Goal: Task Accomplishment & Management: Use online tool/utility

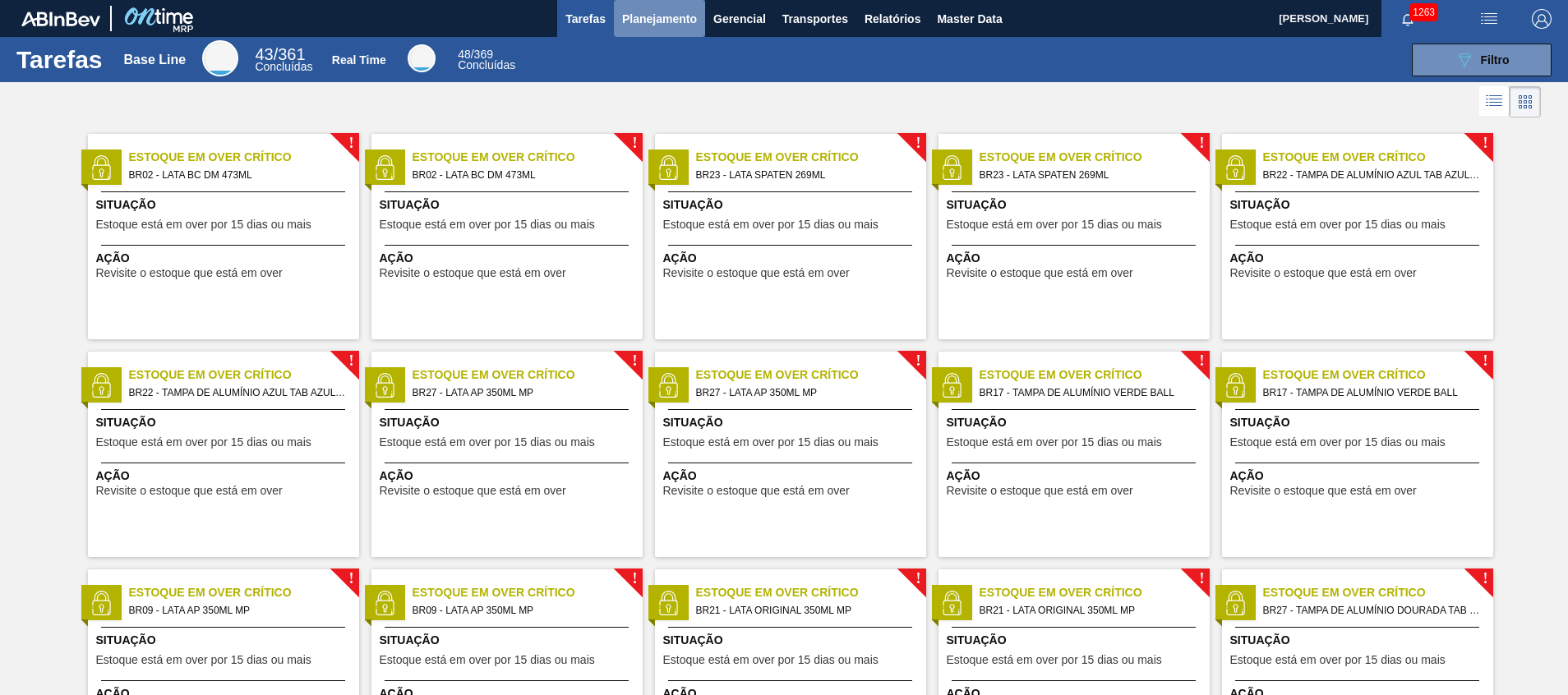
click at [643, 23] on span "Planejamento" at bounding box center [659, 19] width 74 height 19
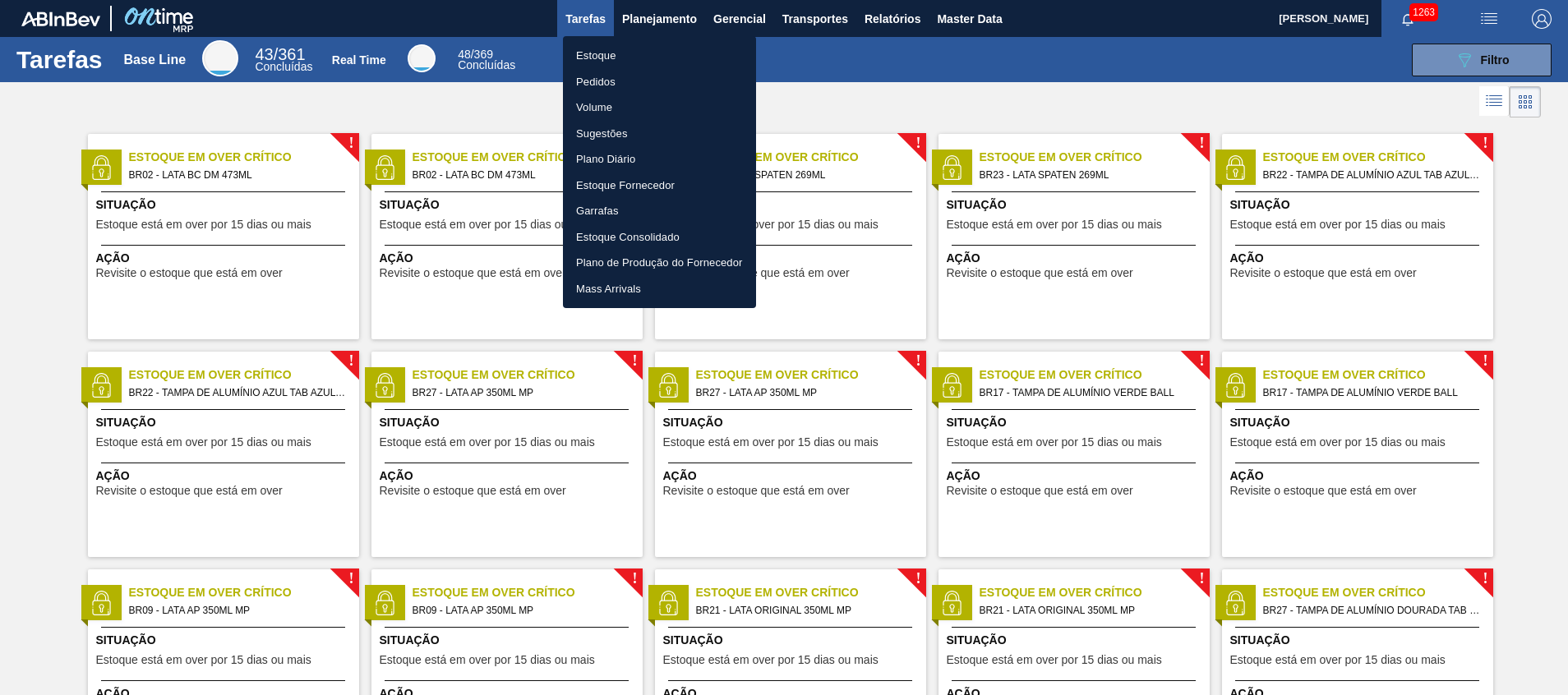
click at [608, 54] on li "Estoque" at bounding box center [659, 55] width 193 height 26
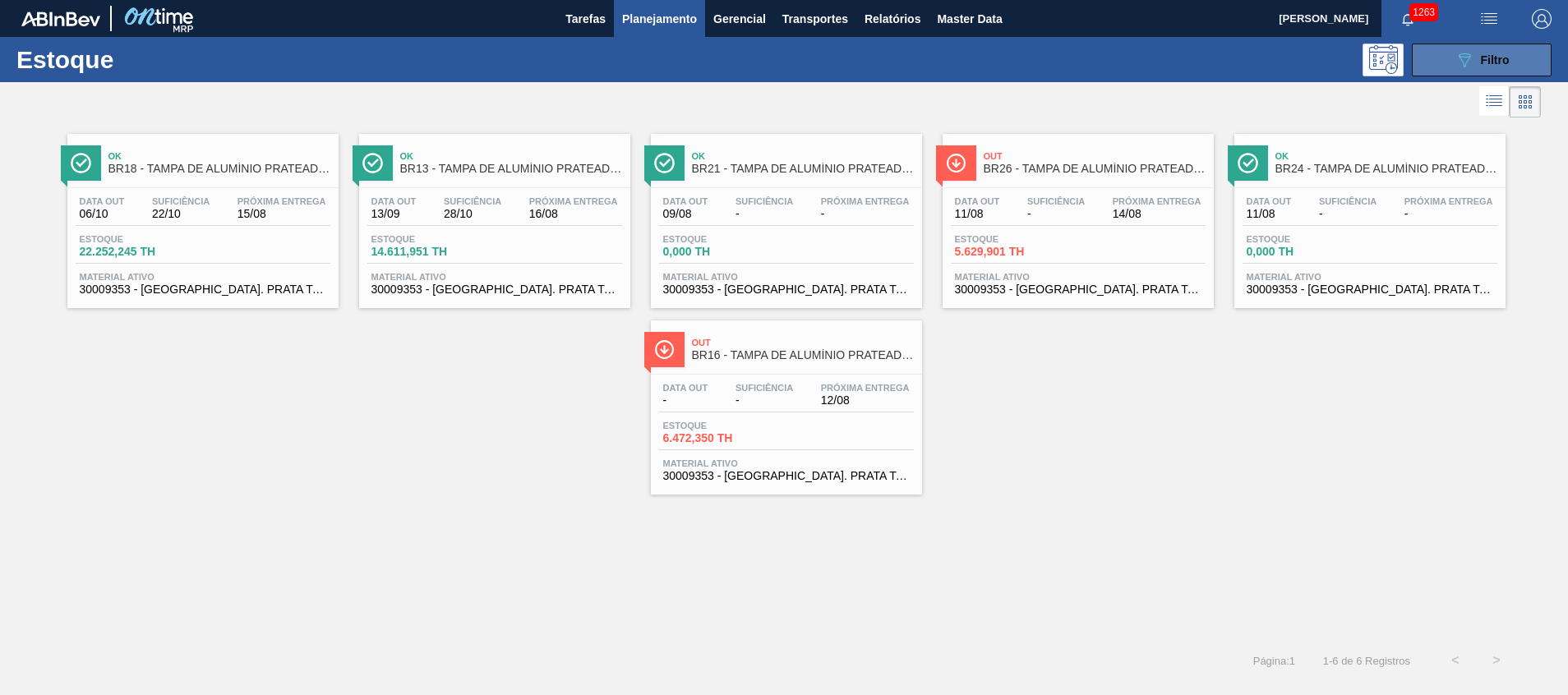
click at [1444, 52] on button "089F7B8B-B2A5-4AFE-B5C0-19BA573D28AC Filtro" at bounding box center [1481, 59] width 140 height 33
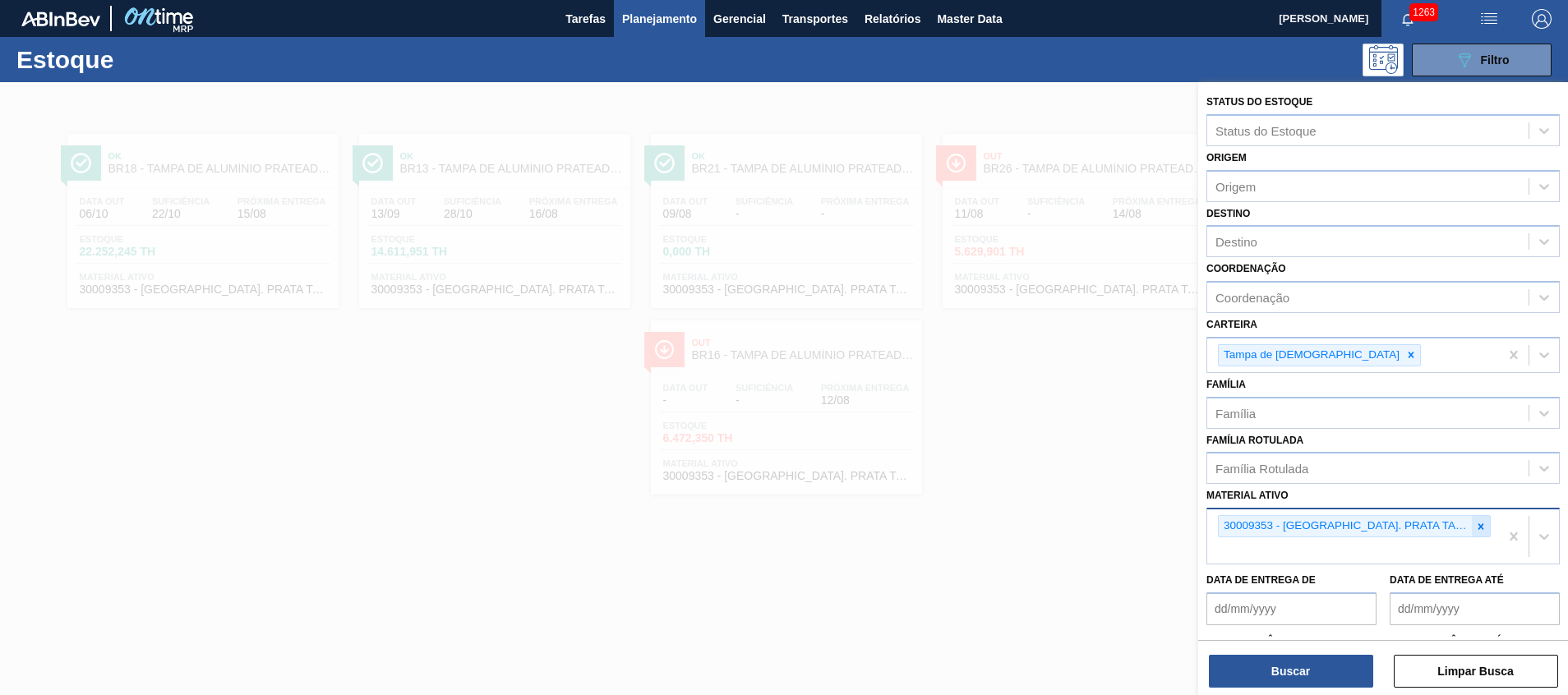
click at [1480, 527] on icon at bounding box center [1481, 527] width 6 height 6
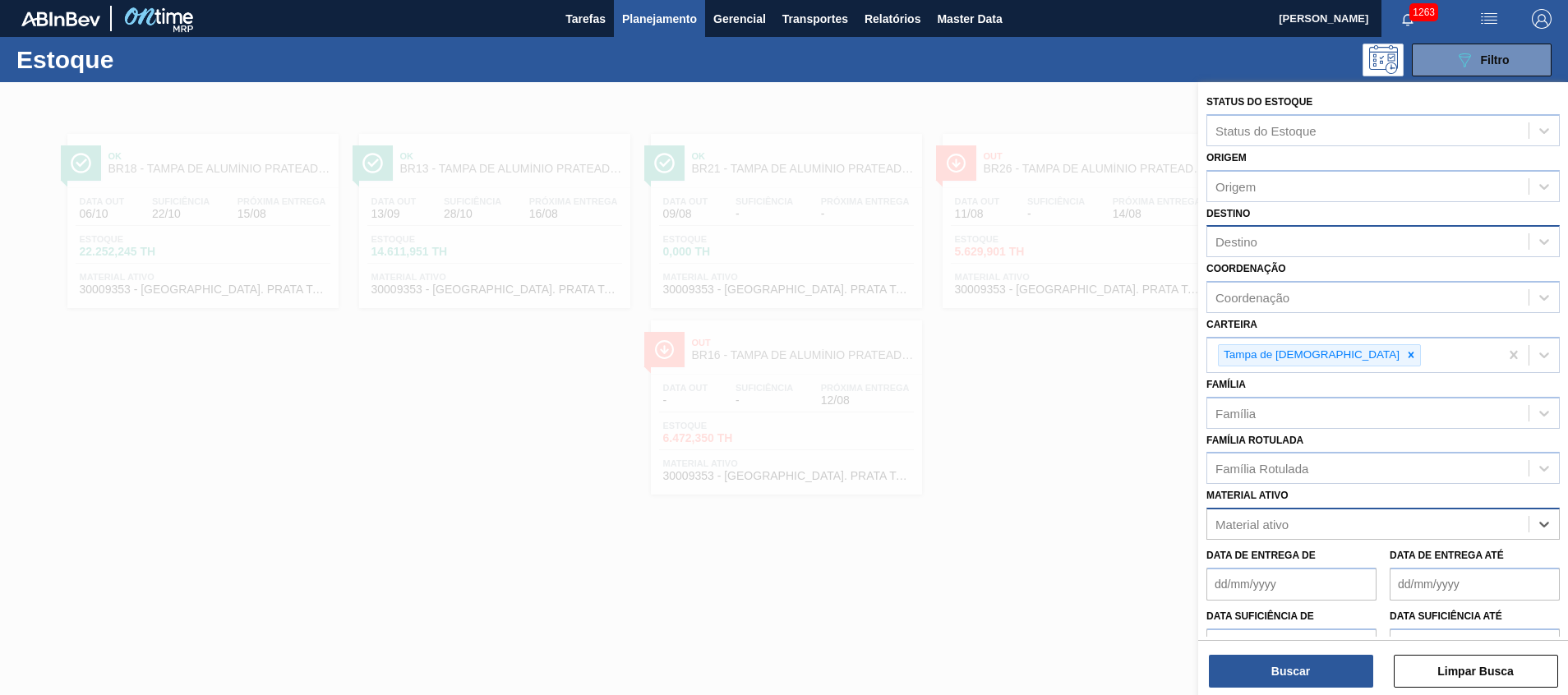
click at [1276, 245] on div "Destino" at bounding box center [1367, 242] width 322 height 24
type input "cuia"
drag, startPoint x: 1255, startPoint y: 273, endPoint x: 1244, endPoint y: 293, distance: 22.8
click at [1255, 273] on div "BR05 - Cuiabá" at bounding box center [1383, 283] width 354 height 30
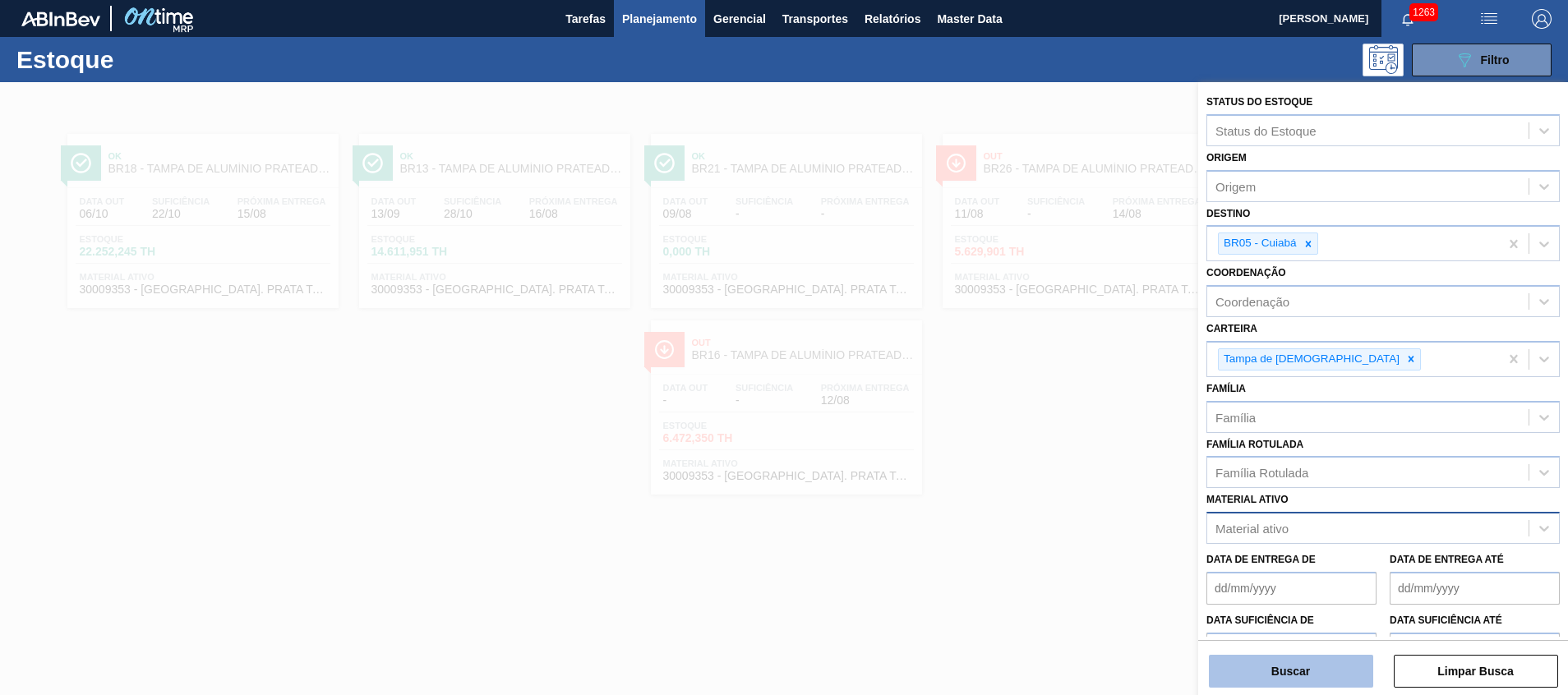
click at [1286, 662] on button "Buscar" at bounding box center [1290, 671] width 164 height 33
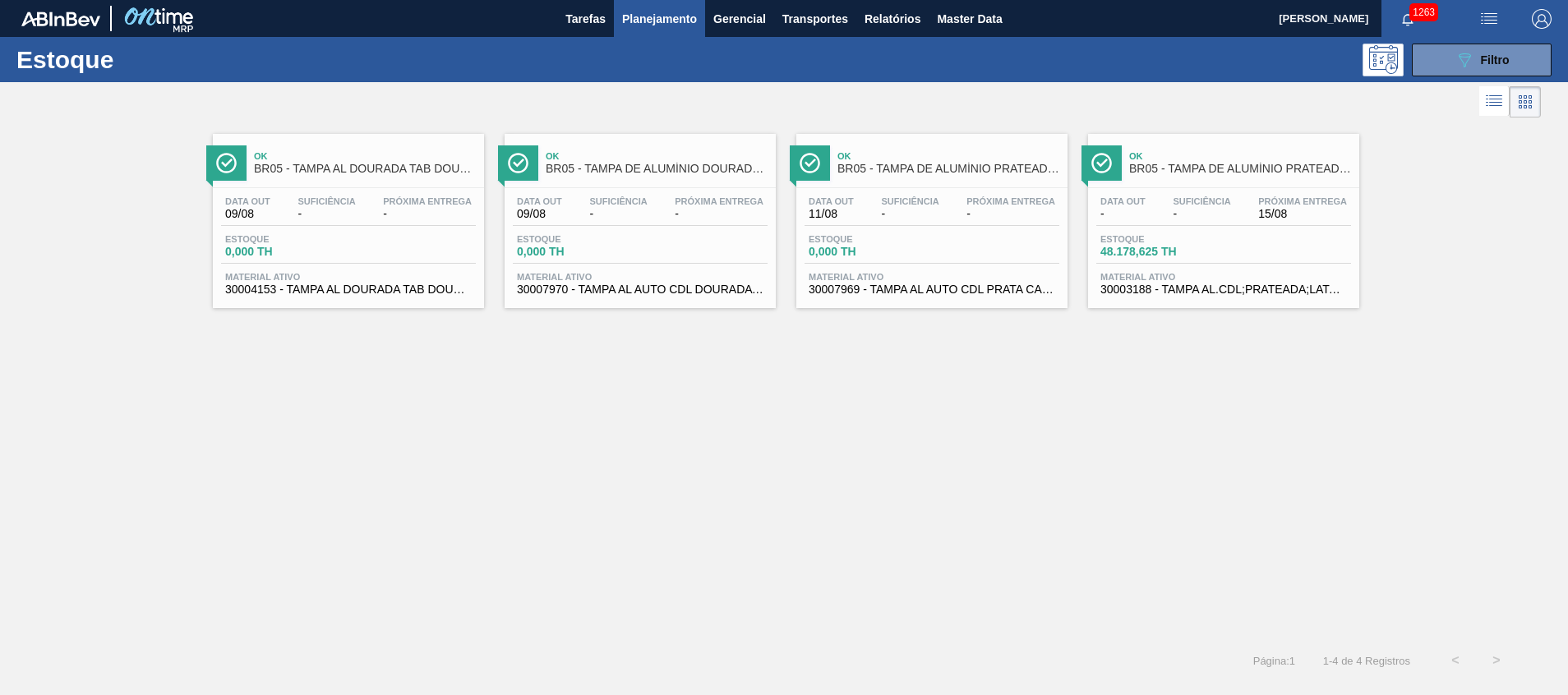
click at [1246, 227] on div "Data out - Suficiência - Próxima Entrega 15/08 Estoque 48.178,625 TH Material a…" at bounding box center [1224, 244] width 271 height 112
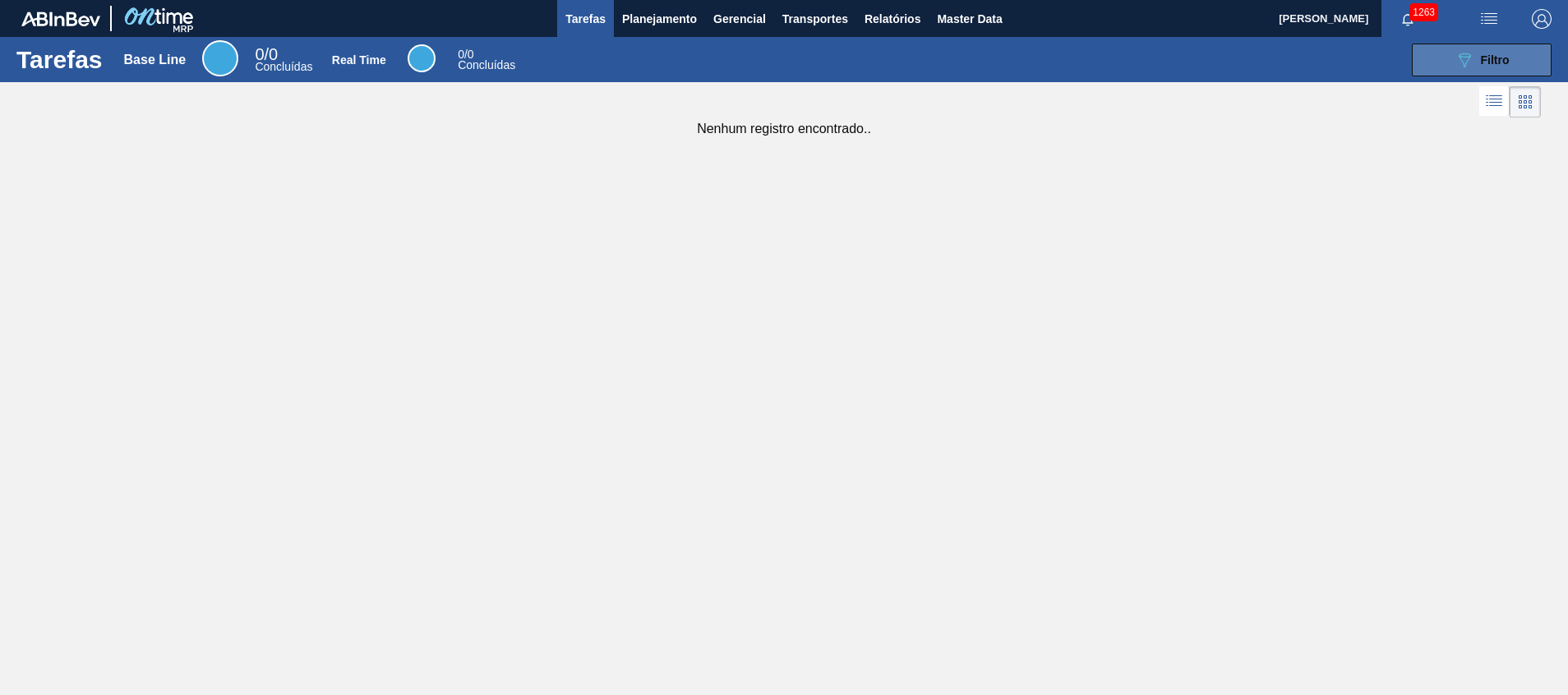
click at [1470, 54] on icon "089F7B8B-B2A5-4AFE-B5C0-19BA573D28AC" at bounding box center [1464, 59] width 19 height 19
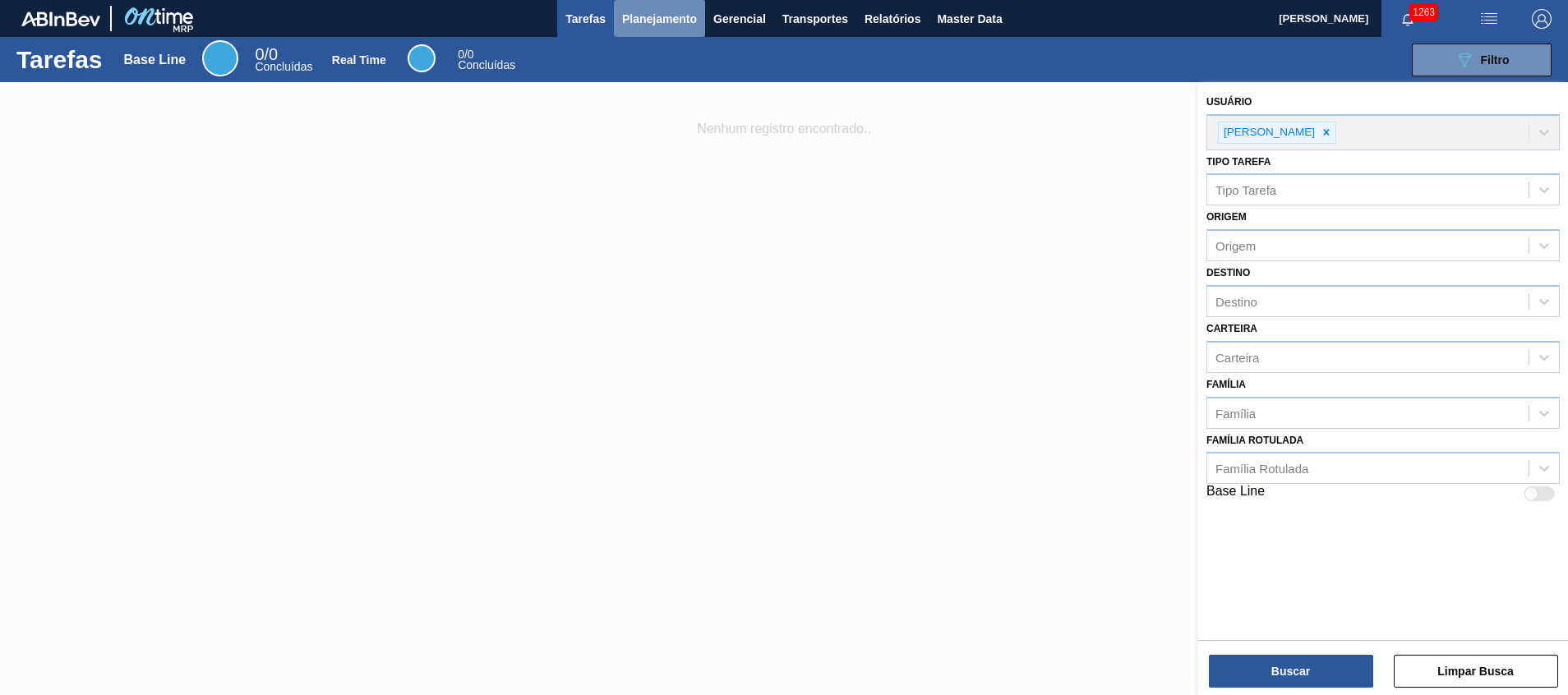
click at [647, 12] on span "Planejamento" at bounding box center [659, 19] width 74 height 19
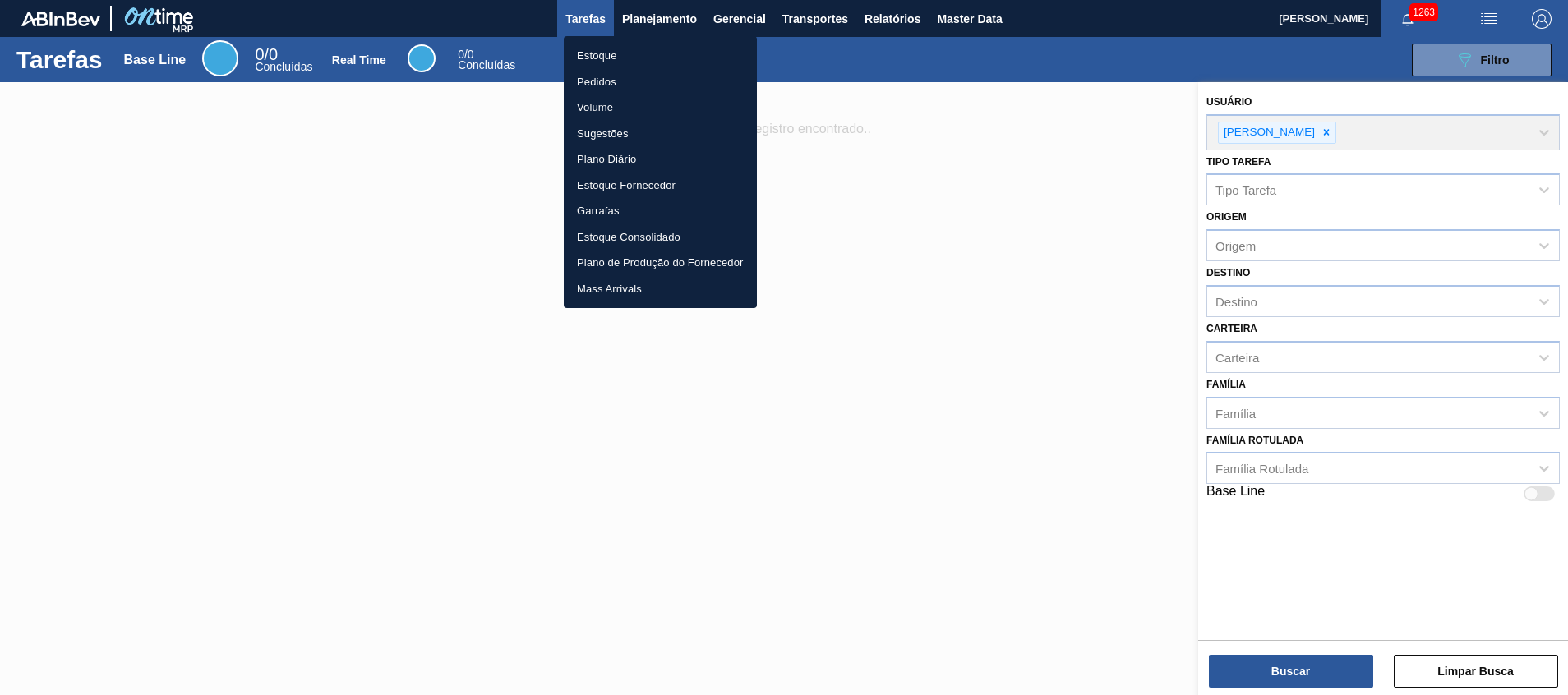
click at [645, 55] on li "Estoque" at bounding box center [660, 55] width 193 height 26
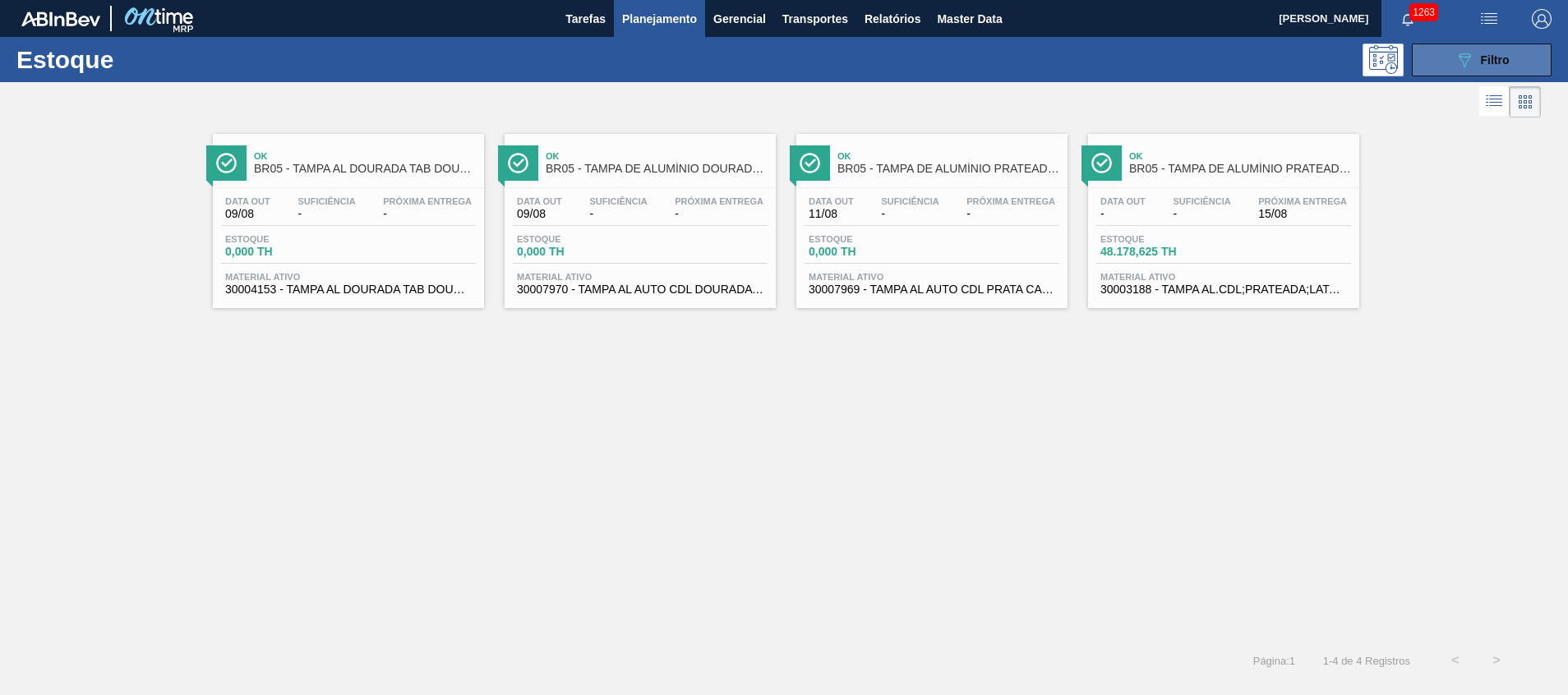
click at [1418, 70] on button "089F7B8B-B2A5-4AFE-B5C0-19BA573D28AC Filtro" at bounding box center [1481, 59] width 140 height 33
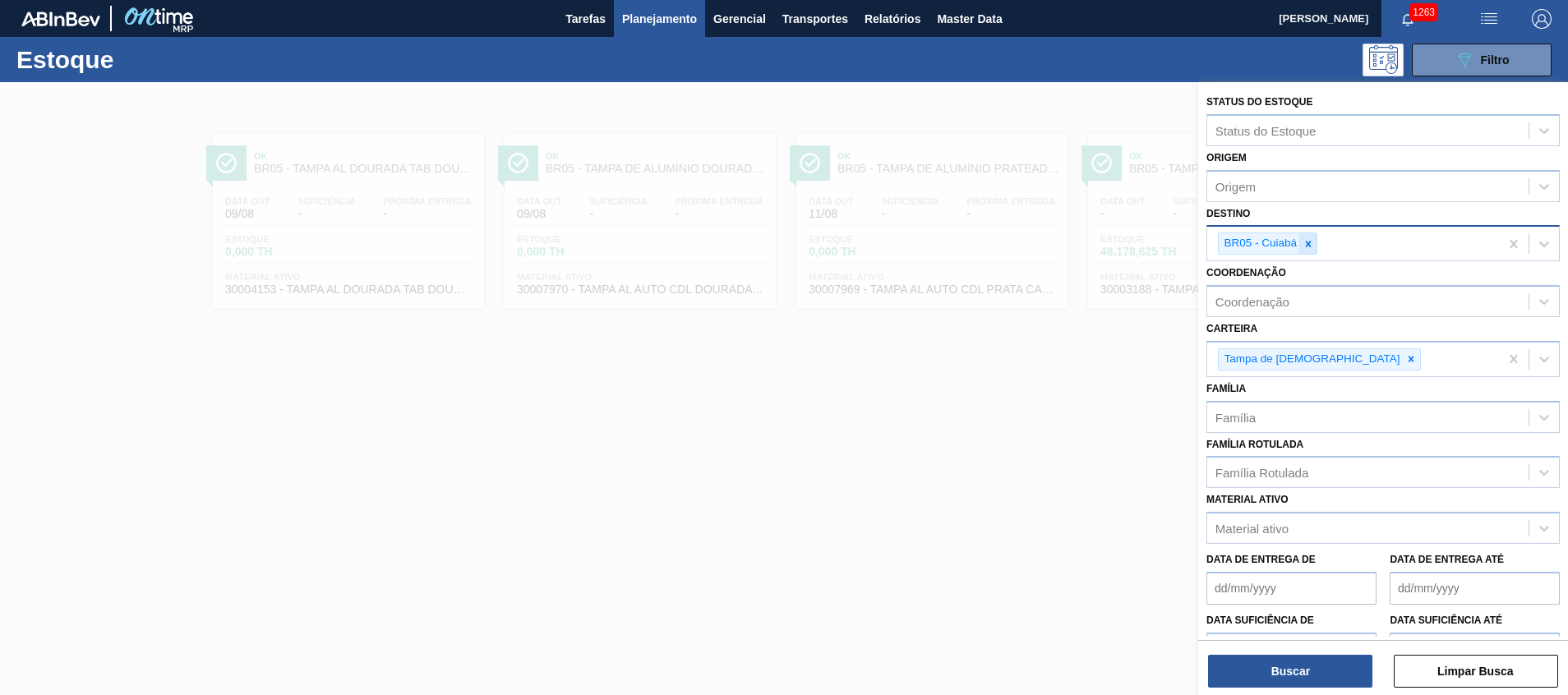
click at [1308, 242] on icon at bounding box center [1308, 245] width 12 height 12
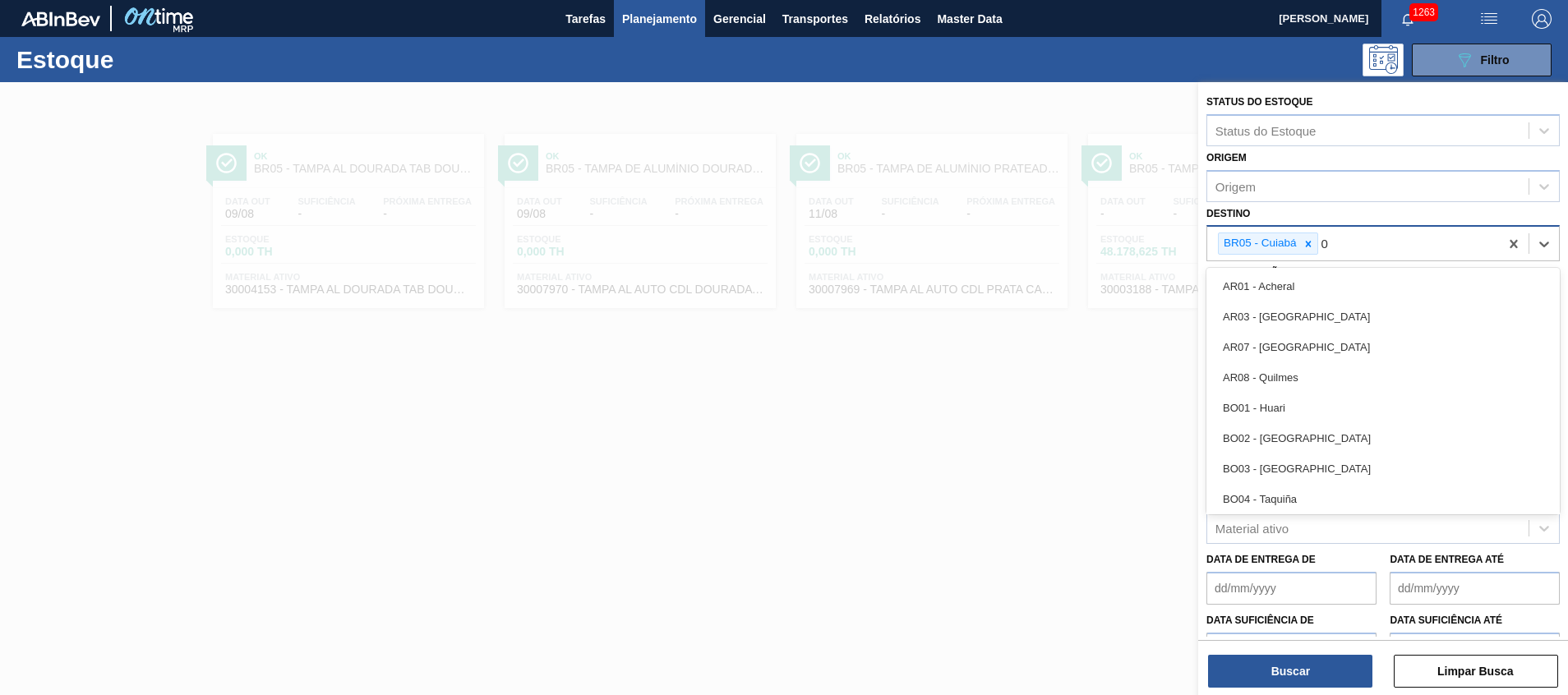
type input "02"
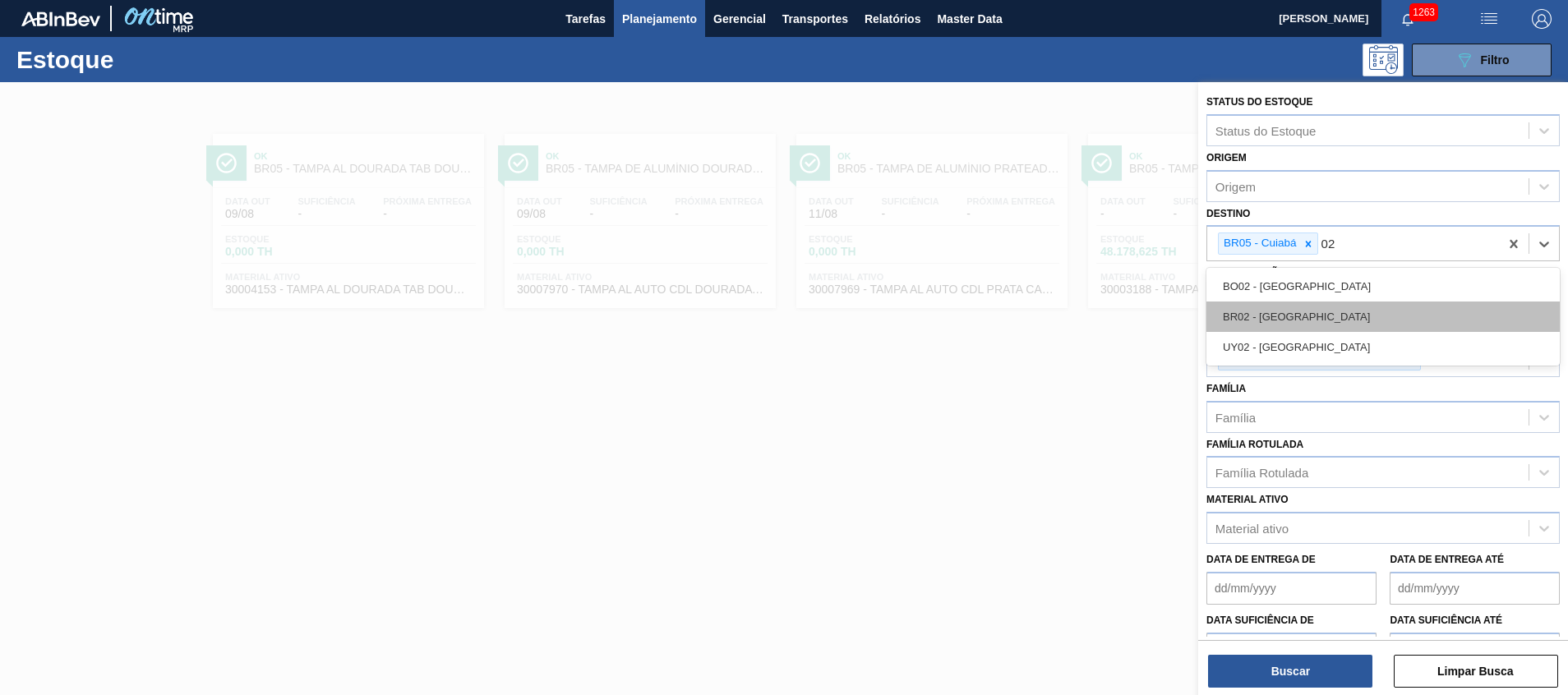
click at [1278, 304] on div "BR02 - [GEOGRAPHIC_DATA]" at bounding box center [1383, 317] width 354 height 30
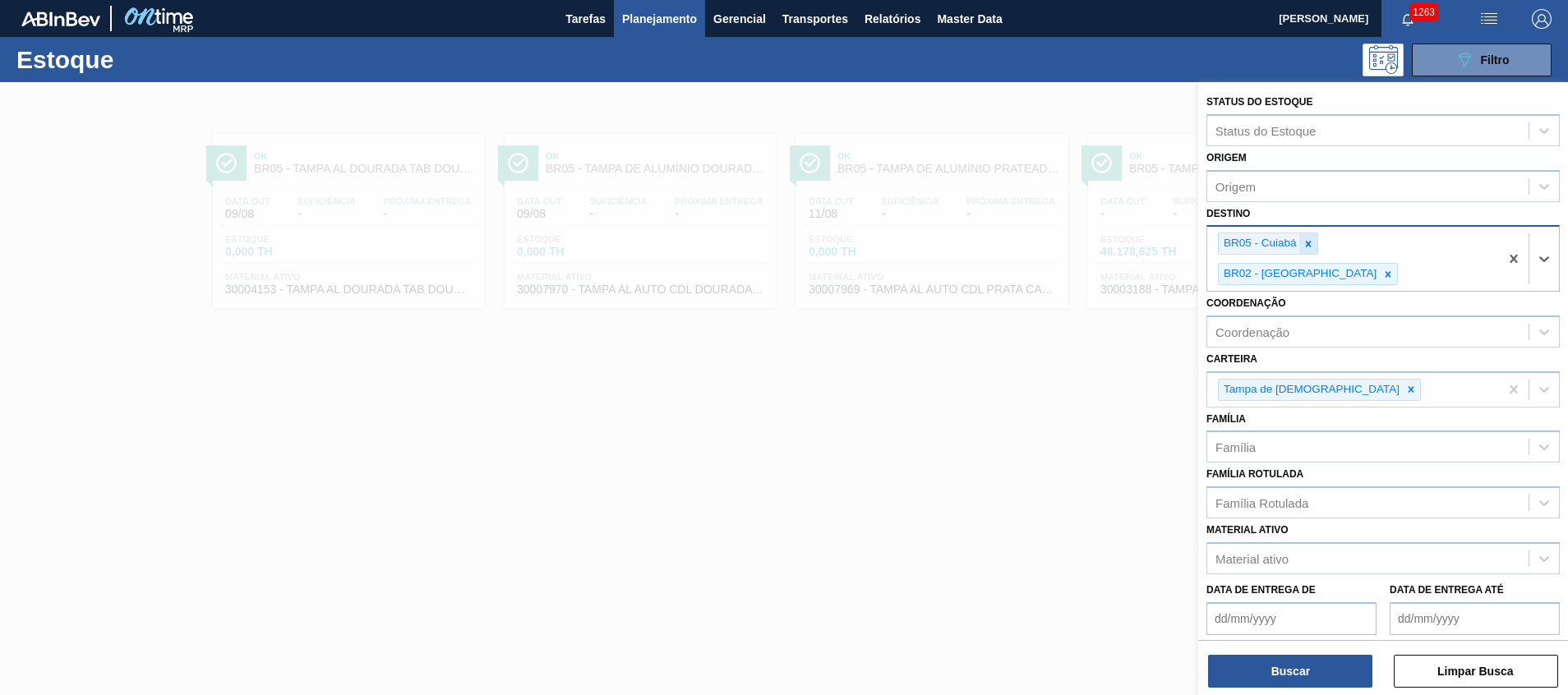
click at [1305, 241] on icon at bounding box center [1308, 245] width 12 height 12
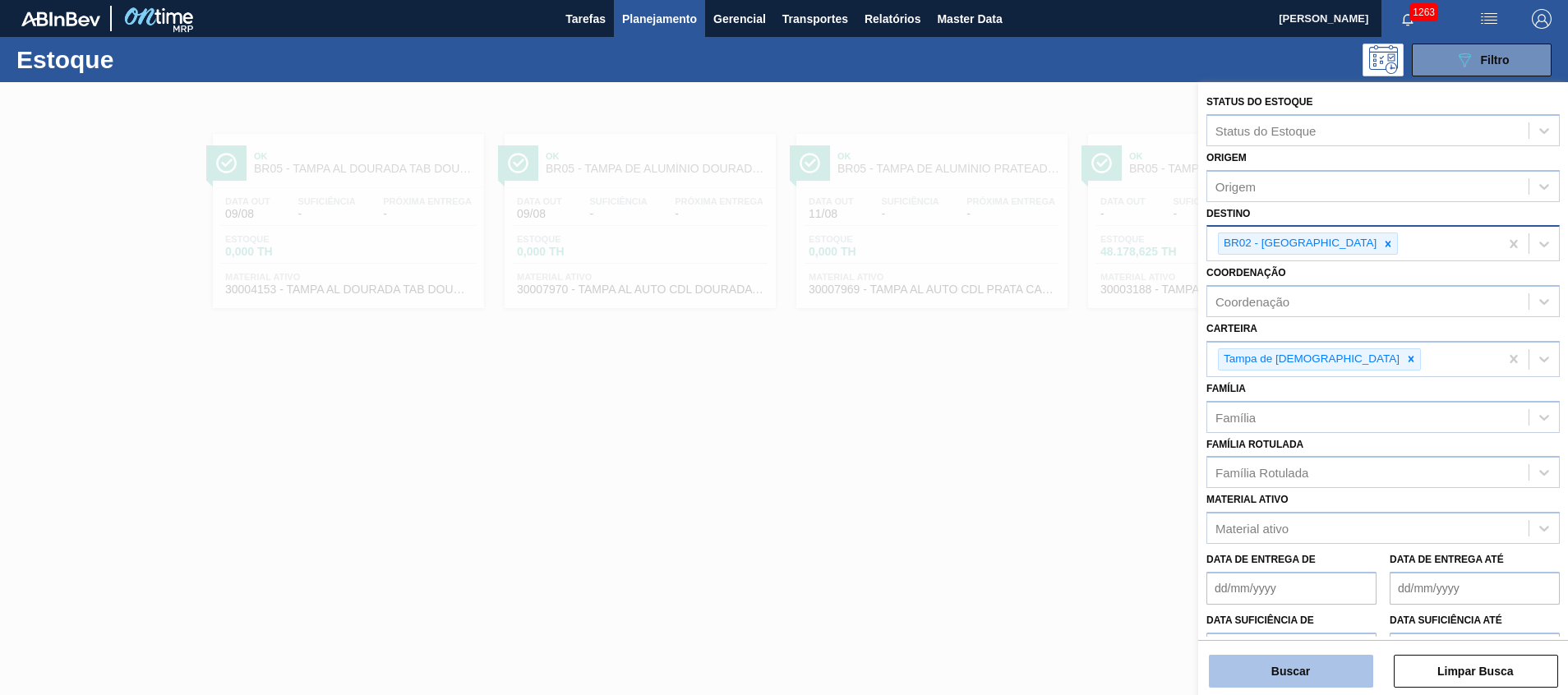
click at [1236, 674] on button "Buscar" at bounding box center [1290, 671] width 164 height 33
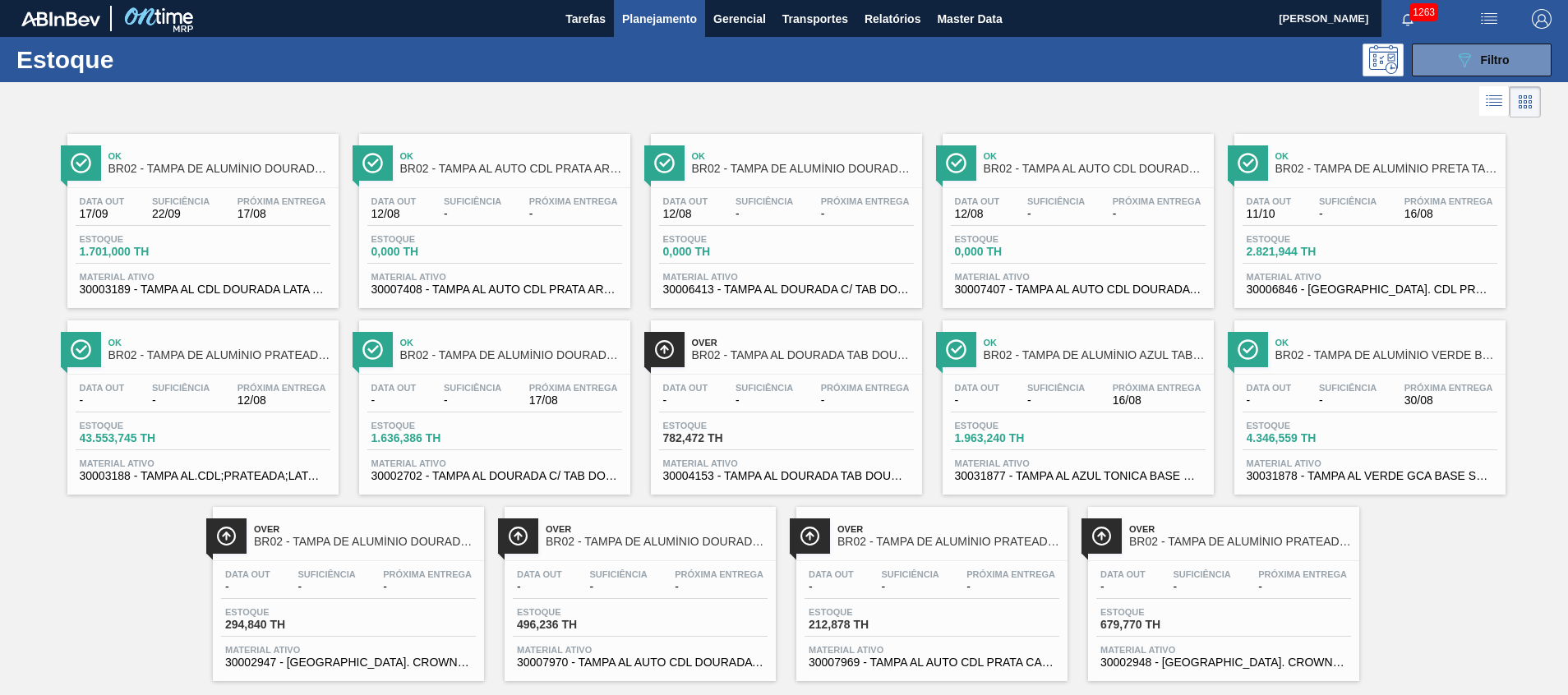
click at [1114, 477] on span "30031877 - TAMPA AL AZUL TONICA BASE SOLVENTE" at bounding box center [1077, 476] width 246 height 13
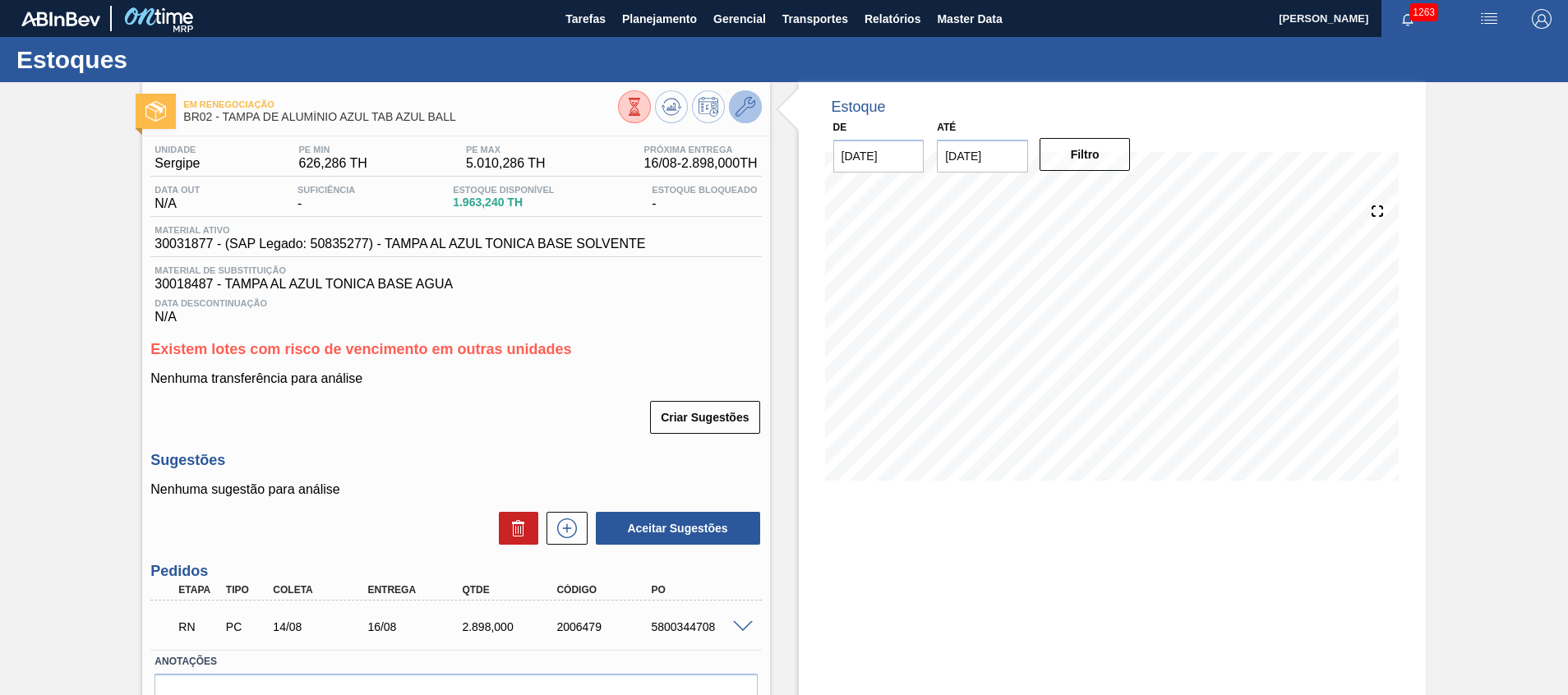
click at [754, 105] on button at bounding box center [745, 107] width 33 height 33
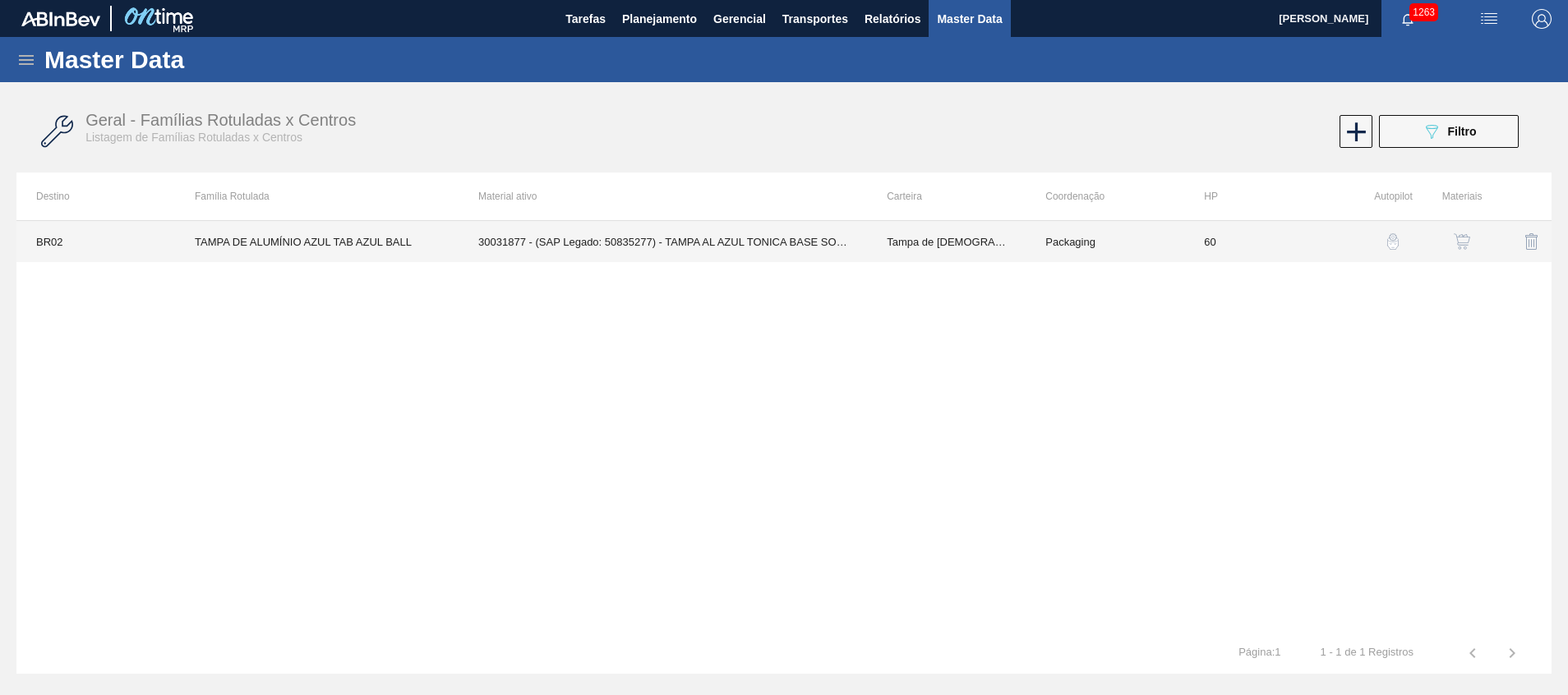
click at [795, 243] on td "30031877 - (SAP Legado: 50835277) - TAMPA AL AZUL TONICA BASE SOLVENTE" at bounding box center [663, 241] width 409 height 41
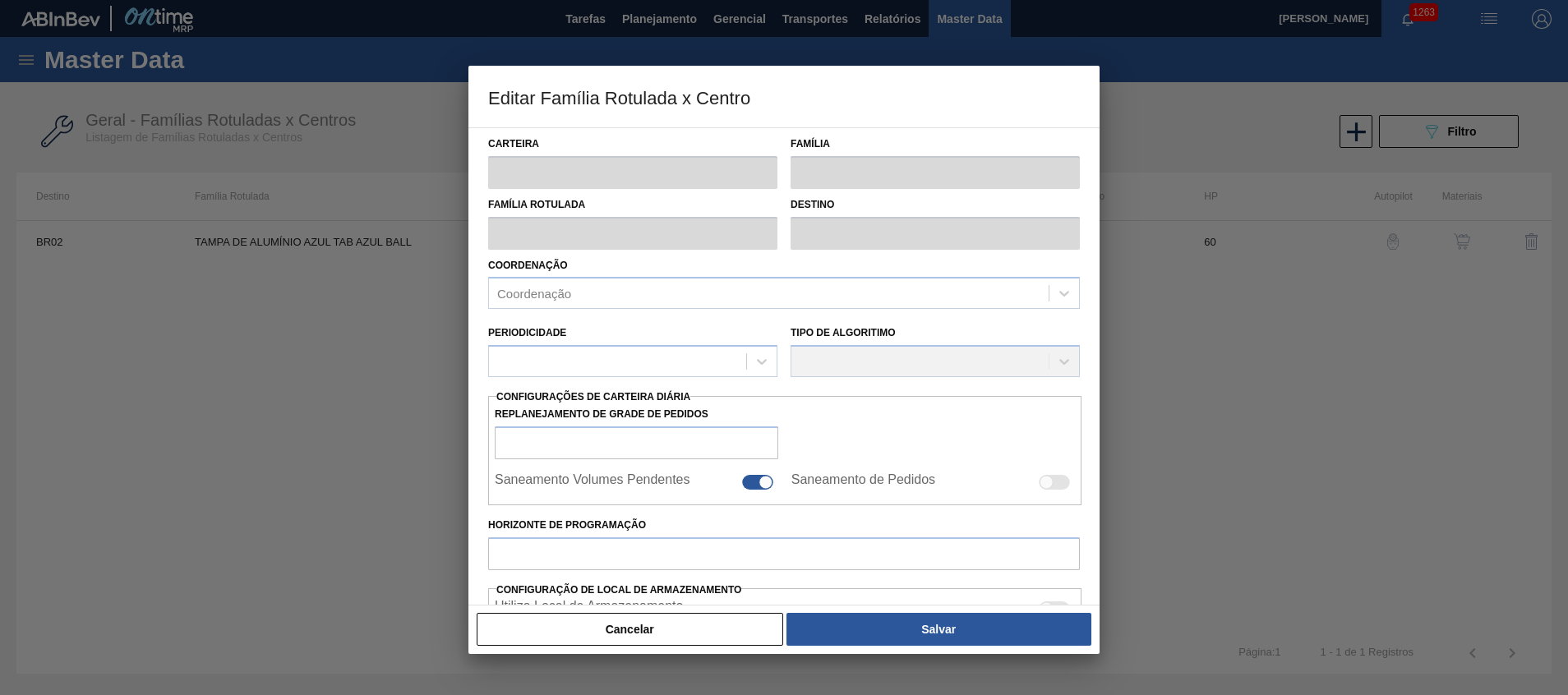
type input "Tampa de [DEMOGRAPHIC_DATA]"
type input "Tampa de Alumínio"
type input "TAMPA DE ALUMÍNIO AZUL TAB AZUL BALL"
type input "BR02 - [GEOGRAPHIC_DATA]"
type input "60"
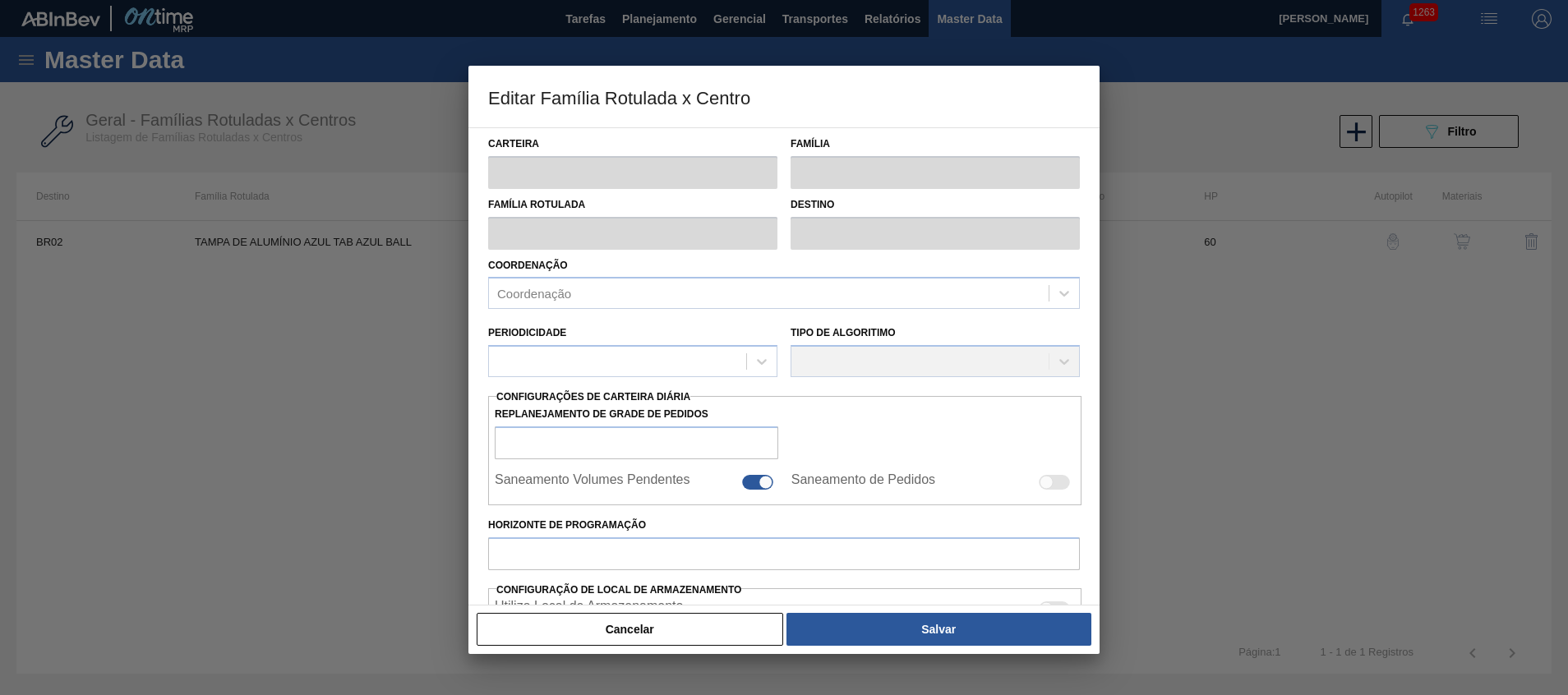
type input "626,286"
type input "5.010,286"
type input "21"
type input "1.517,951"
checkbox input "true"
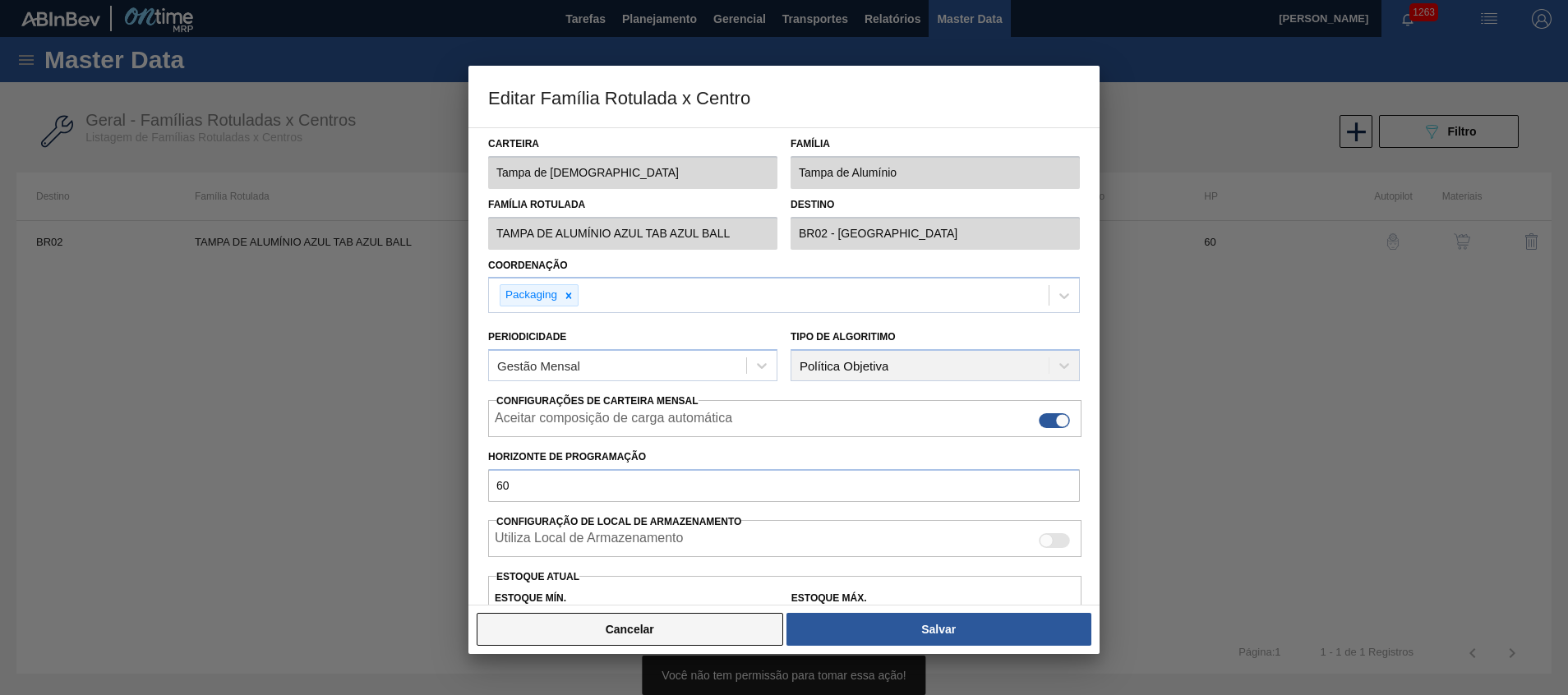
click at [679, 622] on button "Cancelar" at bounding box center [630, 629] width 306 height 33
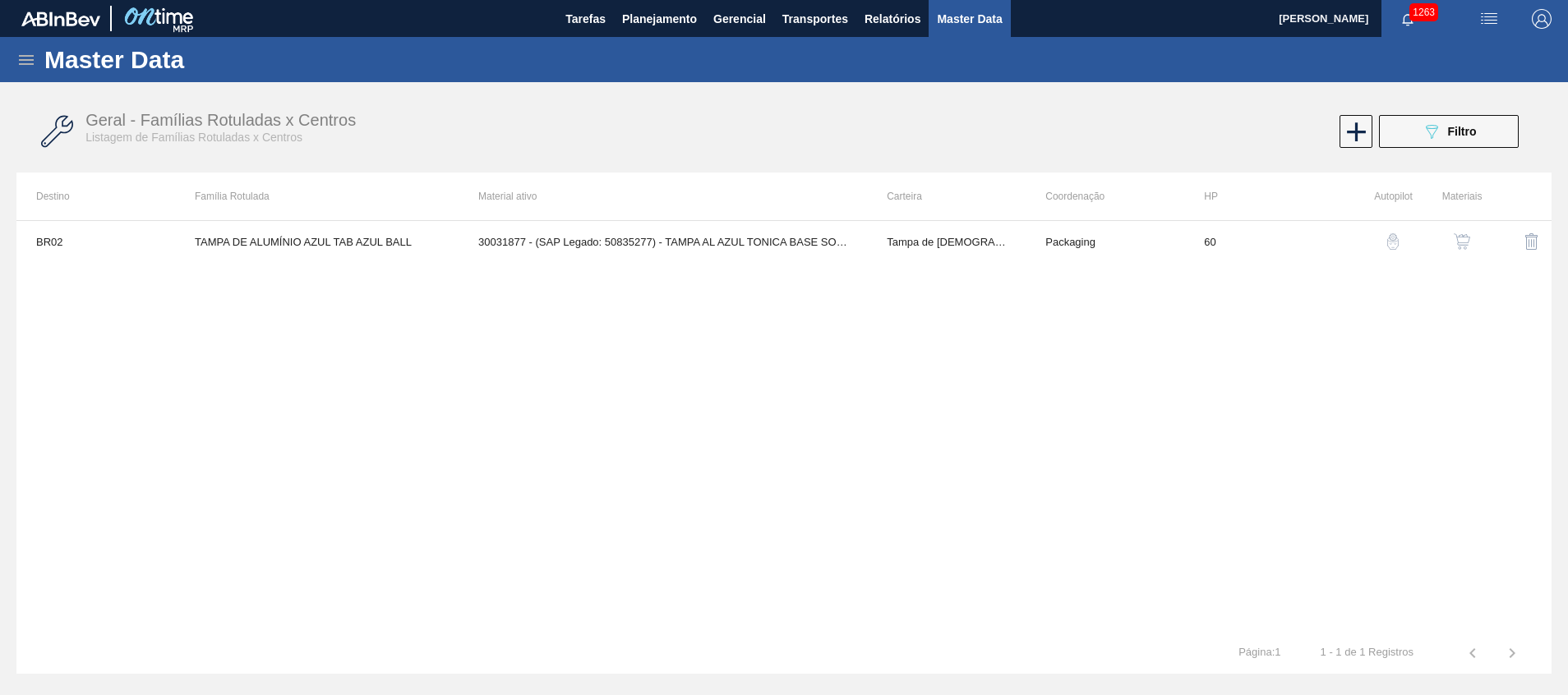
click at [1463, 247] on img "button" at bounding box center [1461, 241] width 16 height 16
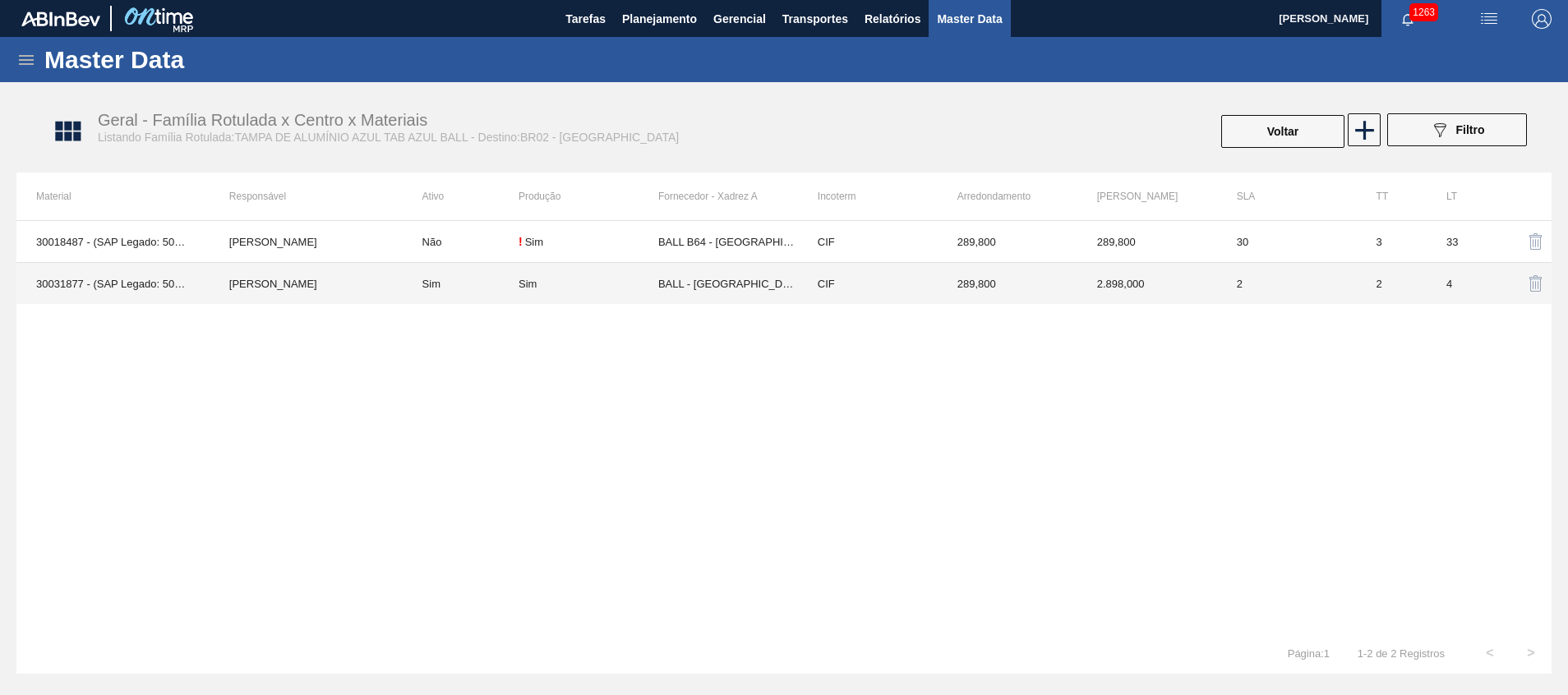
click at [434, 272] on td "Sim" at bounding box center [460, 284] width 116 height 42
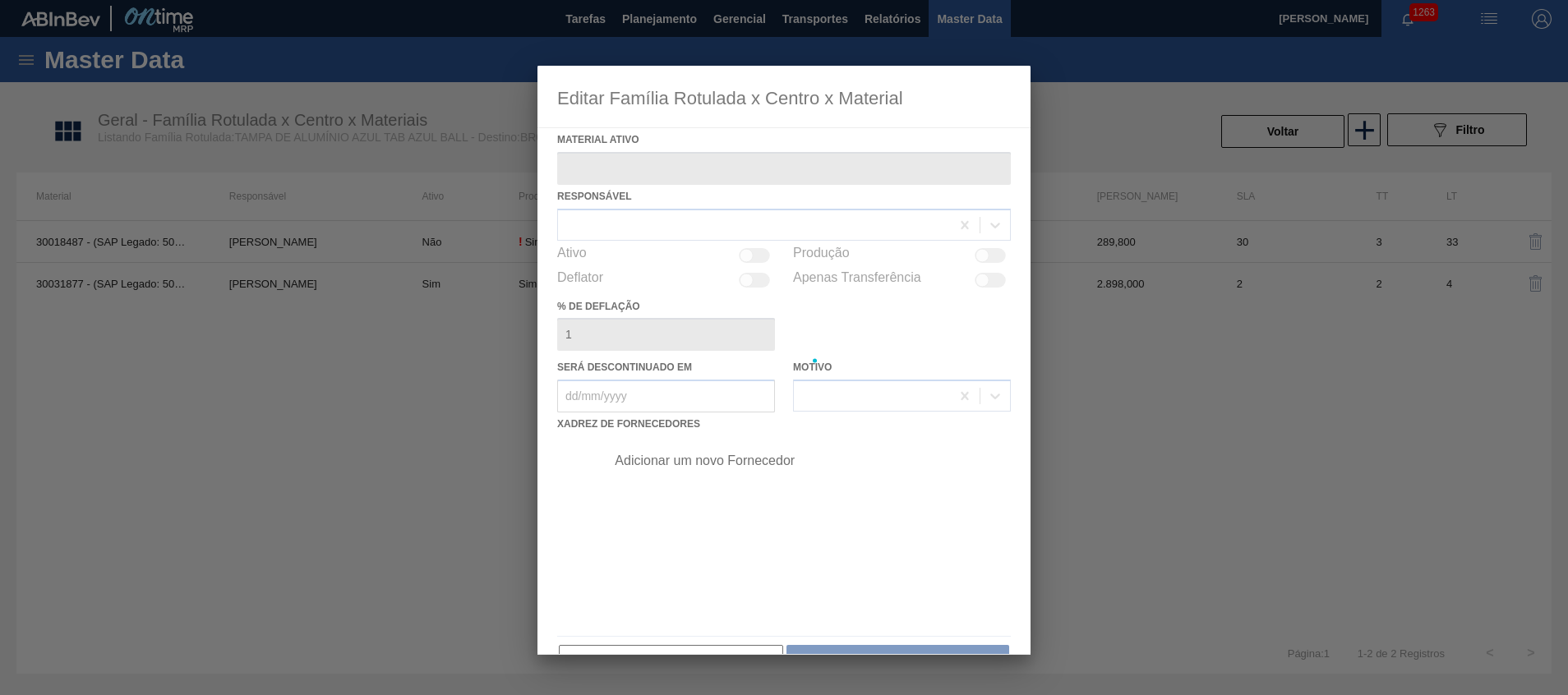
type ativo "30031877 - (SAP Legado: 50835277) - TAMPA AL AZUL TONICA BASE SOLVENTE"
checkbox input "true"
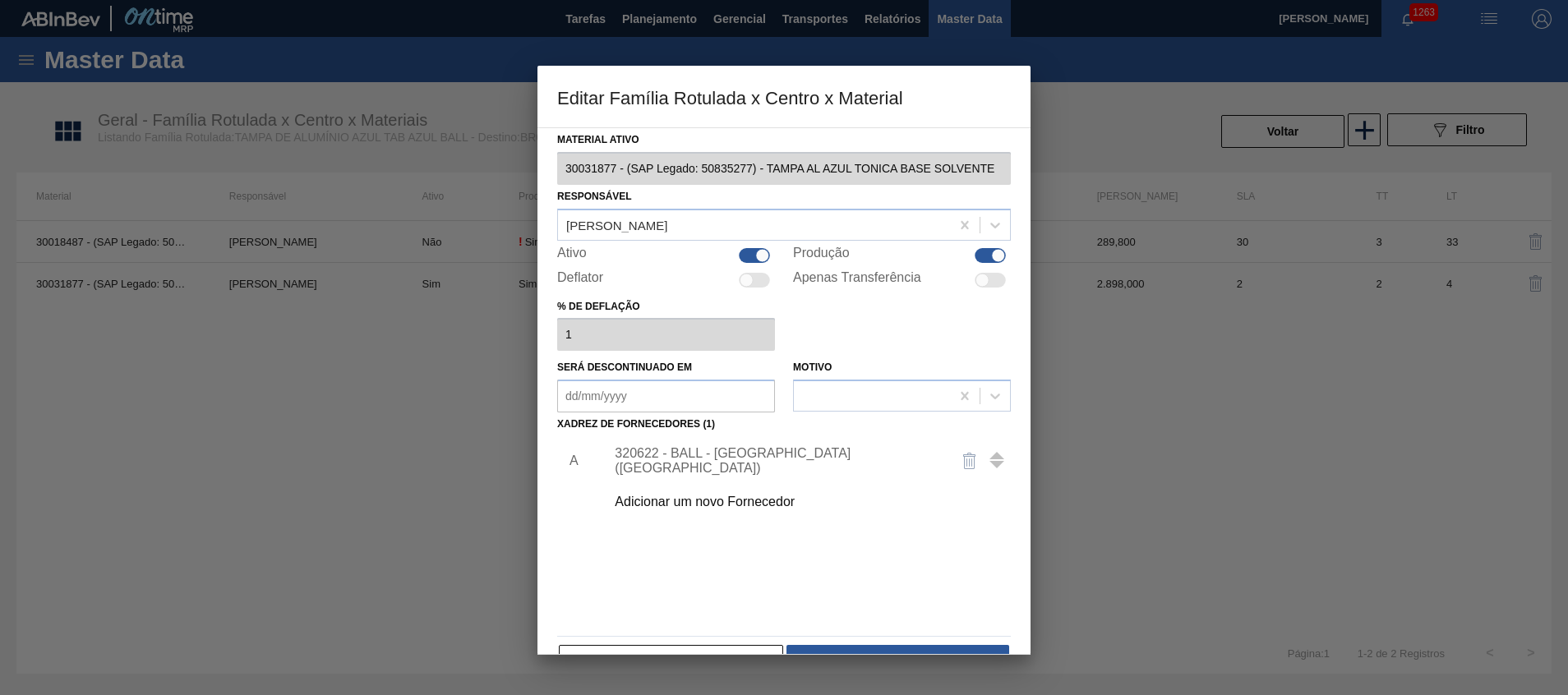
click at [751, 456] on div "320622 - BALL - RECIFE (PE)" at bounding box center [775, 461] width 322 height 30
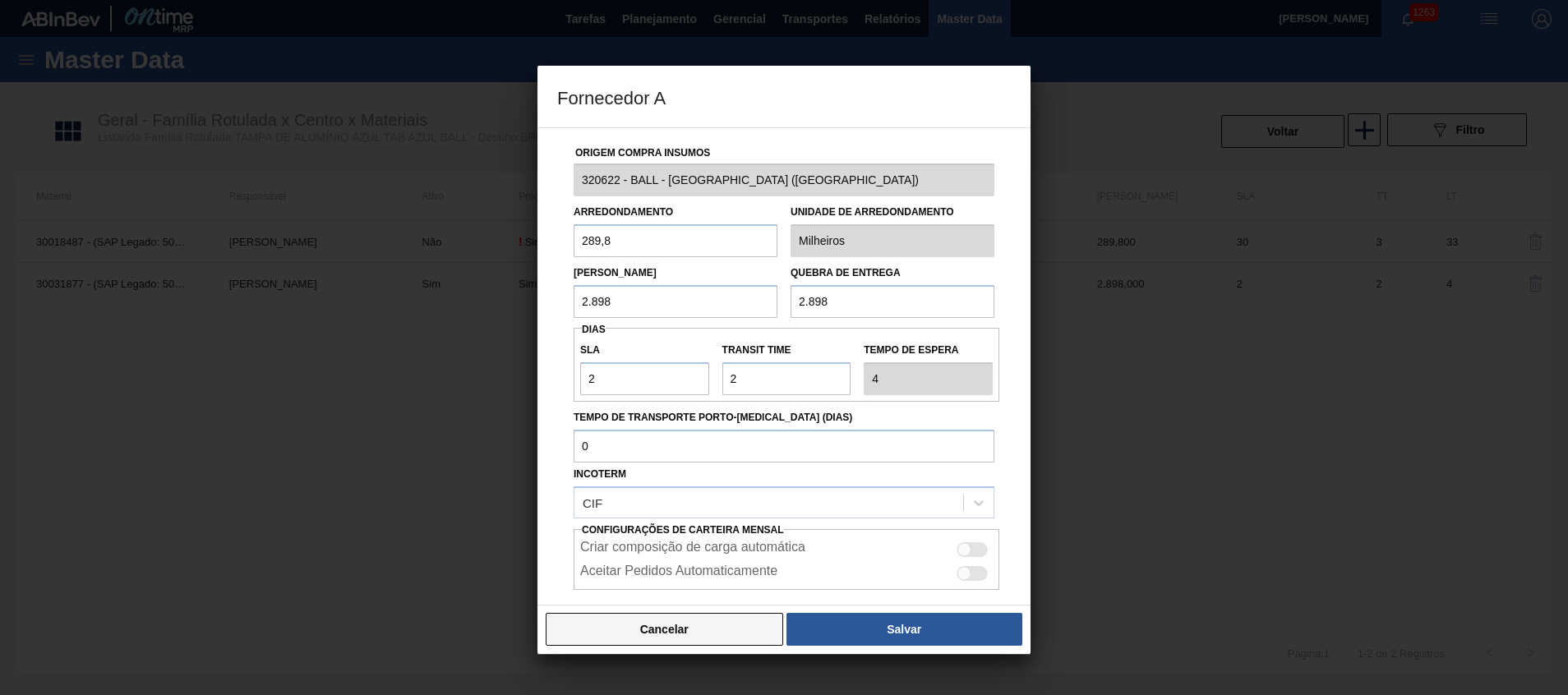
click at [734, 634] on button "Cancelar" at bounding box center [664, 629] width 238 height 33
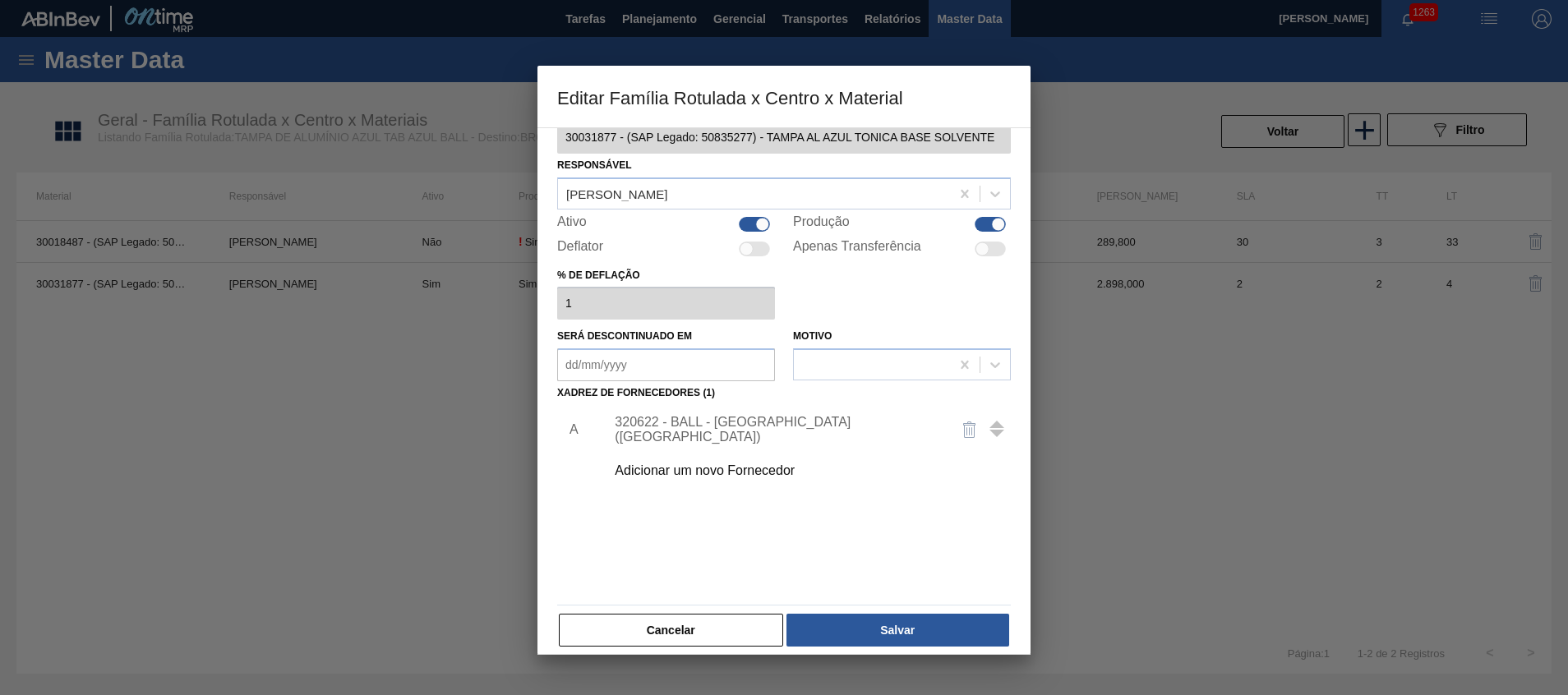
scroll to position [45, 0]
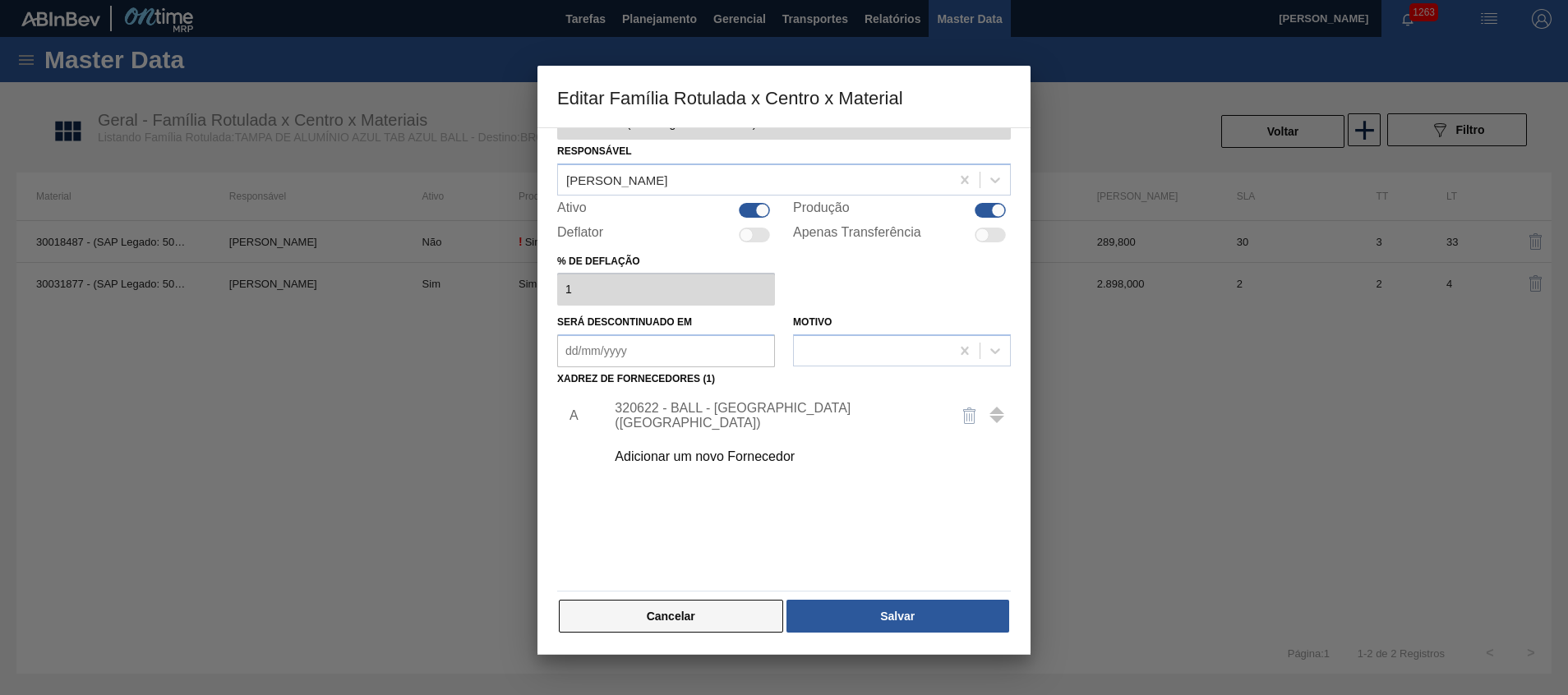
click at [738, 625] on button "Cancelar" at bounding box center [670, 616] width 224 height 33
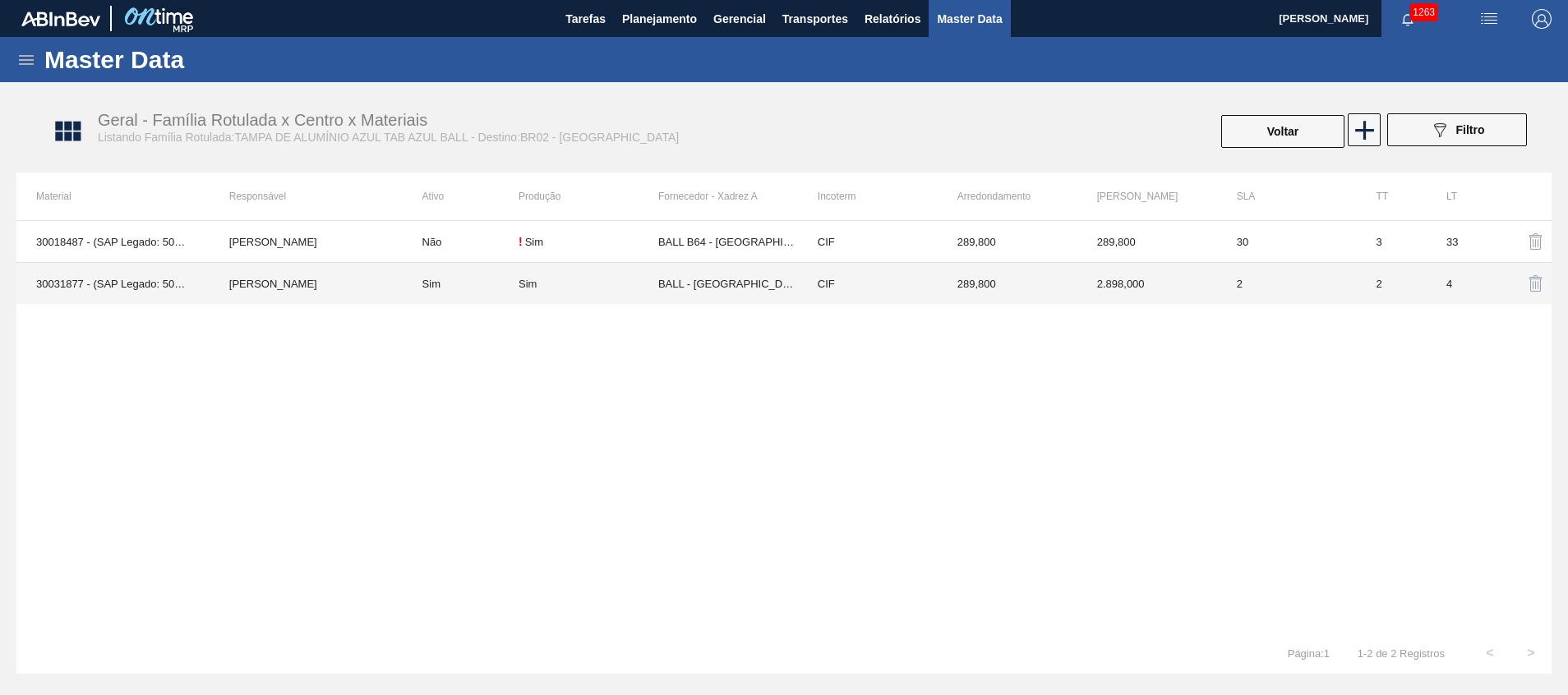
click at [140, 283] on td "30031877 - (SAP Legado: 50835277) - TAMPA AL AZUL TONICA BASE SOLVENTE" at bounding box center [113, 284] width 193 height 42
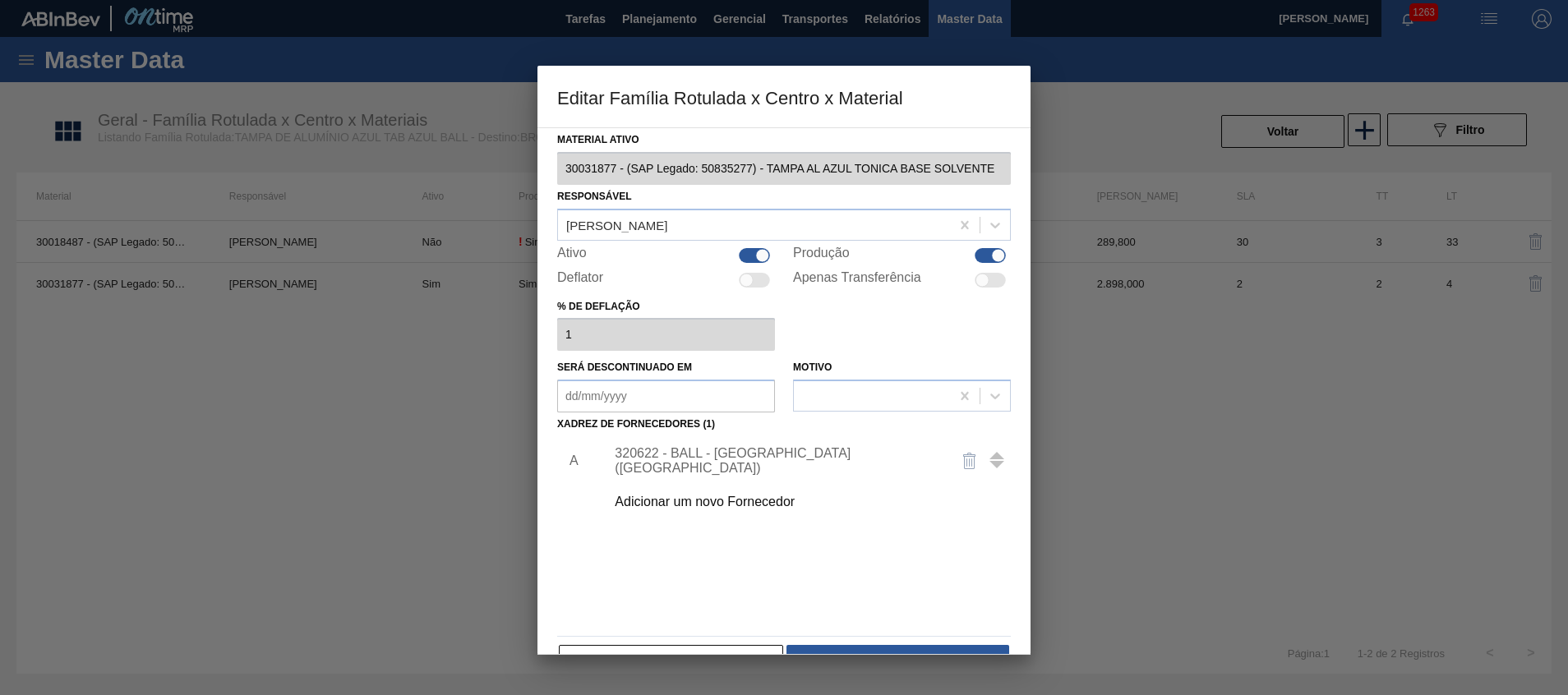
click at [432, 378] on div at bounding box center [784, 347] width 1568 height 695
drag, startPoint x: 740, startPoint y: 651, endPoint x: 665, endPoint y: 590, distance: 96.7
click at [739, 651] on button "Cancelar" at bounding box center [670, 661] width 224 height 33
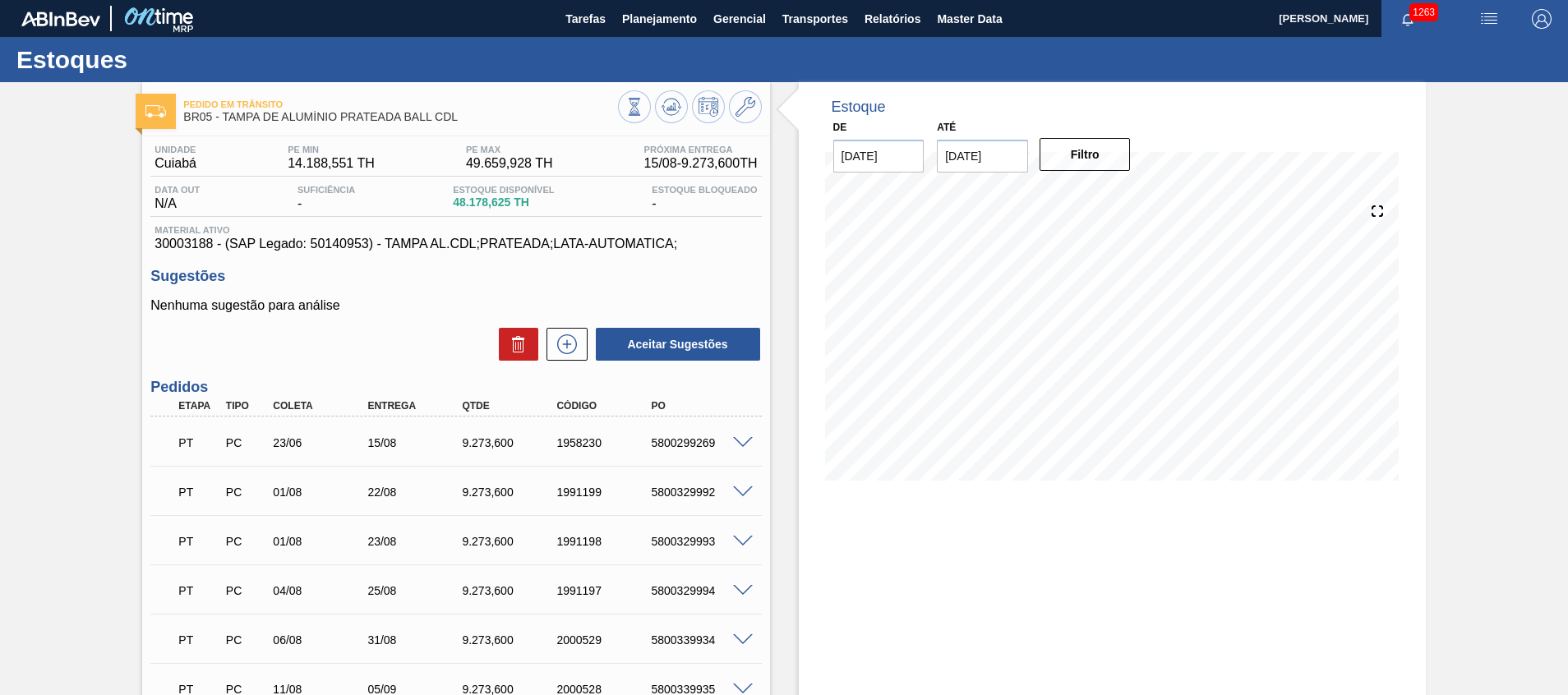
click at [426, 158] on div "Unidade Cuiabá PE MIN 14.188,551 TH PE MAX 49.659,928 TH Próxima Entrega 15/08 …" at bounding box center [455, 161] width 610 height 32
drag, startPoint x: 455, startPoint y: 169, endPoint x: 515, endPoint y: 174, distance: 60.2
click at [515, 174] on div "Unidade Cuiabá PE MIN 14.188,551 TH PE MAX 49.659,928 TH Próxima Entrega 15/08 …" at bounding box center [455, 161] width 610 height 32
click at [633, 30] on button "Planejamento" at bounding box center [659, 19] width 91 height 37
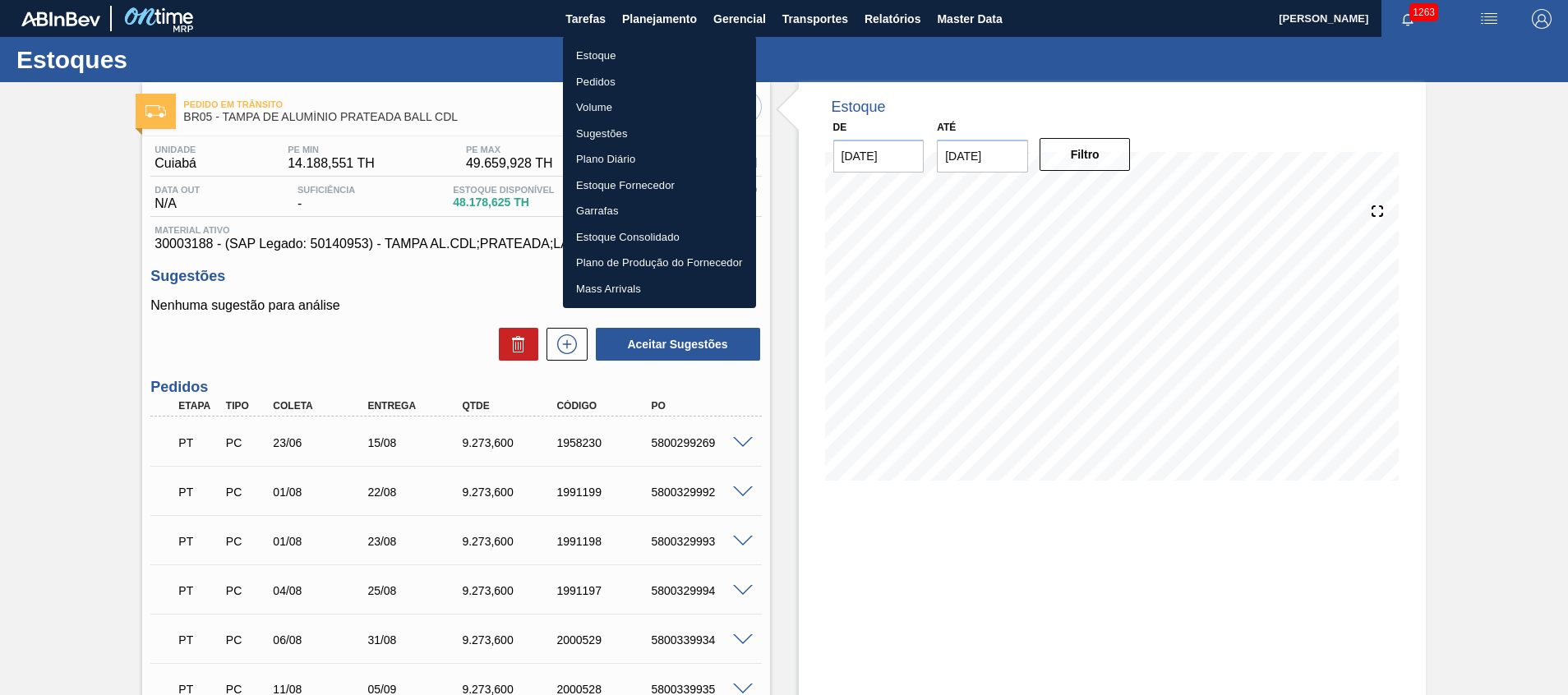
click at [620, 71] on li "Pedidos" at bounding box center [659, 82] width 193 height 26
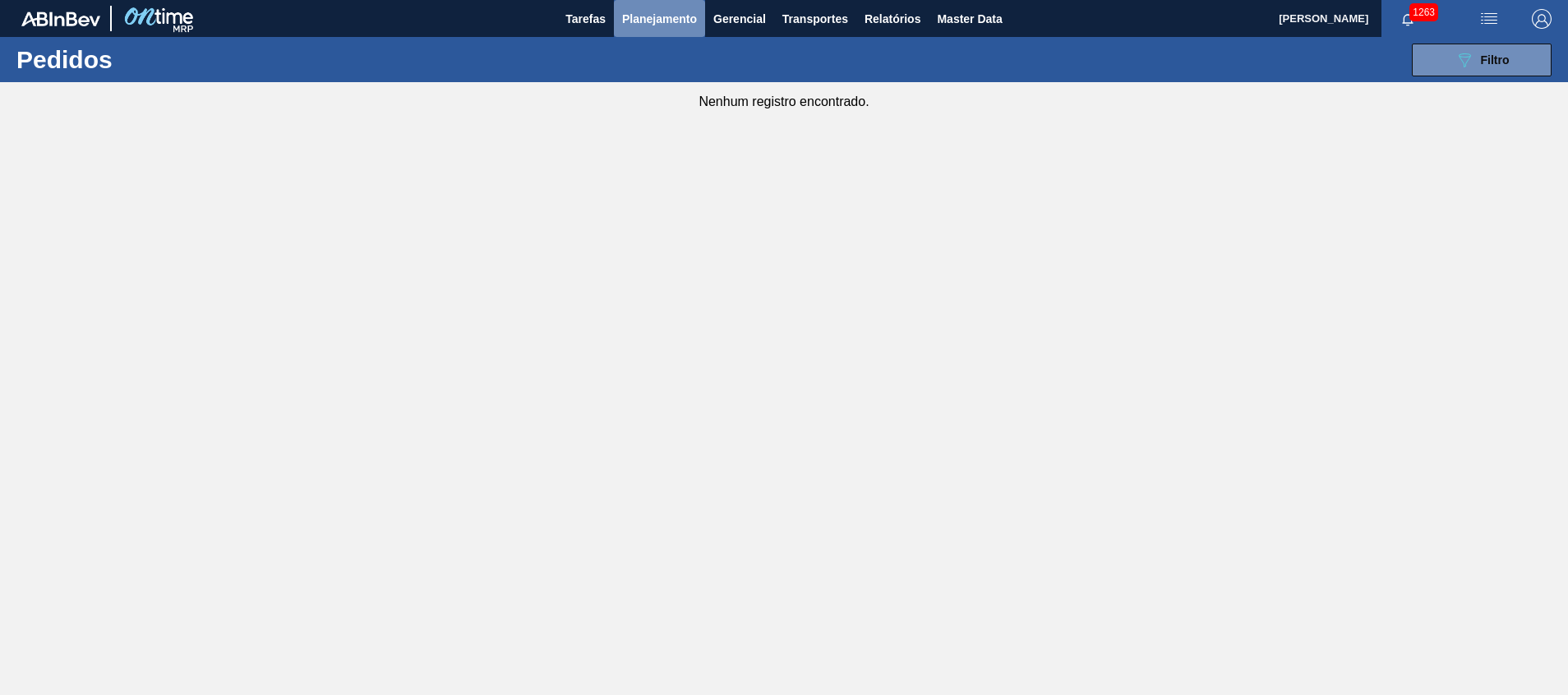
click at [656, 25] on span "Planejamento" at bounding box center [659, 19] width 74 height 19
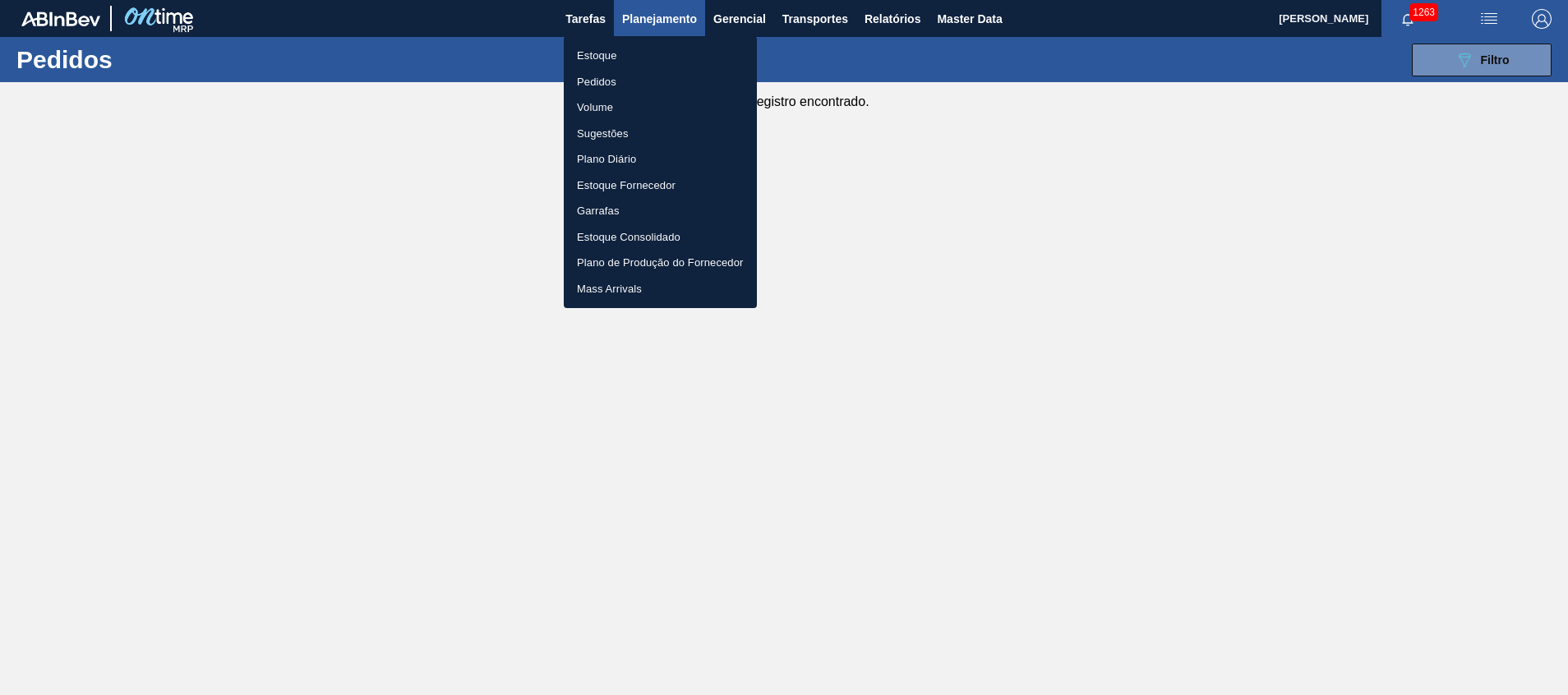
click at [647, 48] on li "Estoque" at bounding box center [660, 55] width 193 height 26
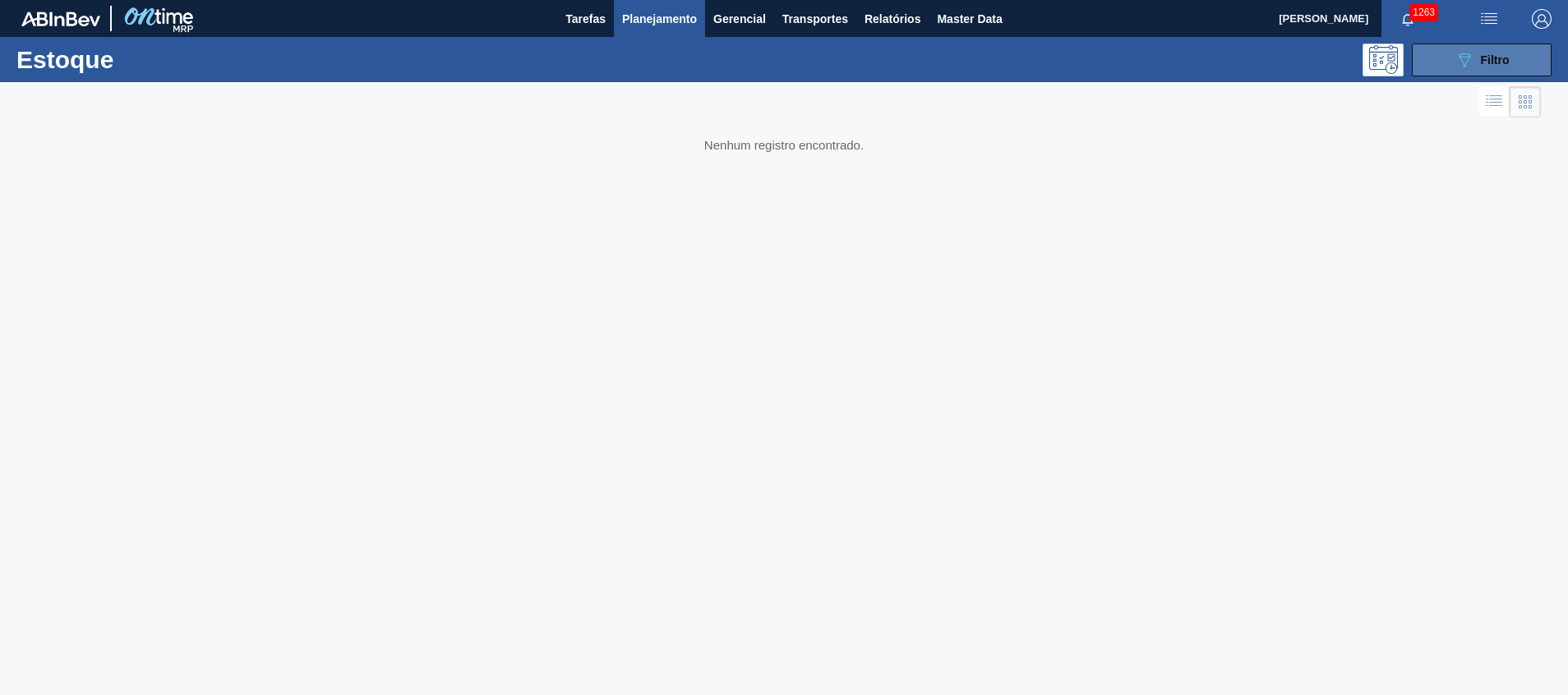
click at [1474, 44] on button "089F7B8B-B2A5-4AFE-B5C0-19BA573D28AC Filtro" at bounding box center [1481, 59] width 140 height 33
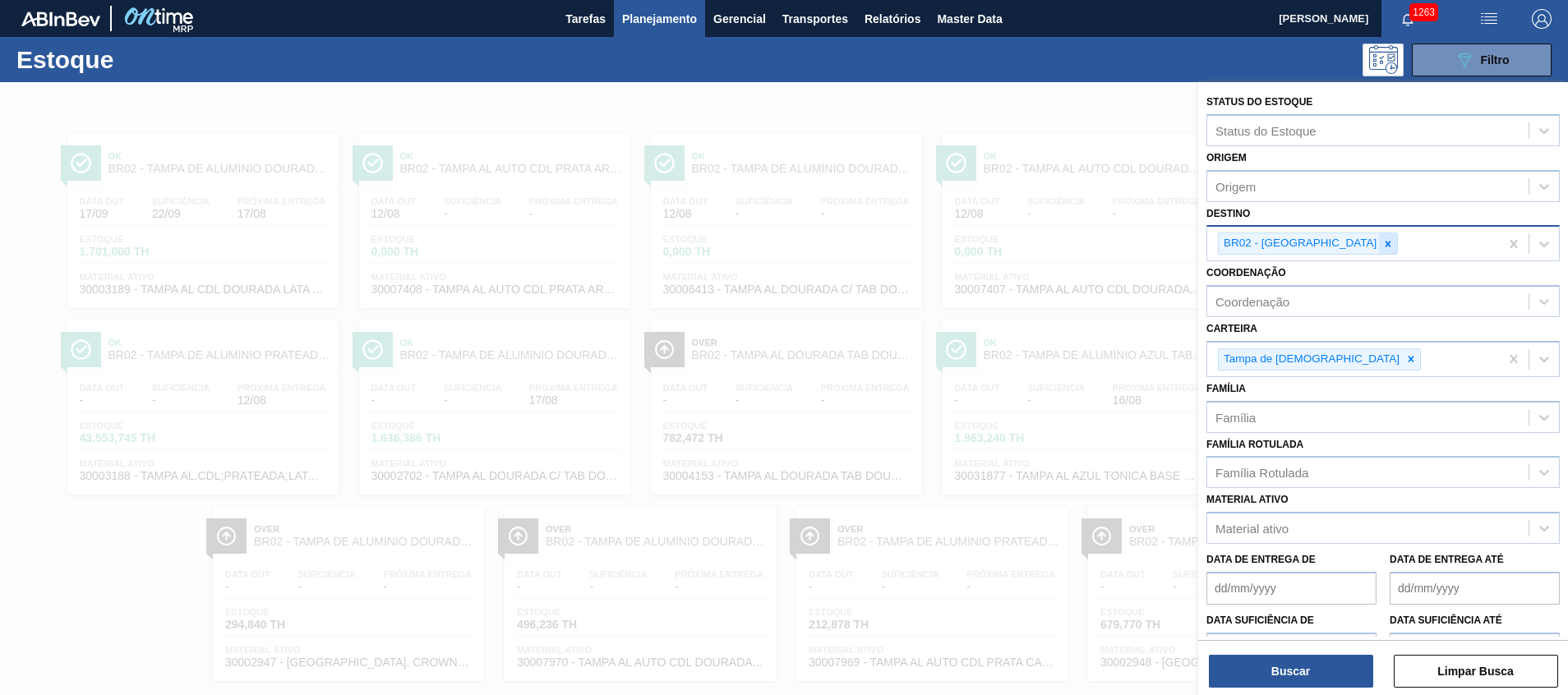
click at [1382, 240] on icon at bounding box center [1388, 245] width 12 height 12
type input "ub"
click at [1274, 336] on div "Carteira Tampa de Lata" at bounding box center [1383, 347] width 354 height 60
click at [1358, 249] on div "BR02 - [GEOGRAPHIC_DATA]" at bounding box center [1352, 244] width 292 height 34
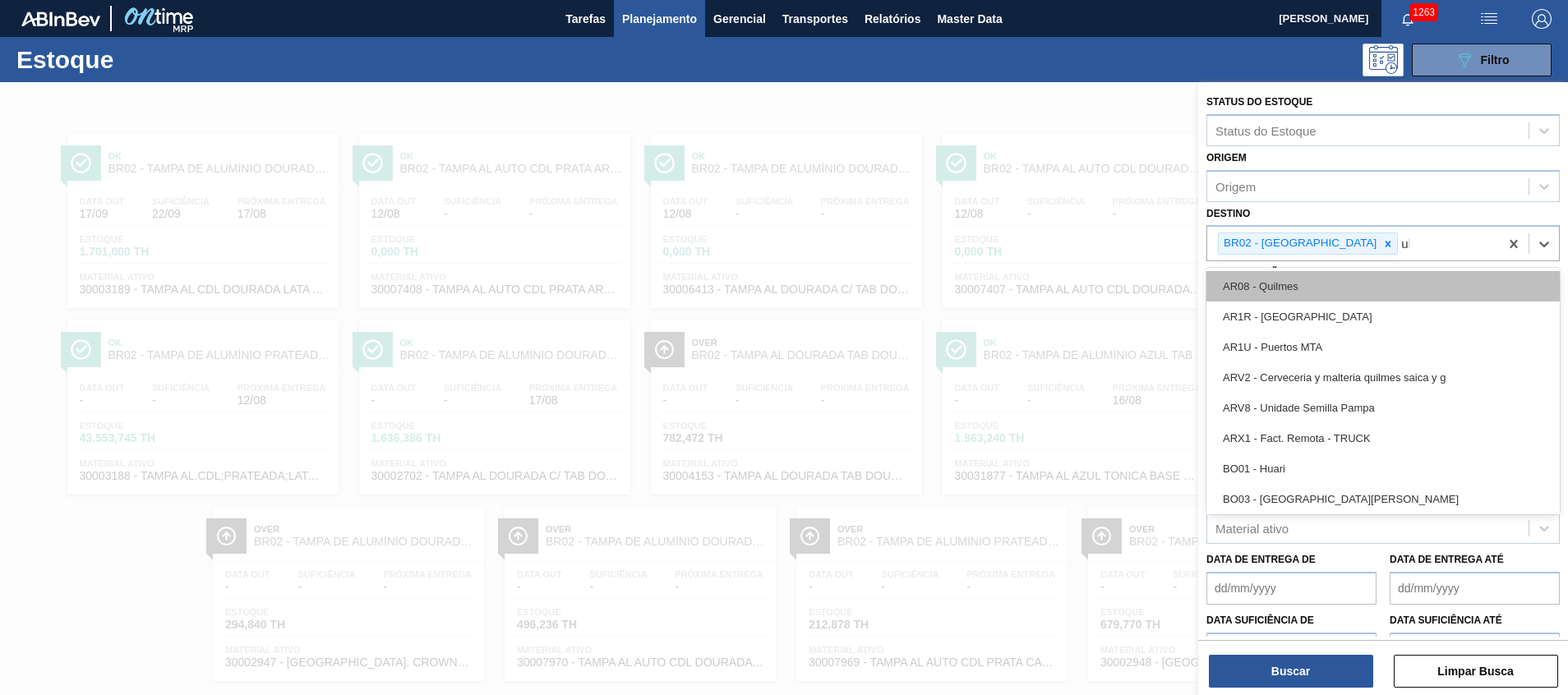
type input "ube"
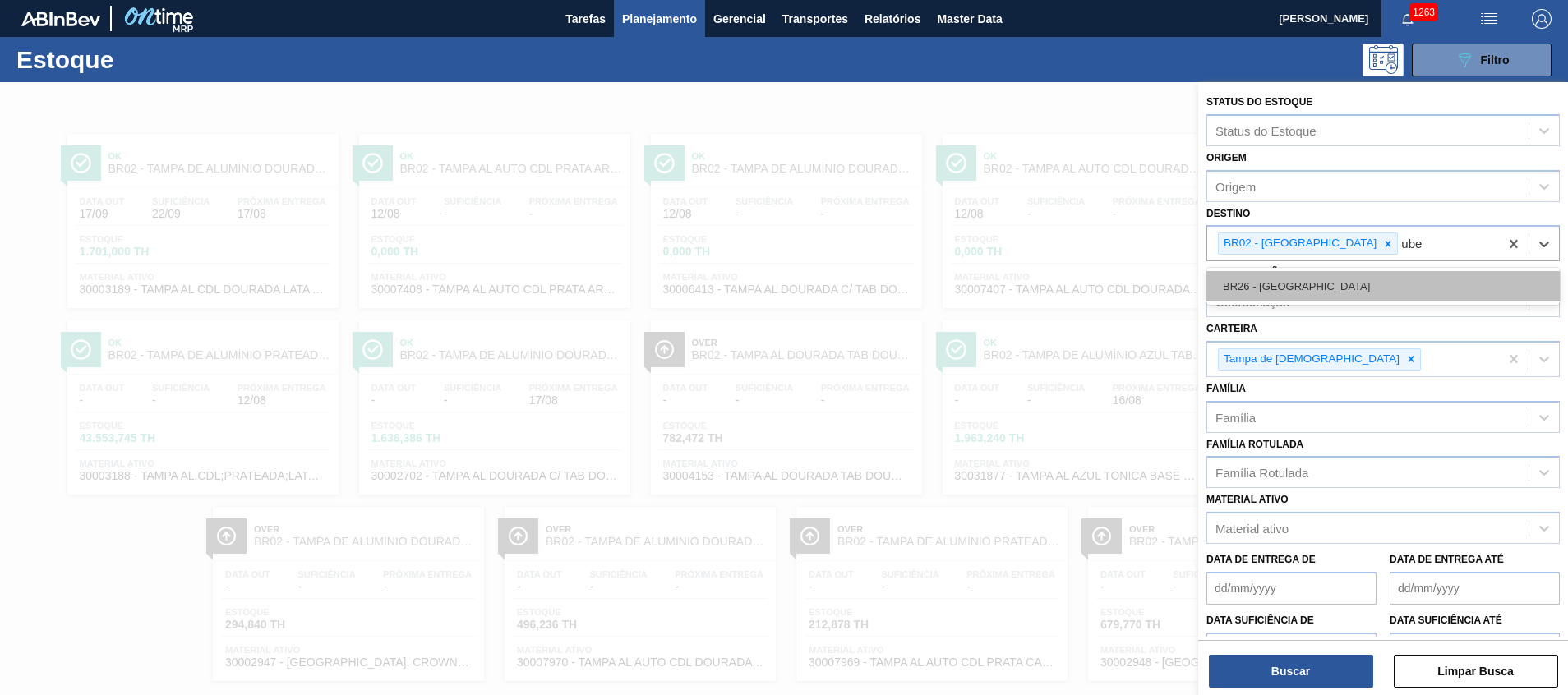
click at [1365, 283] on div "BR26 - [GEOGRAPHIC_DATA]" at bounding box center [1383, 286] width 354 height 30
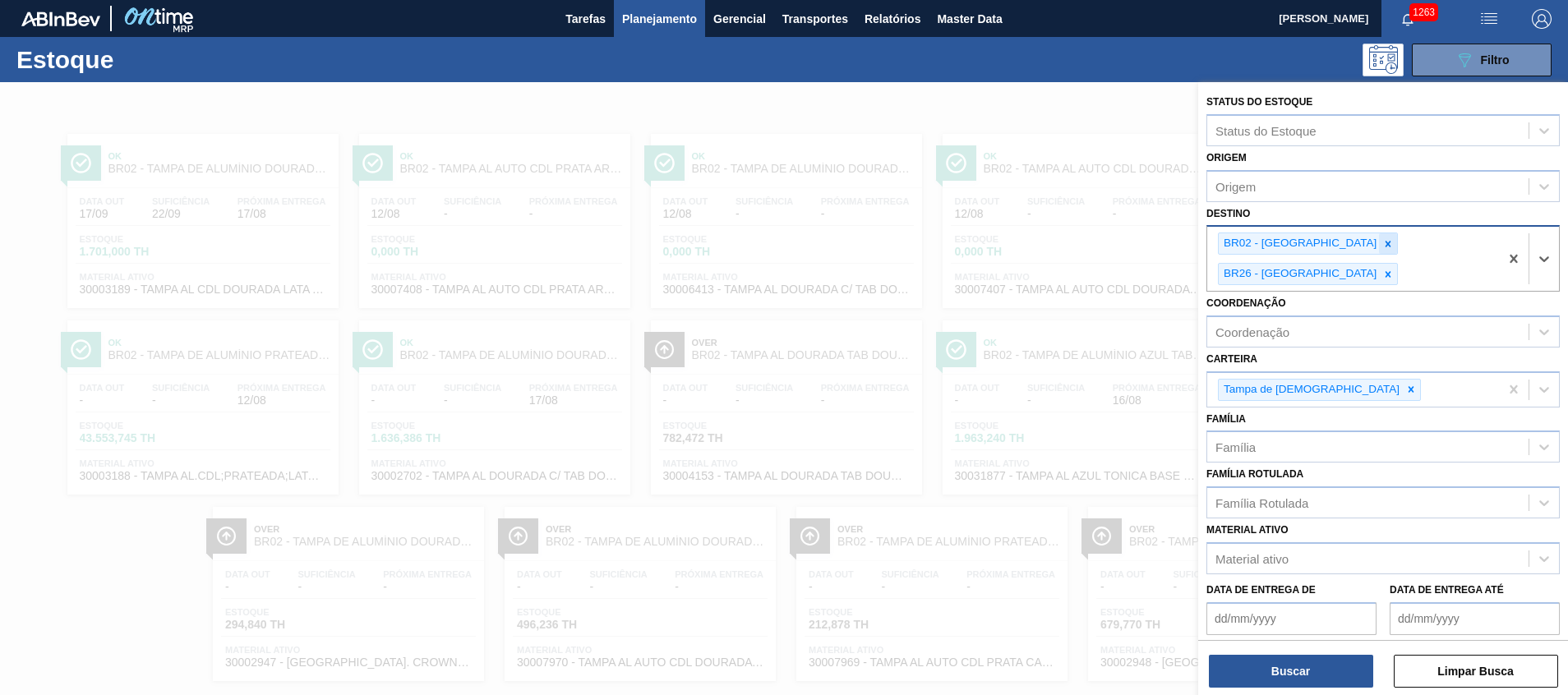
click at [1385, 242] on icon at bounding box center [1388, 243] width 6 height 6
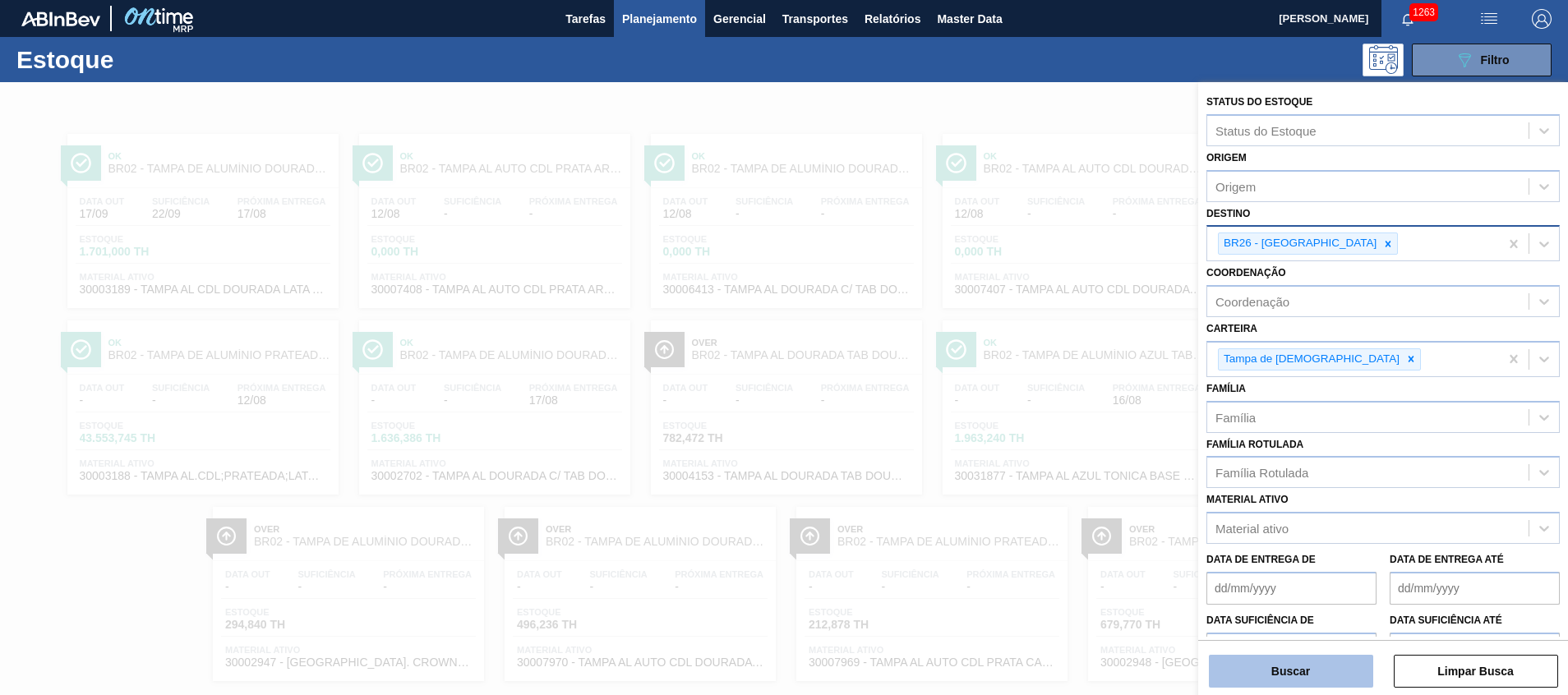
click at [1290, 665] on button "Buscar" at bounding box center [1290, 671] width 164 height 33
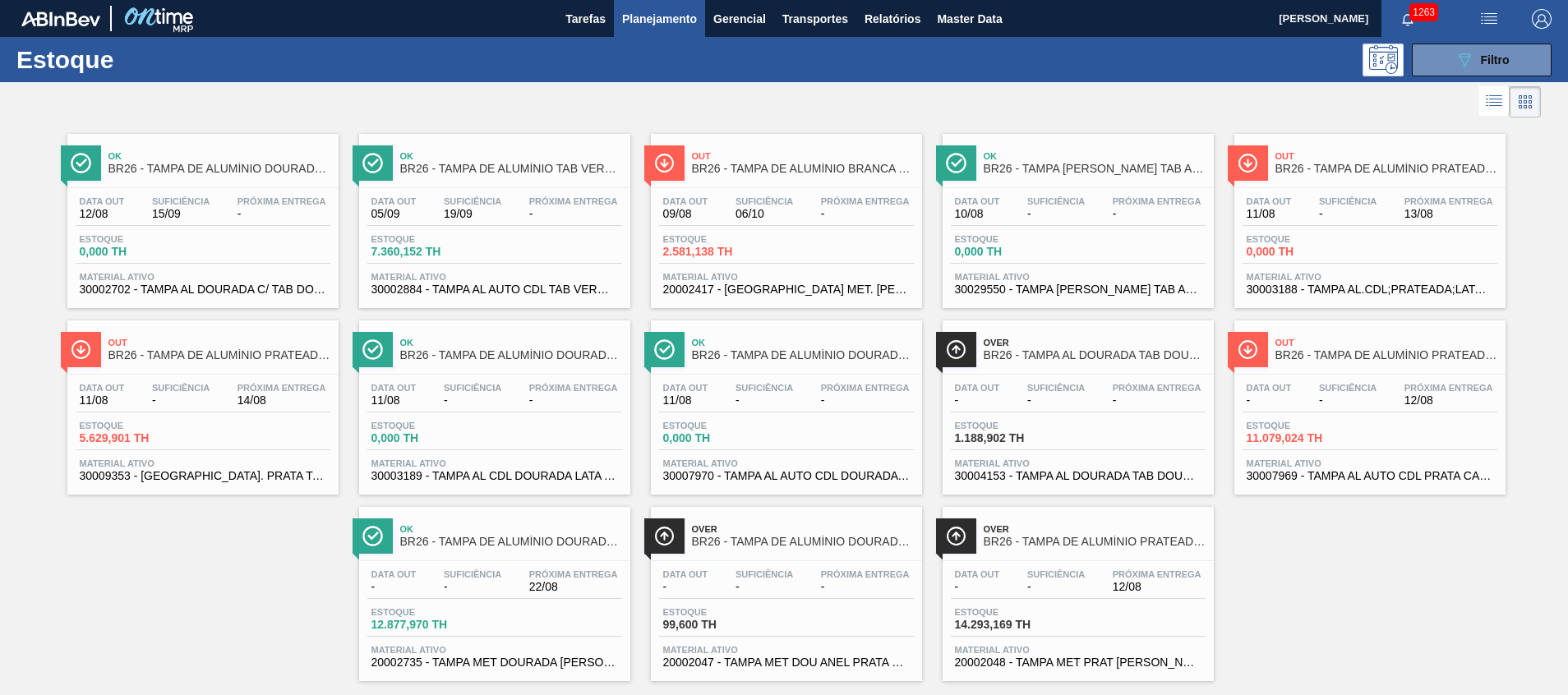
scroll to position [27, 0]
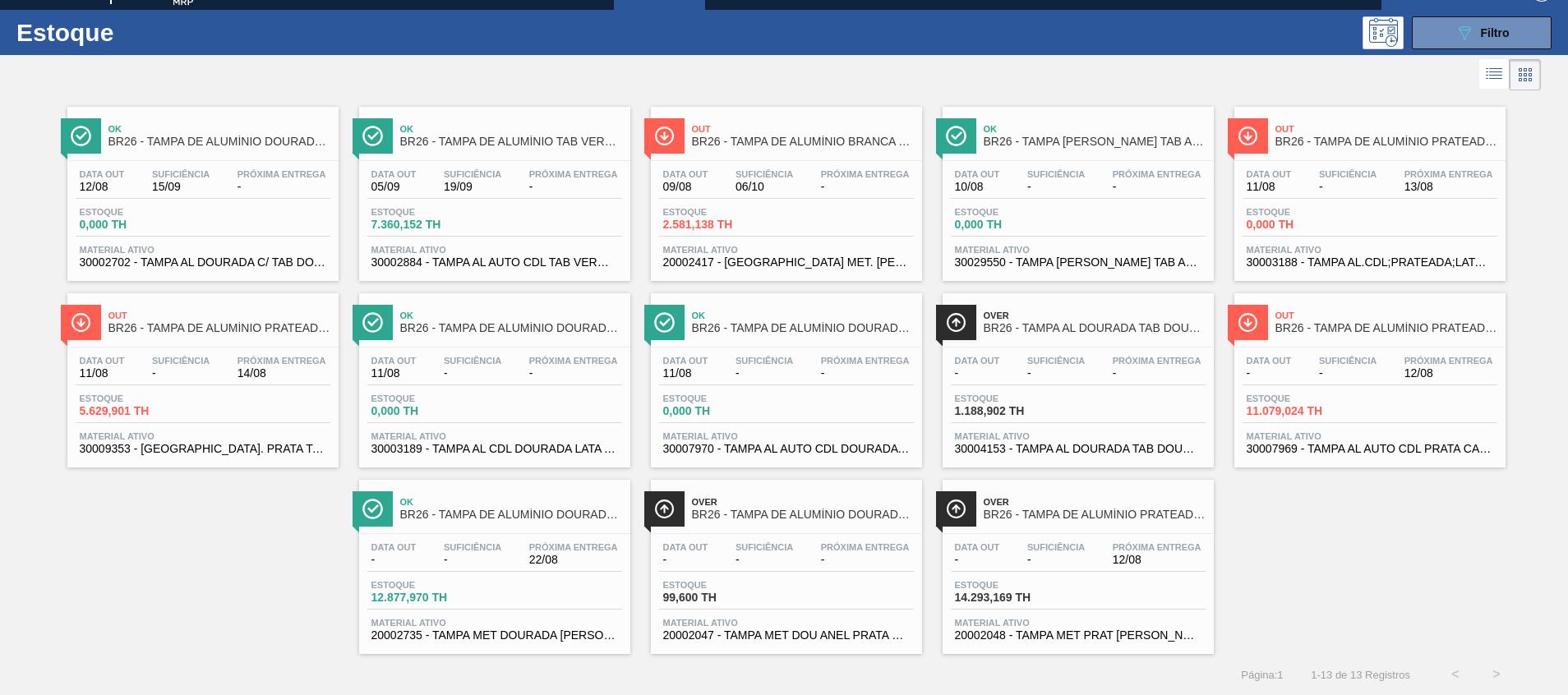
click at [1389, 156] on div "Out BR26 - TAMPA DE ALUMÍNIO PRATEADA BALL CDL Data out 11/08 Suficiência - Pró…" at bounding box center [1369, 194] width 271 height 174
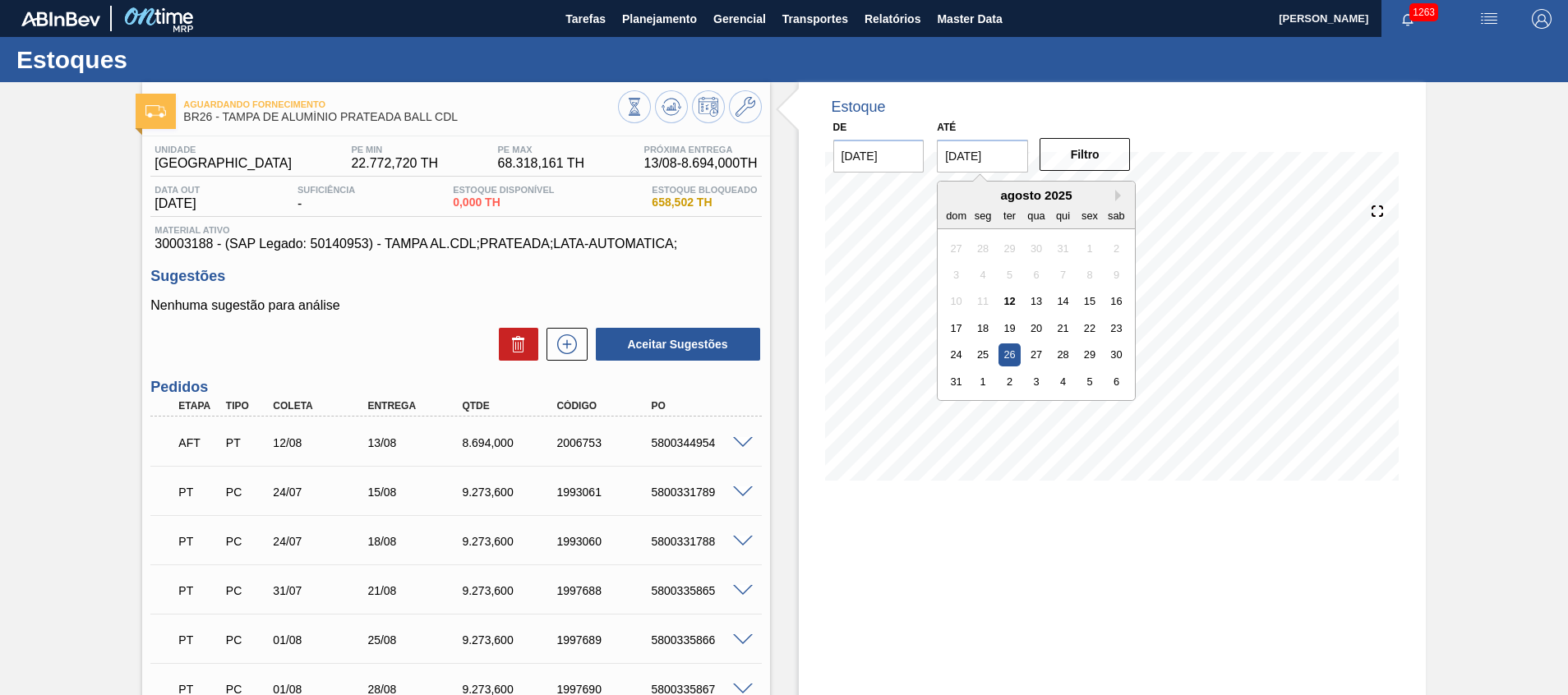
click at [985, 158] on input "[DATE]" at bounding box center [982, 156] width 91 height 33
click at [953, 389] on div "31" at bounding box center [956, 382] width 22 height 22
type input "[DATE]"
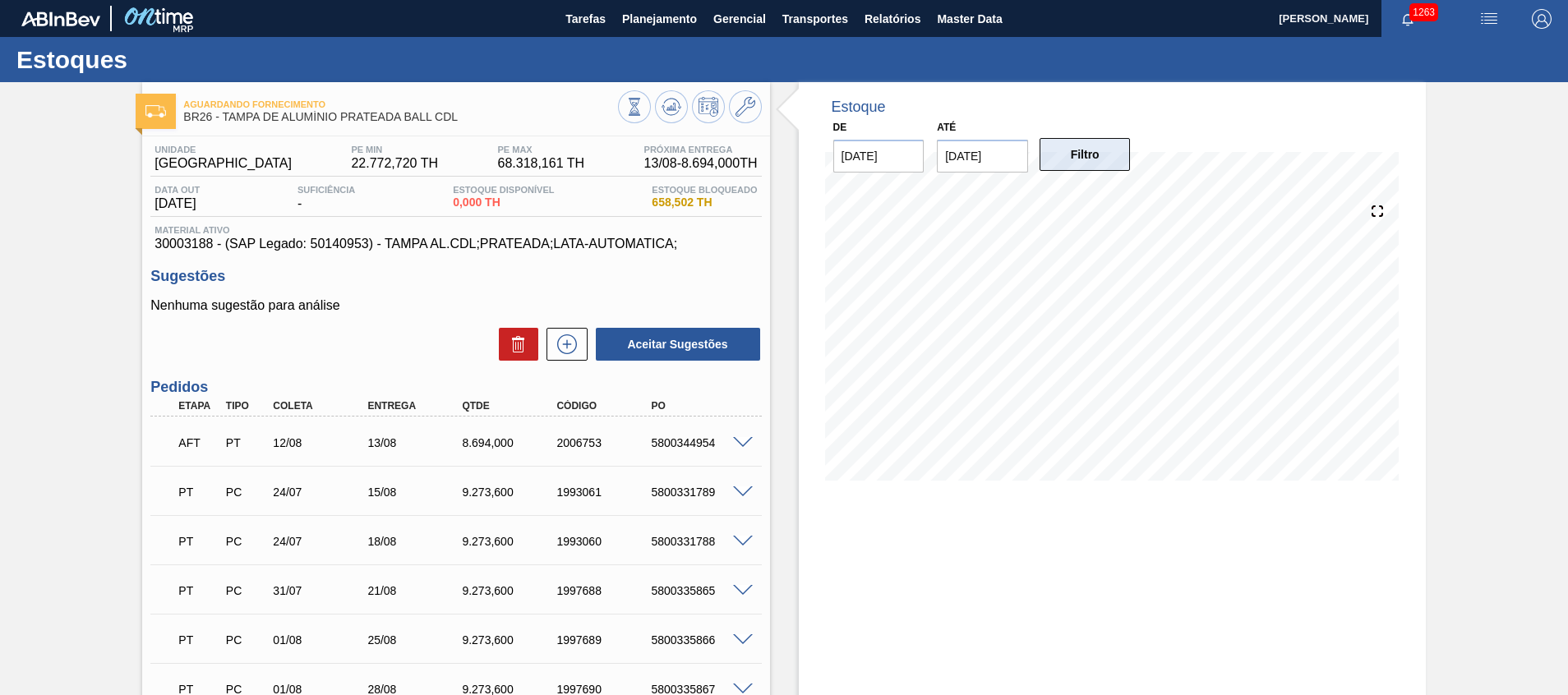
click at [1059, 156] on button "Filtro" at bounding box center [1085, 154] width 91 height 33
drag, startPoint x: 459, startPoint y: 165, endPoint x: 531, endPoint y: 166, distance: 72.0
click at [531, 166] on div "Unidade Uberlândia PE MIN 22.772,720 TH PE MAX 68.318,161 TH Próxima Entrega 13…" at bounding box center [455, 161] width 610 height 32
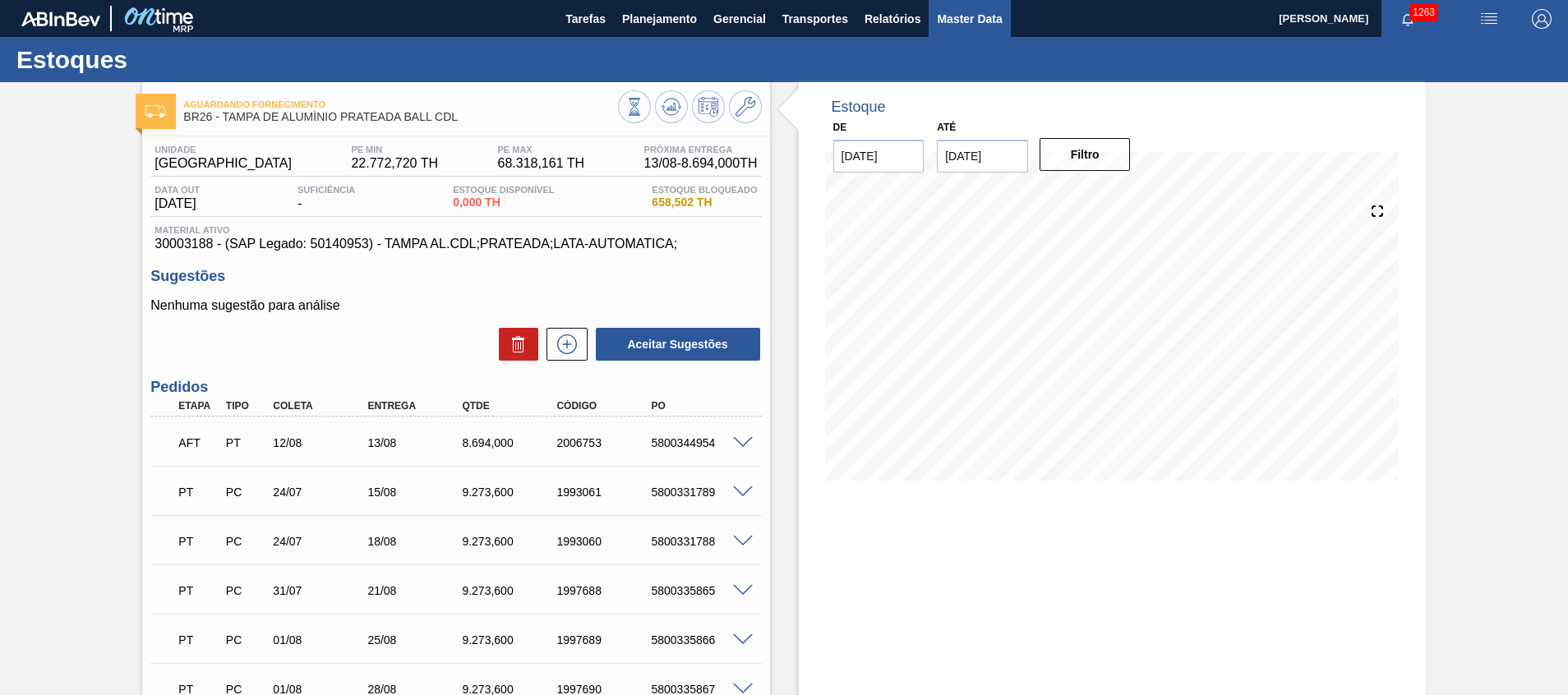
click at [961, 23] on span "Master Data" at bounding box center [969, 19] width 65 height 19
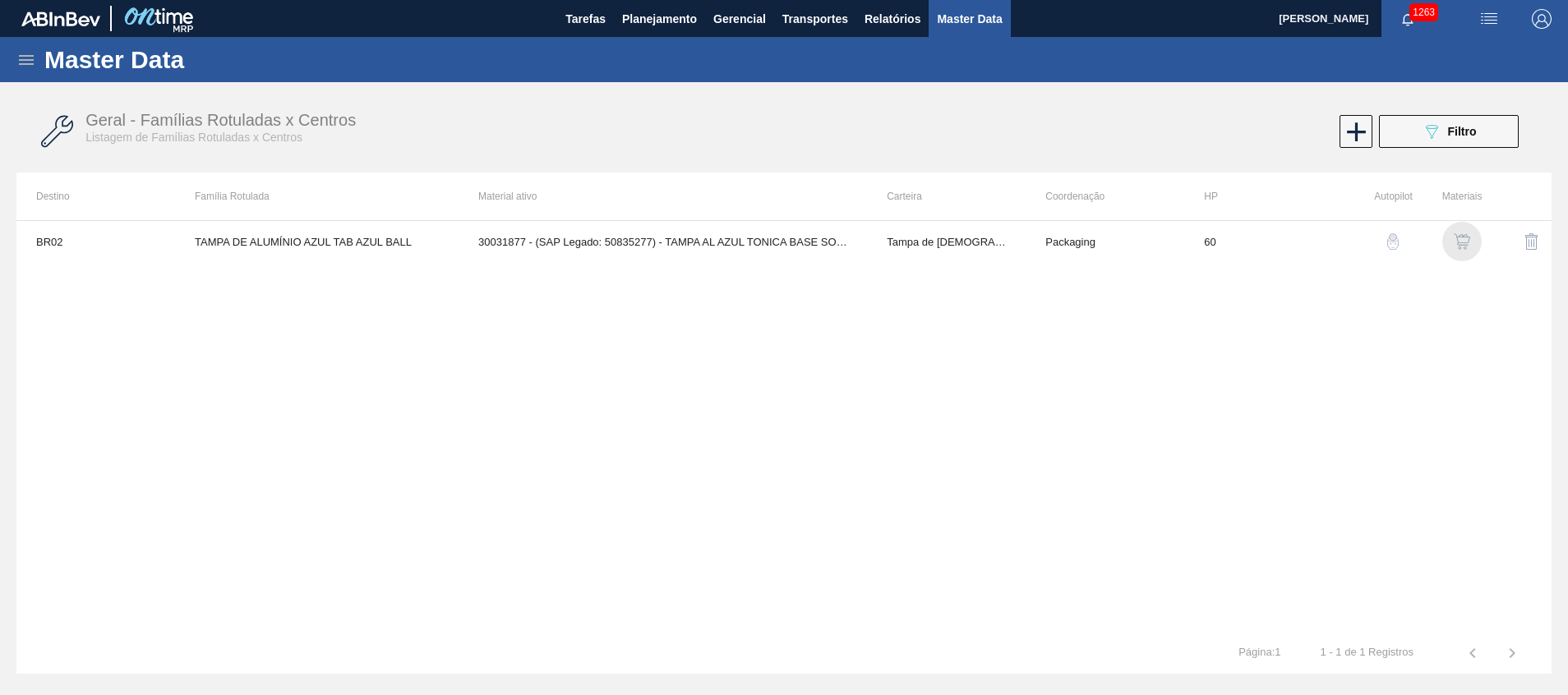
click at [1456, 240] on img "button" at bounding box center [1461, 241] width 16 height 16
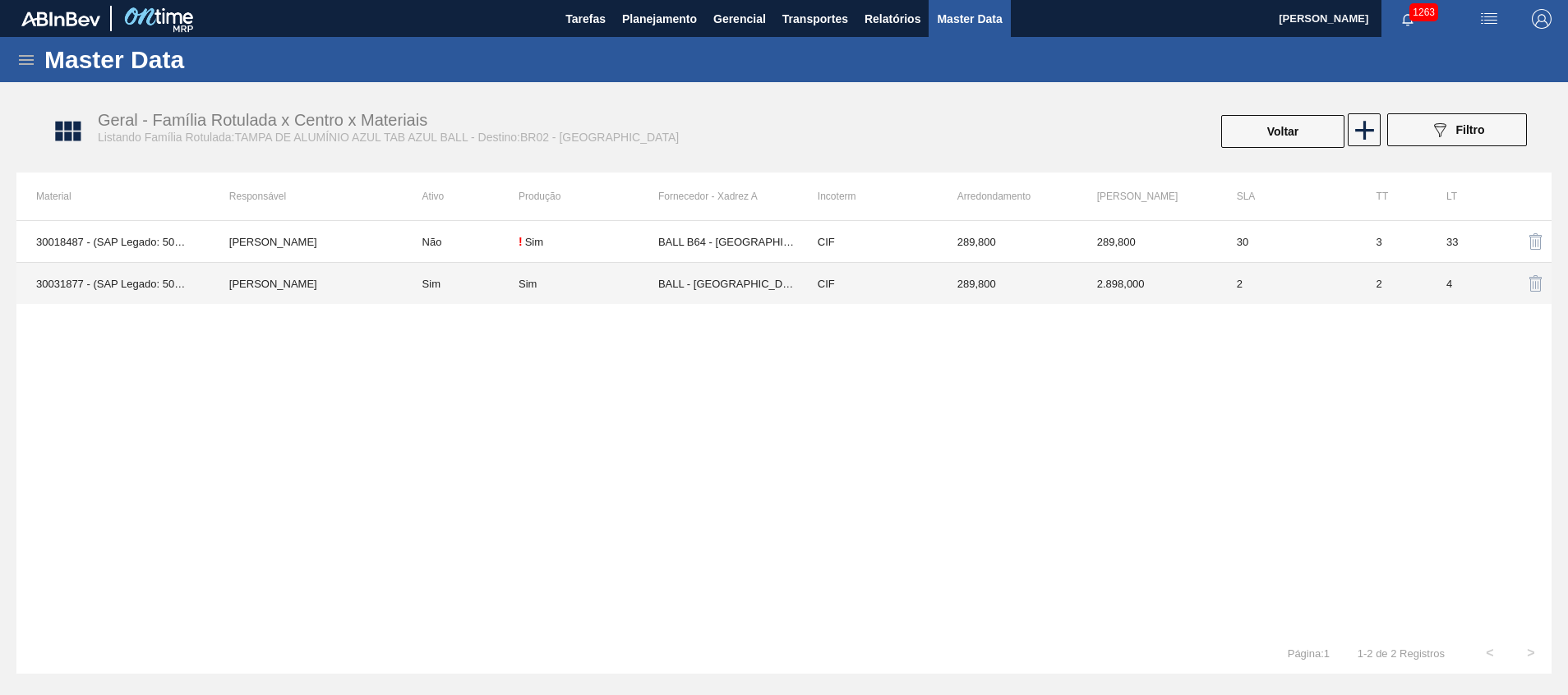
click at [680, 272] on td "BALL - RECIFE (PE)" at bounding box center [728, 284] width 140 height 42
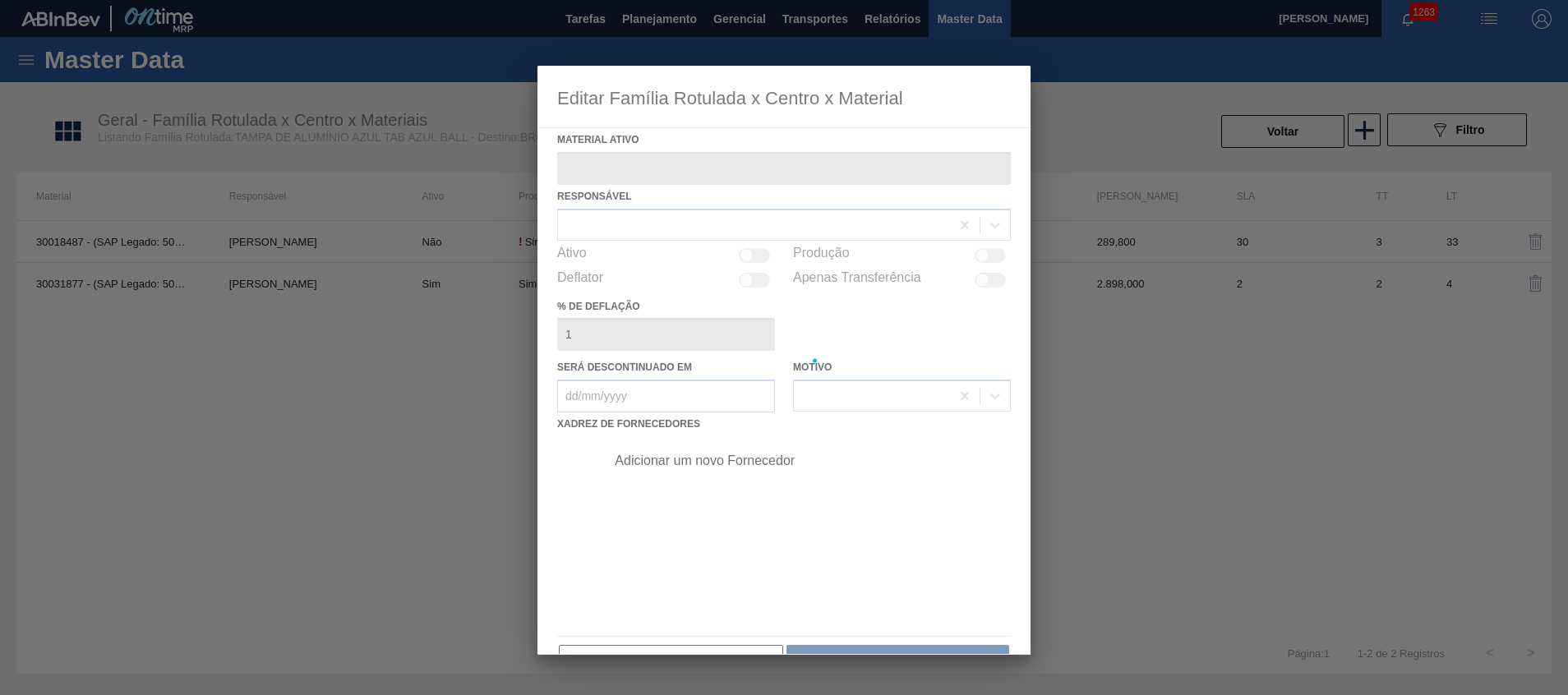
type ativo "30031877 - (SAP Legado: 50835277) - TAMPA AL AZUL TONICA BASE SOLVENTE"
checkbox input "true"
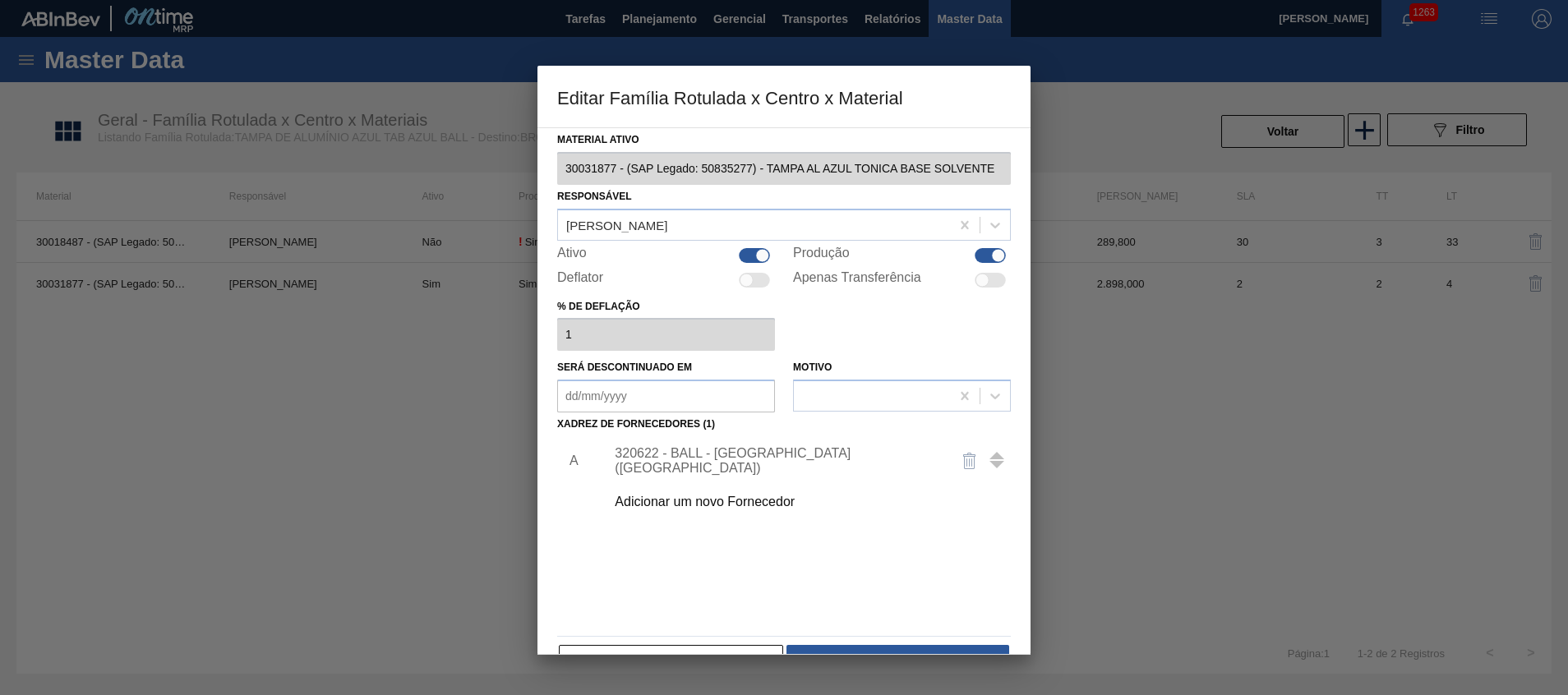
click at [760, 452] on div "320622 - BALL - RECIFE (PE)" at bounding box center [803, 461] width 415 height 41
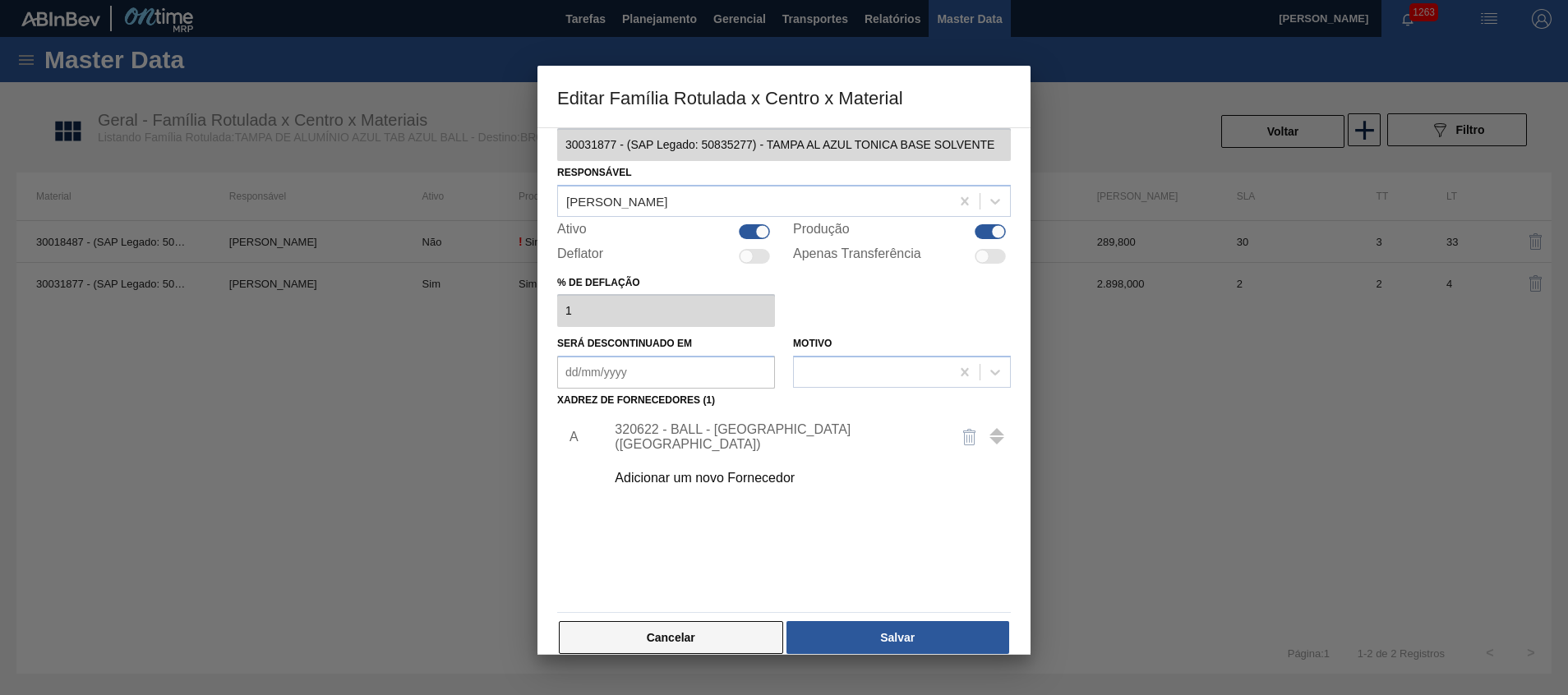
scroll to position [45, 0]
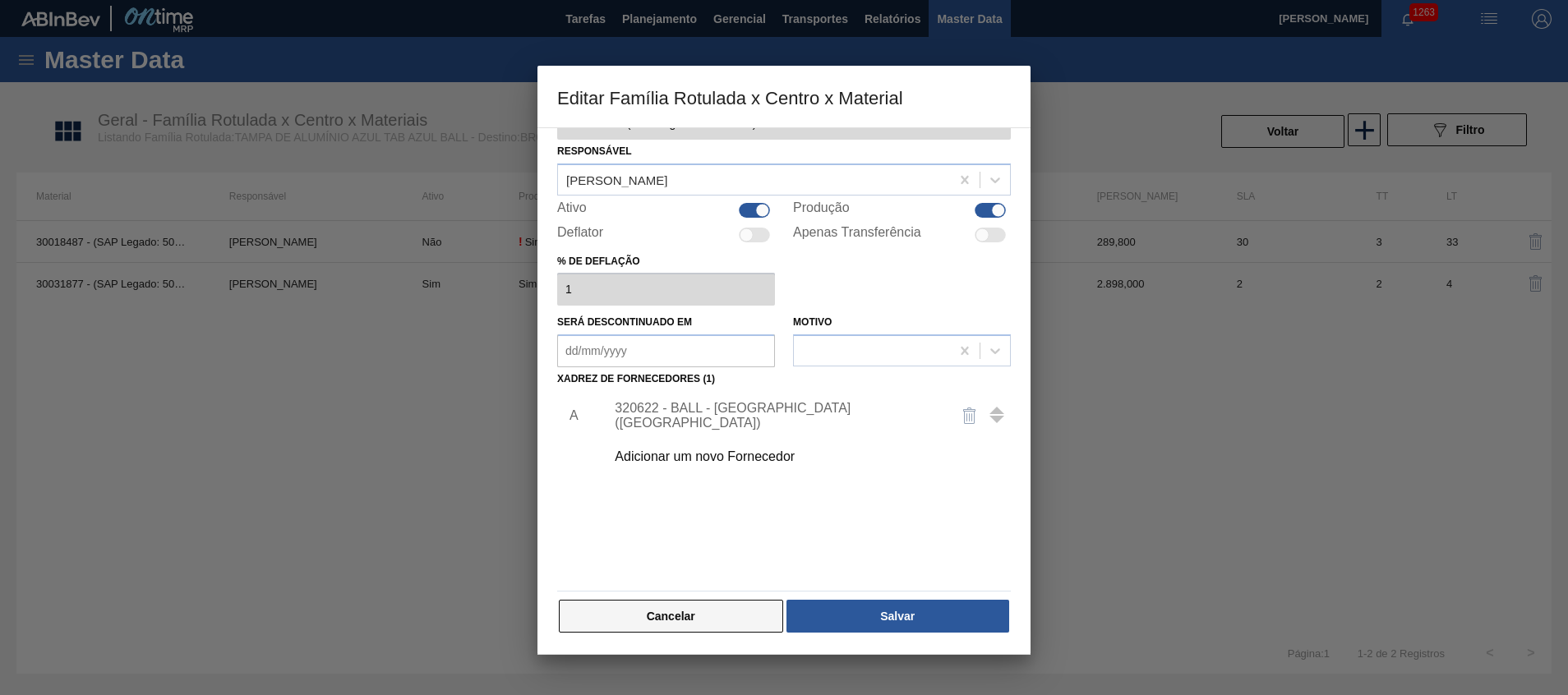
click at [630, 610] on button "Cancelar" at bounding box center [670, 616] width 224 height 33
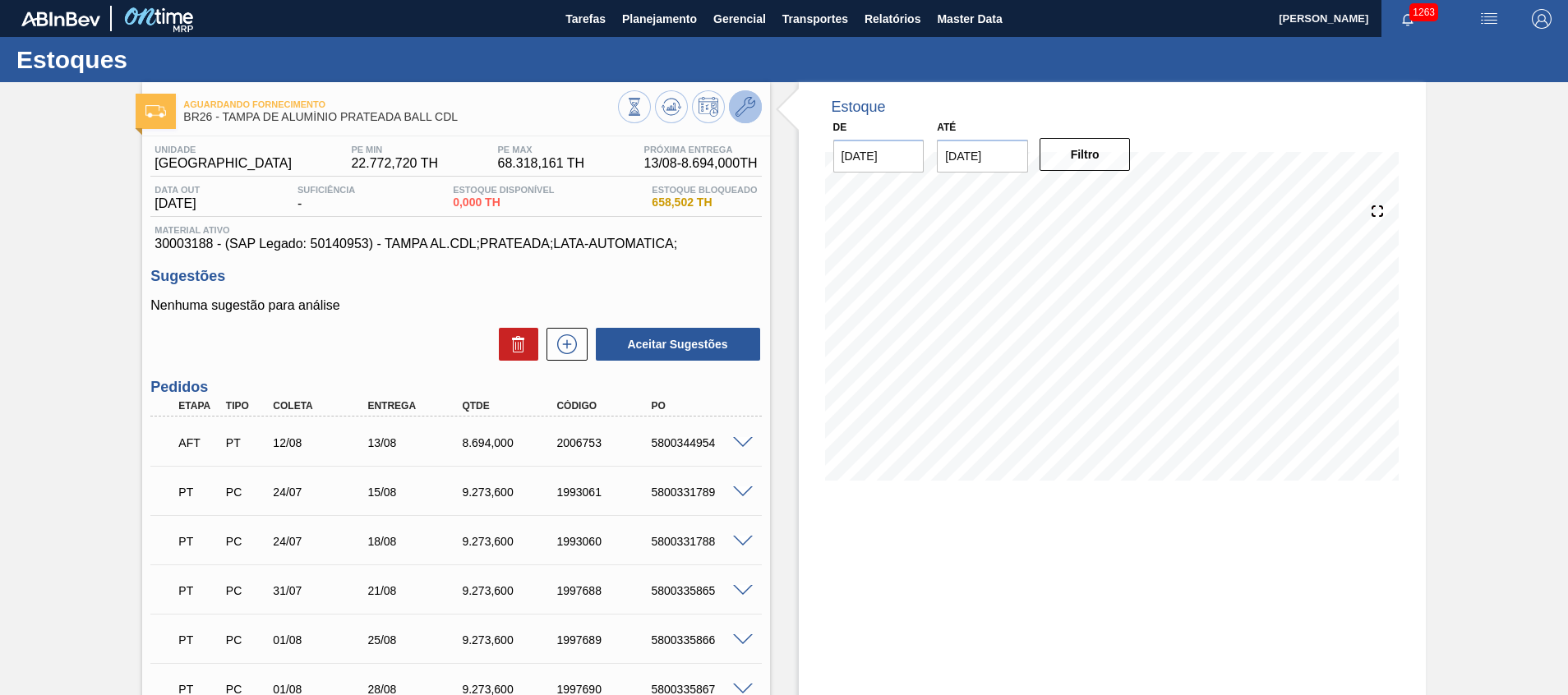
click at [745, 108] on icon at bounding box center [745, 107] width 19 height 19
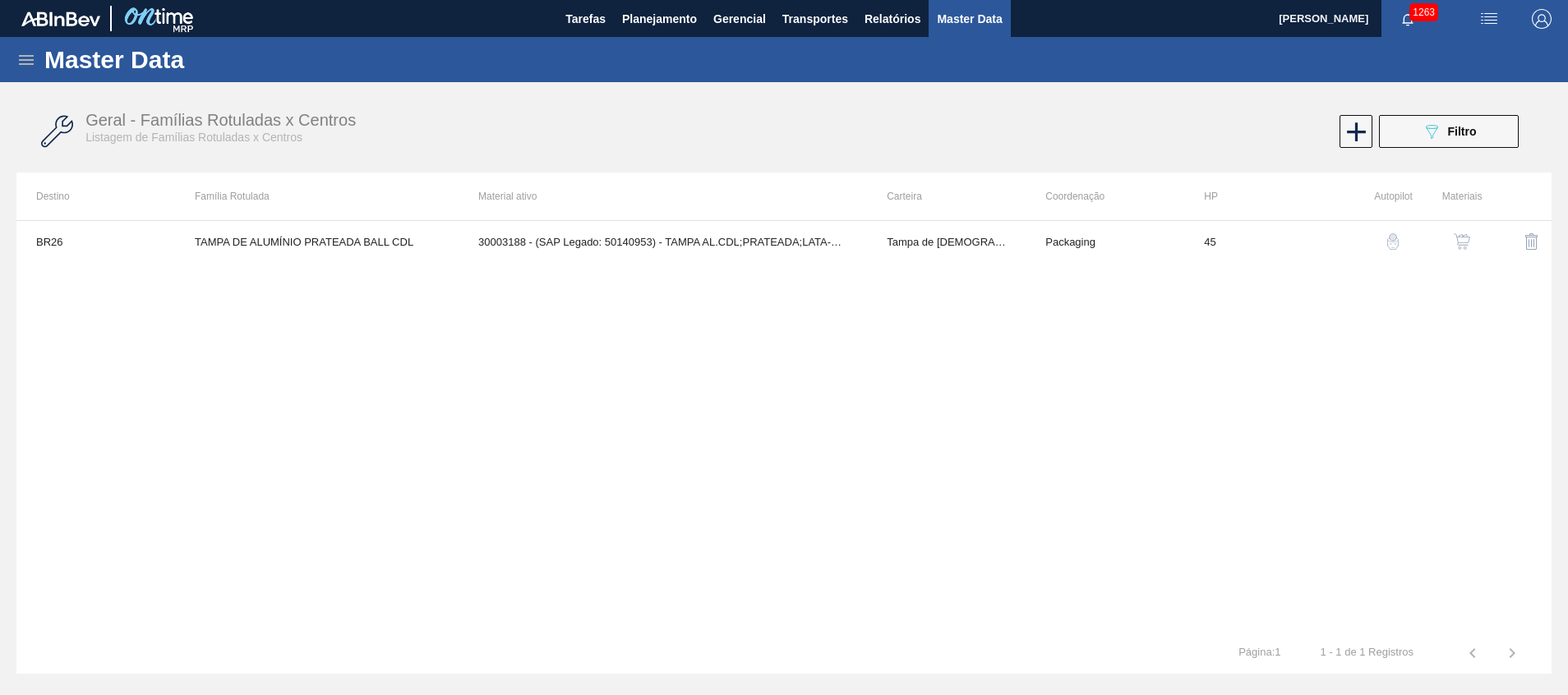
click at [1466, 230] on button "button" at bounding box center [1461, 241] width 40 height 40
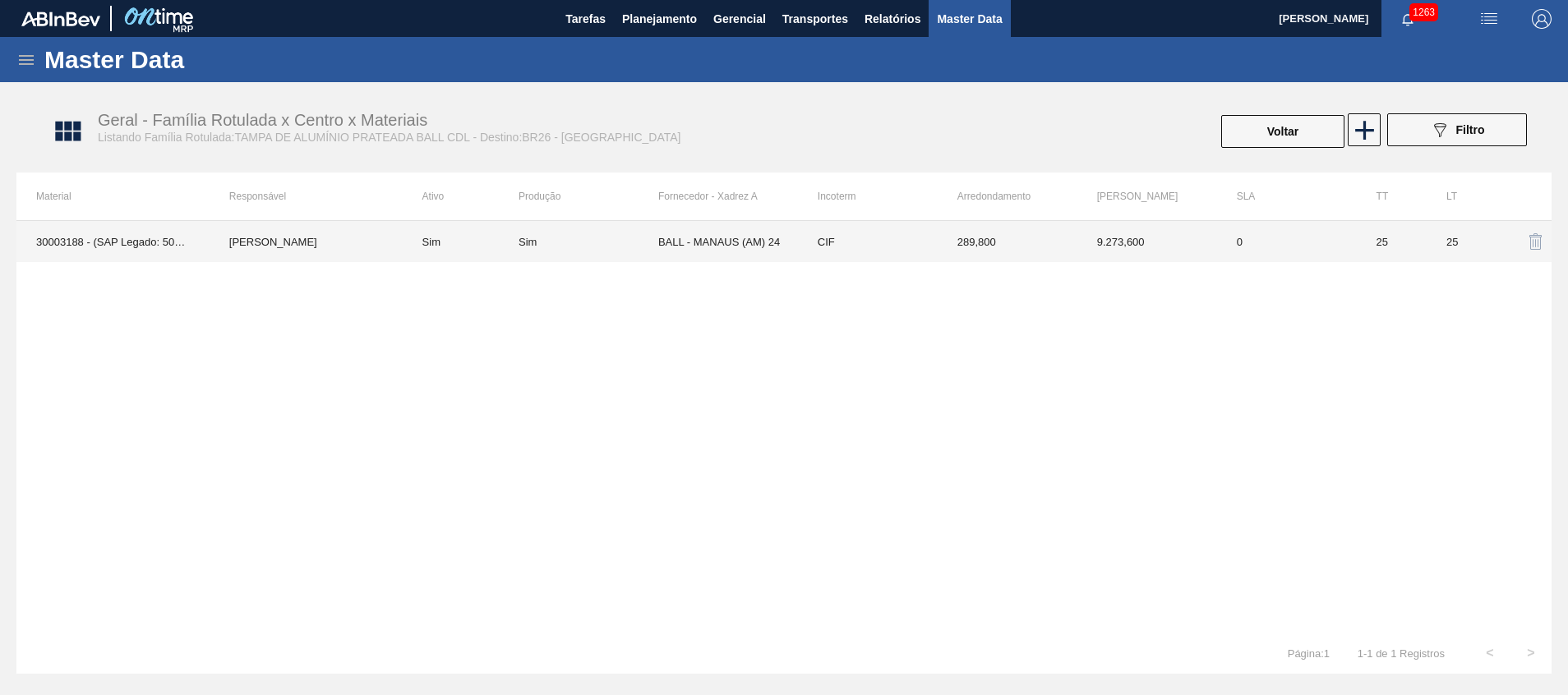
click at [697, 245] on td "BALL - MANAUS (AM) 24" at bounding box center [728, 241] width 140 height 41
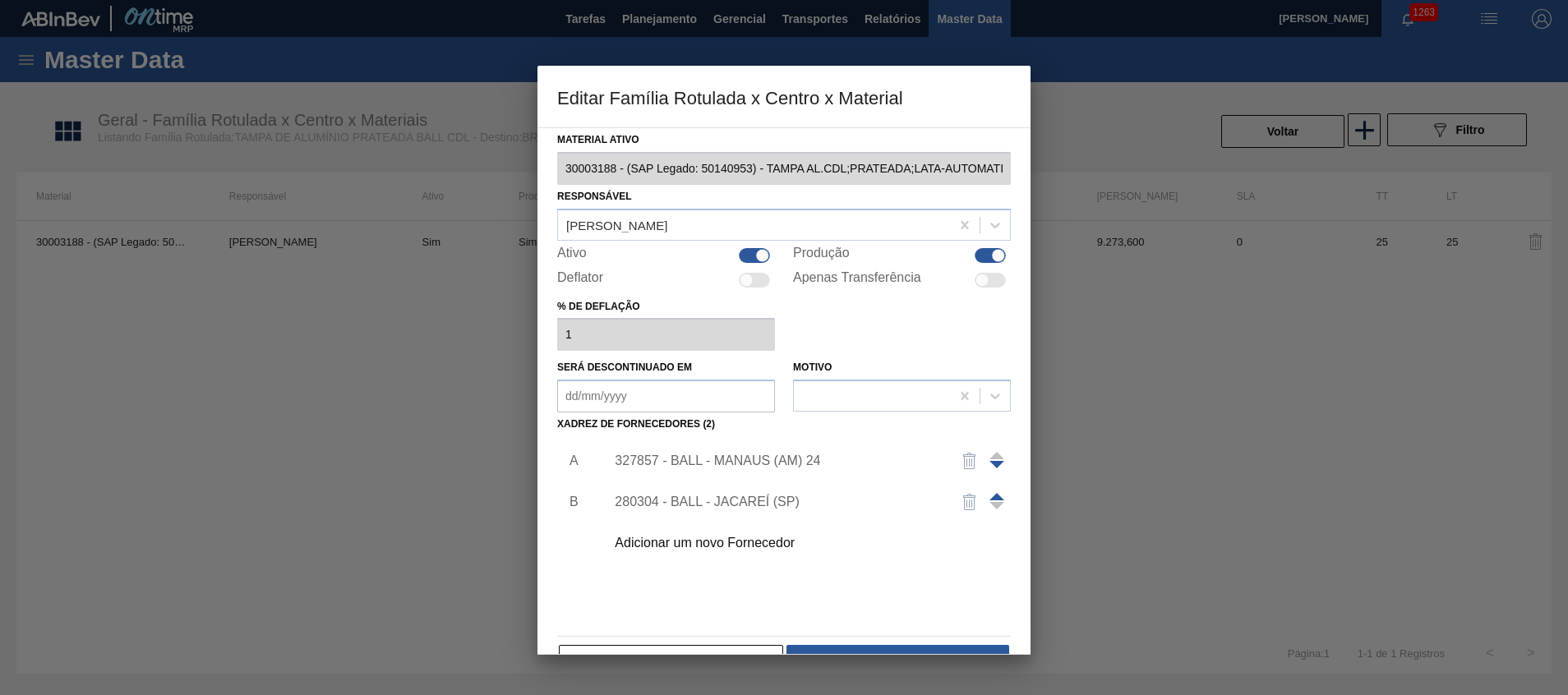
click at [711, 455] on div "327857 - BALL - MANAUS (AM) 24" at bounding box center [775, 461] width 322 height 14
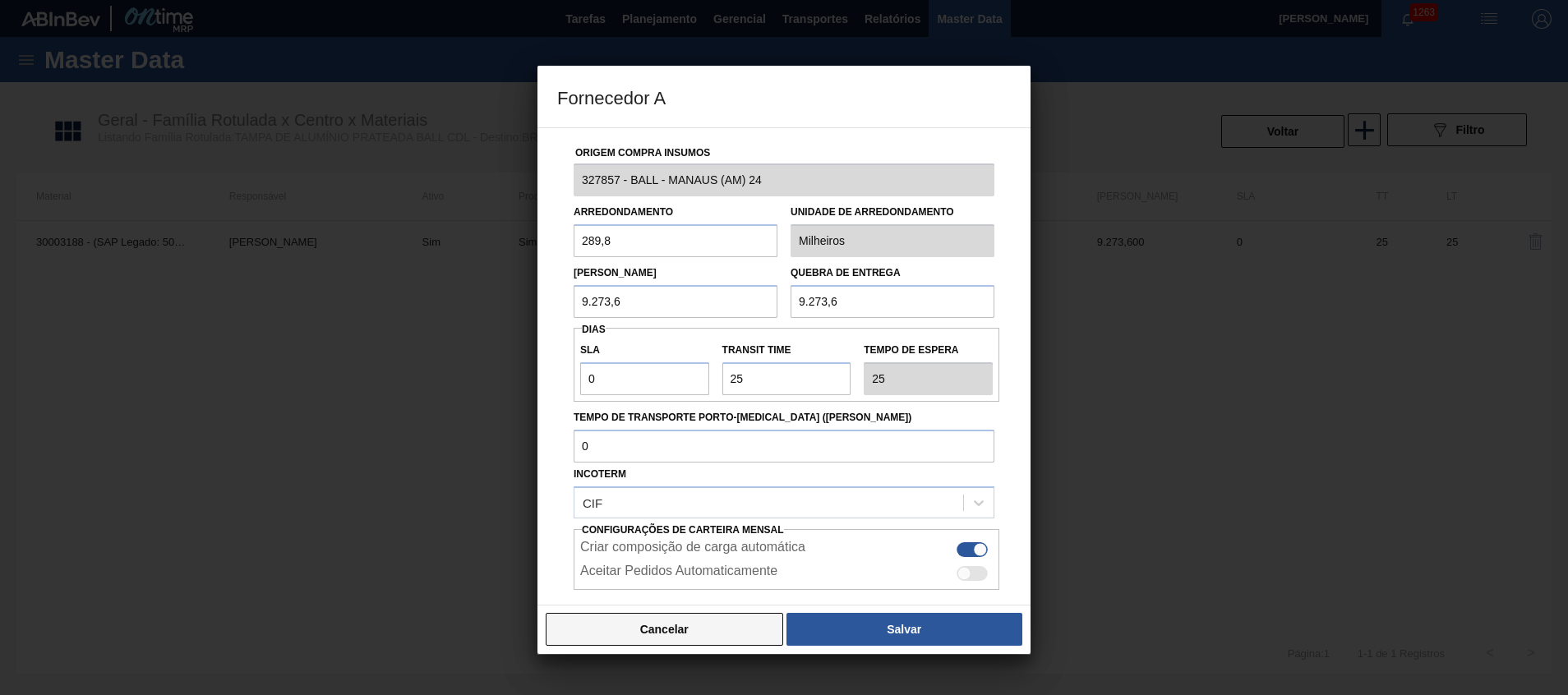
click at [687, 621] on button "Cancelar" at bounding box center [664, 629] width 238 height 33
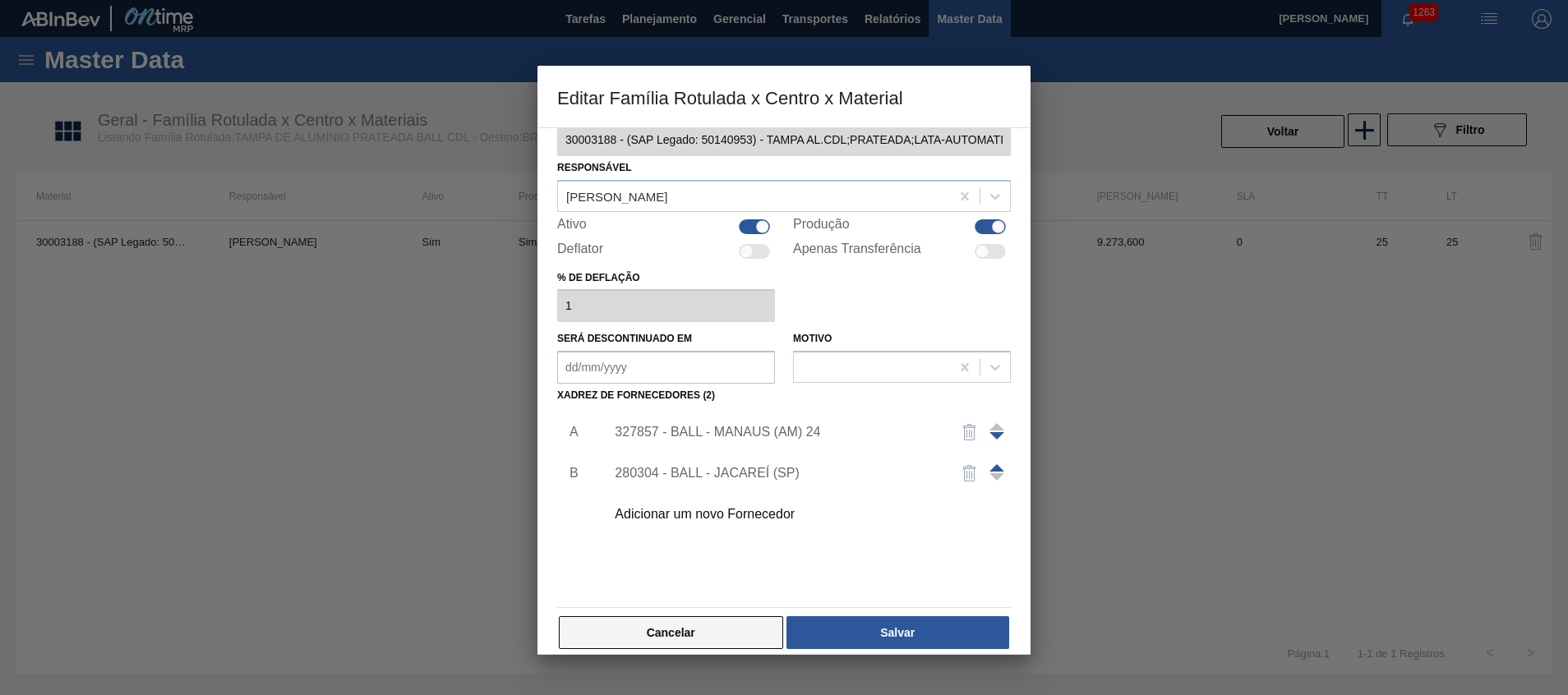
scroll to position [45, 0]
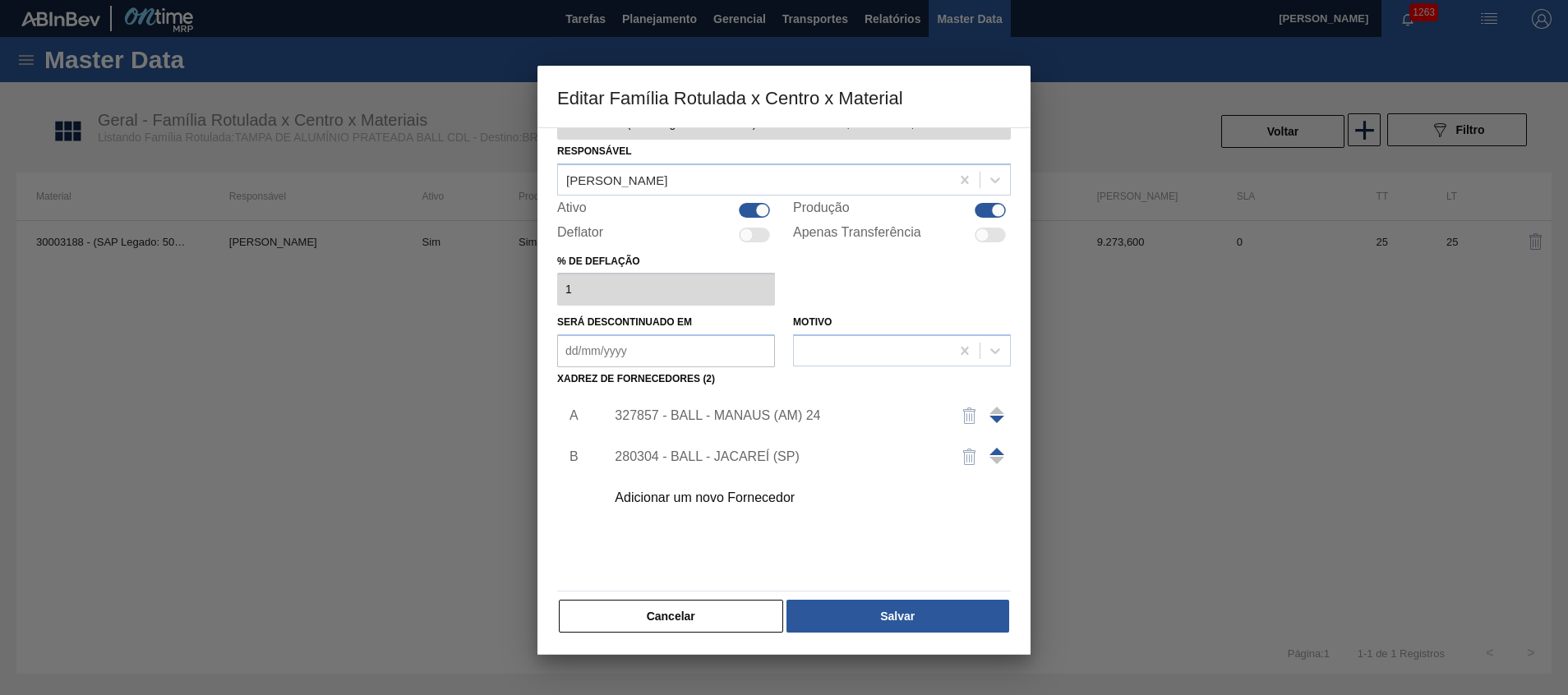
click at [669, 638] on div "Material ativo 30003188 - (SAP Legado: 50140953) - TAMPA AL.CDL;PRATEADA;LATA-A…" at bounding box center [784, 391] width 493 height 527
click at [674, 626] on button "Cancelar" at bounding box center [670, 616] width 224 height 33
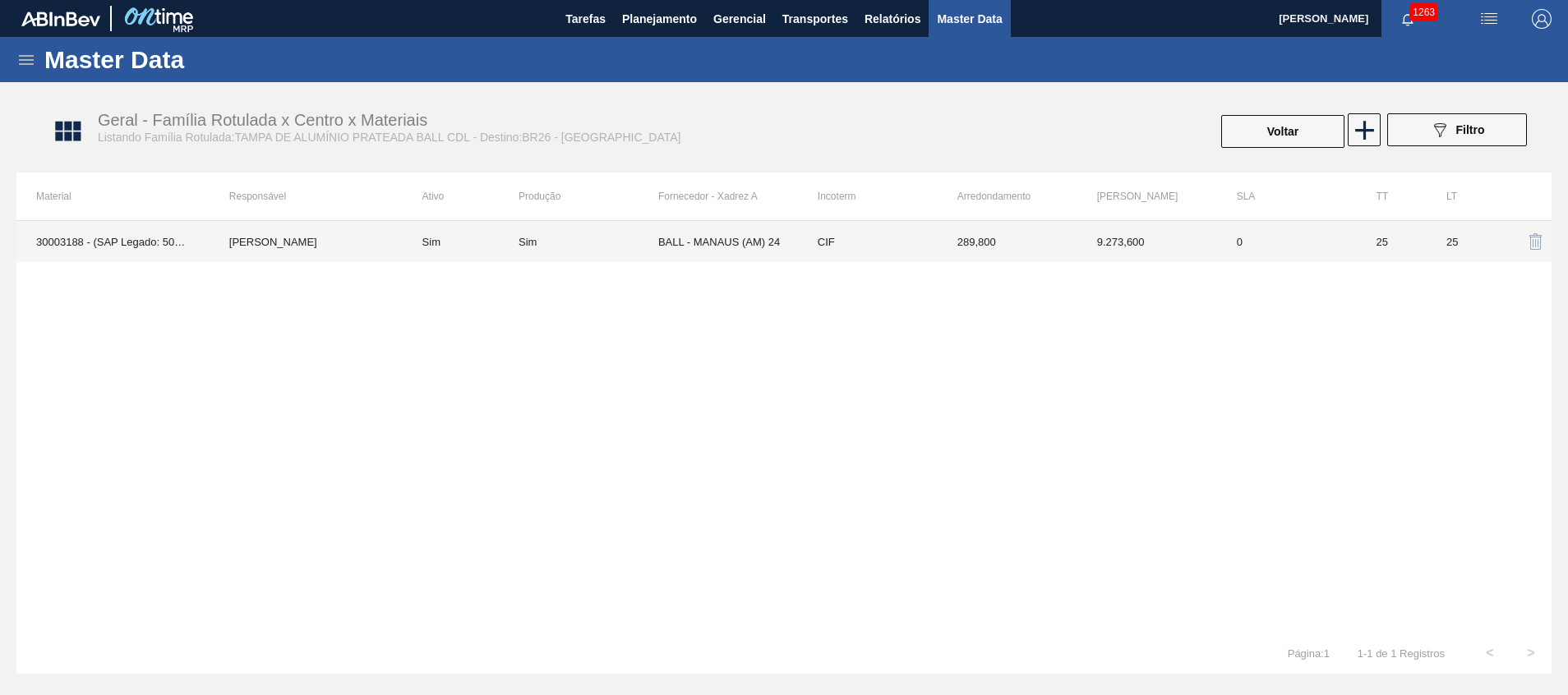
click at [1465, 240] on td "25" at bounding box center [1461, 241] width 70 height 41
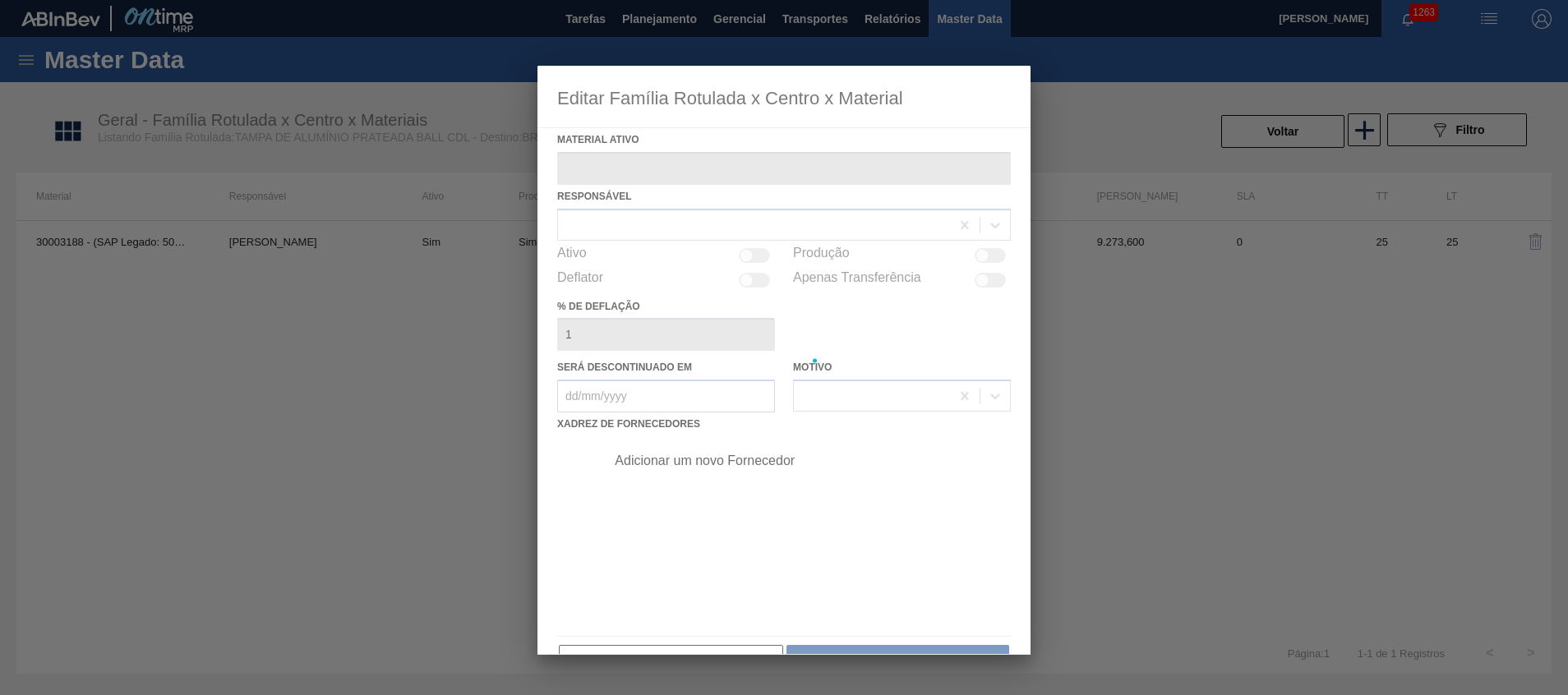
type ativo "30003188 - (SAP Legado: 50140953) - TAMPA AL.CDL;PRATEADA;LATA-AUTOMATICA;"
checkbox input "true"
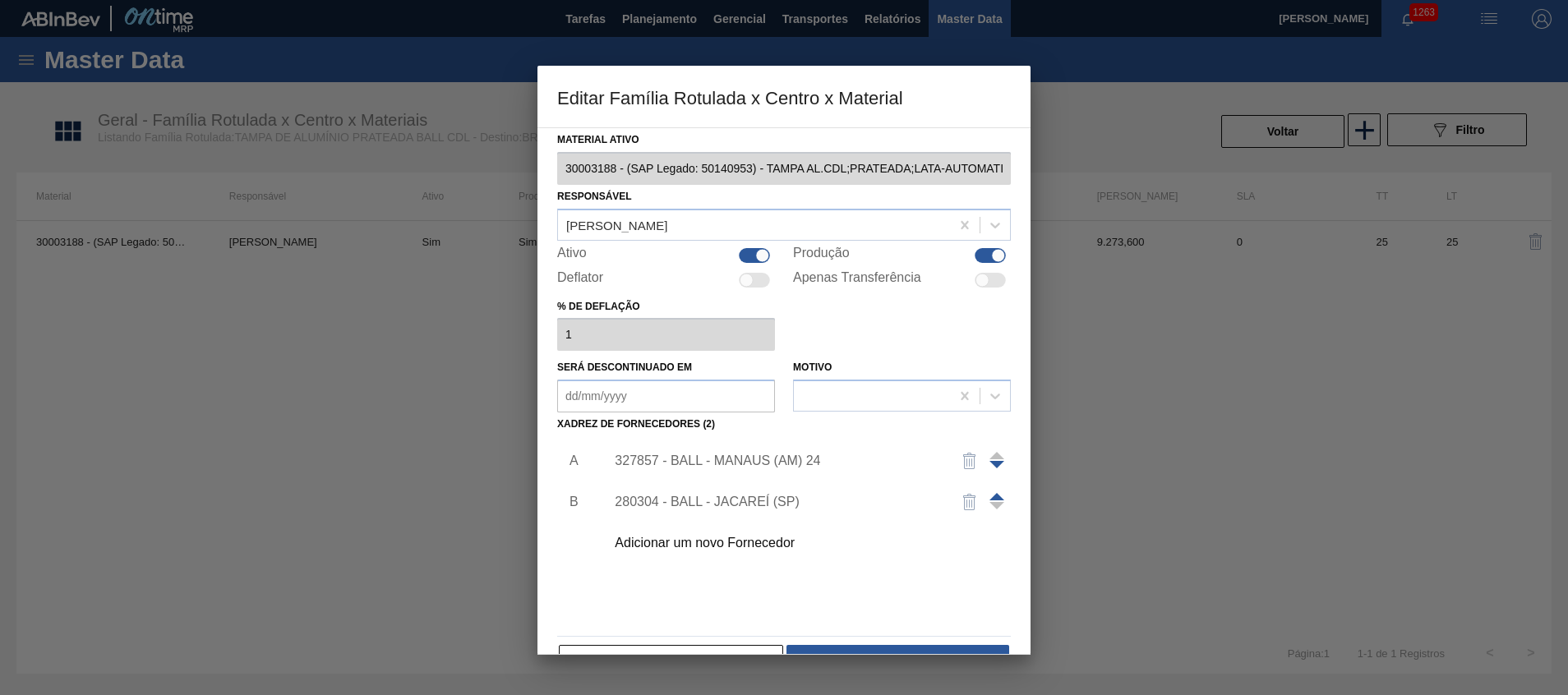
click at [768, 454] on div "327857 - BALL - MANAUS (AM) 24" at bounding box center [775, 461] width 322 height 14
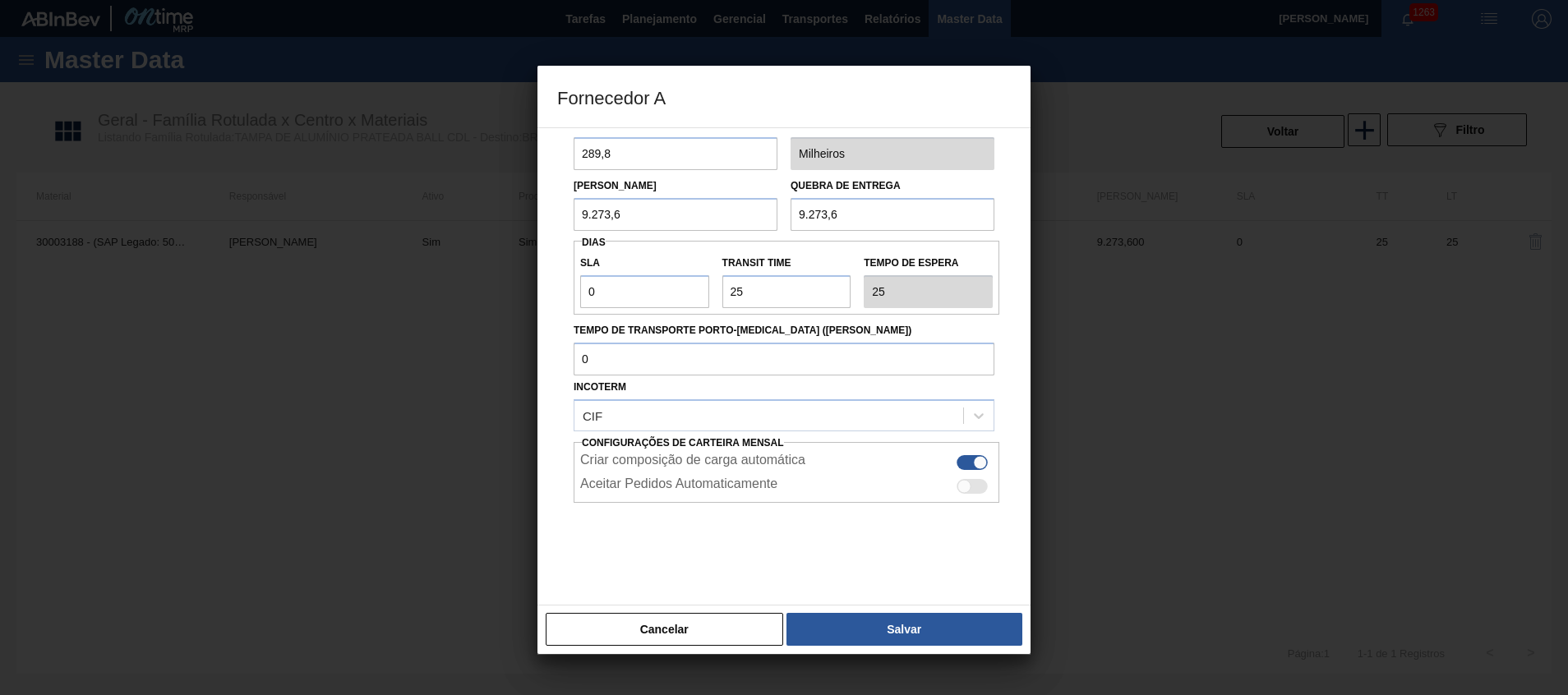
scroll to position [0, 0]
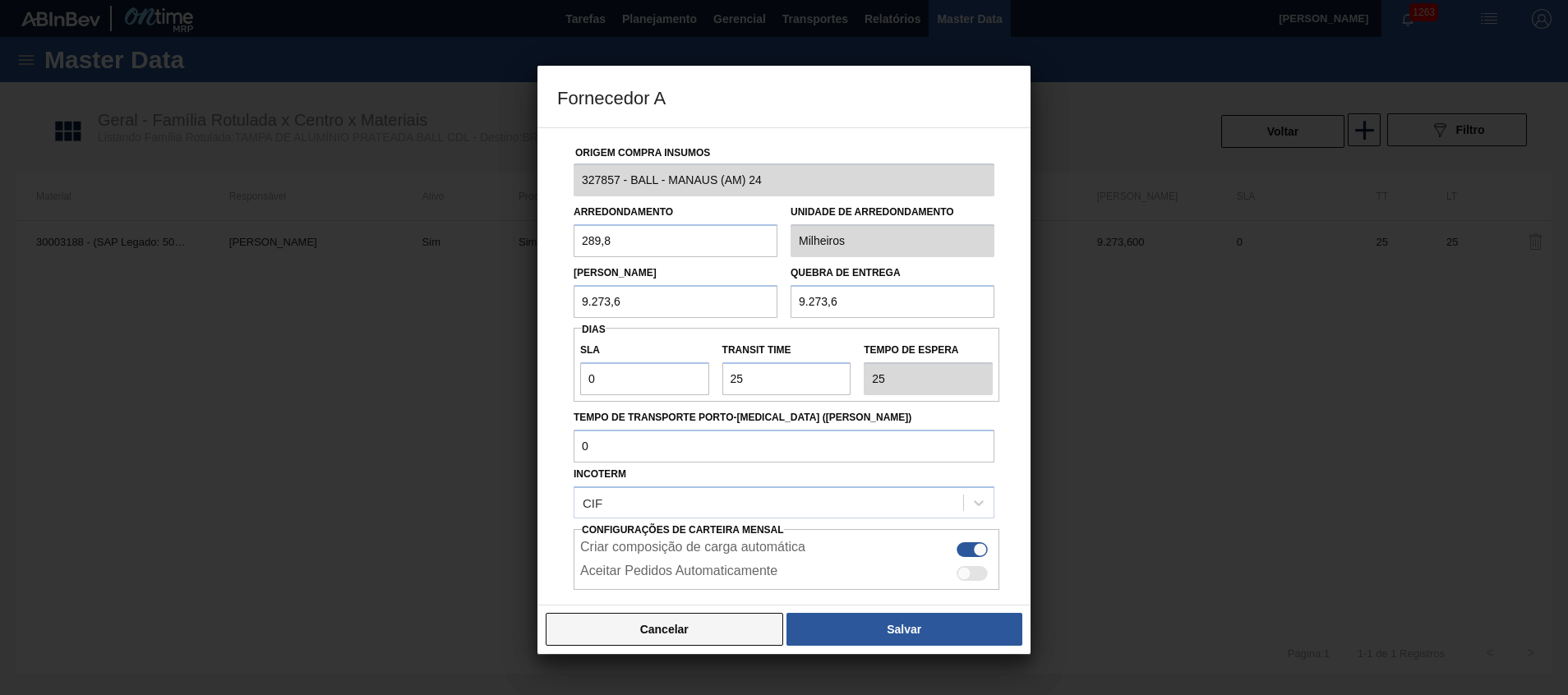
click at [663, 627] on button "Cancelar" at bounding box center [664, 629] width 238 height 33
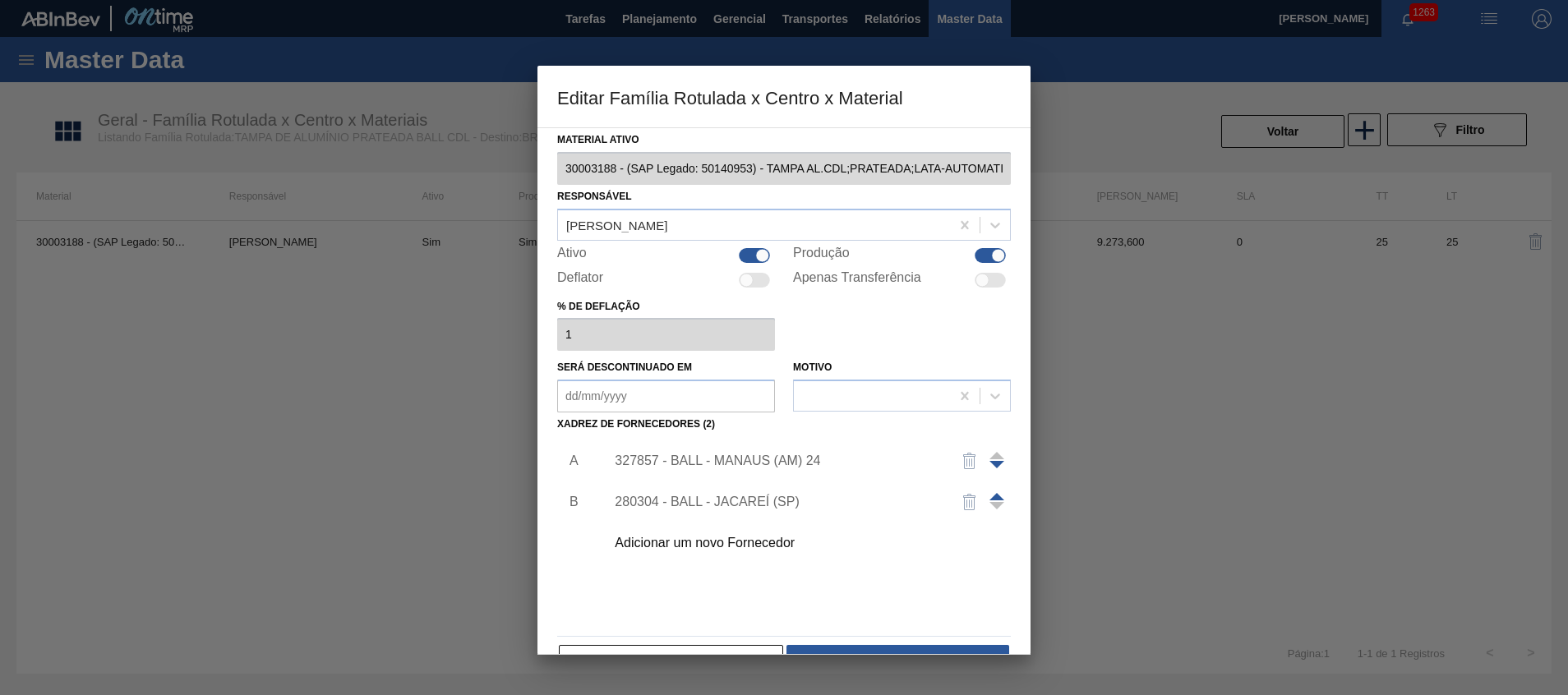
click at [745, 458] on div "327857 - BALL - MANAUS (AM) 24" at bounding box center [775, 461] width 322 height 14
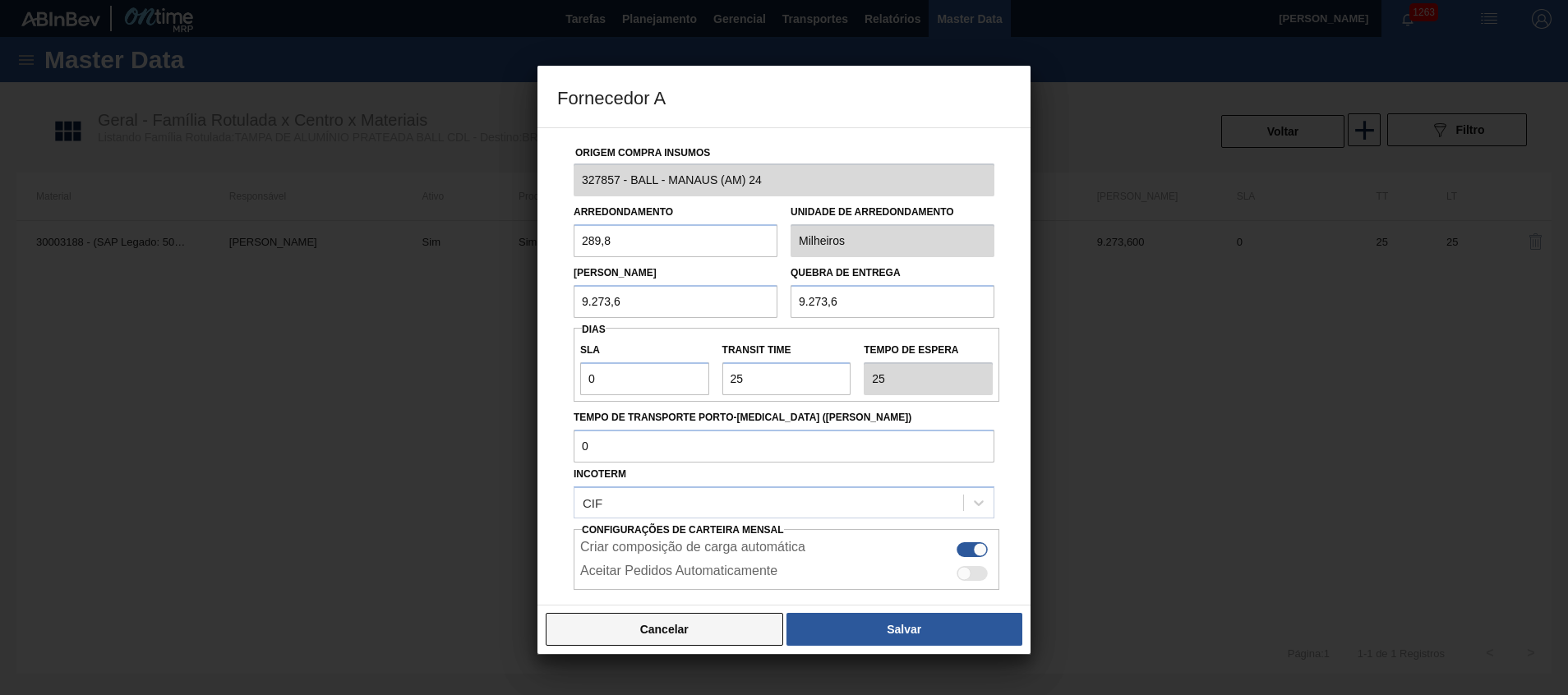
click at [632, 629] on button "Cancelar" at bounding box center [664, 629] width 238 height 33
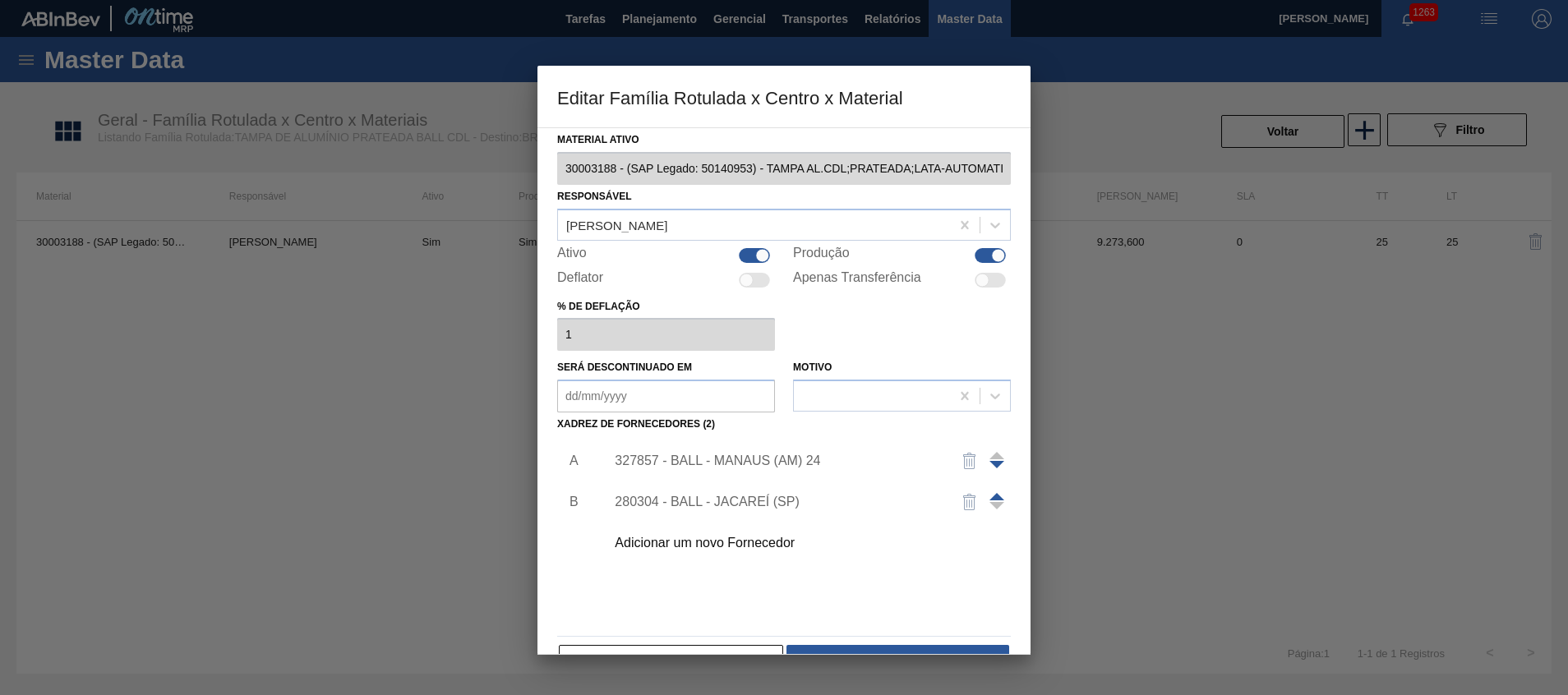
click at [584, 280] on label "Deflator" at bounding box center [580, 279] width 46 height 19
drag, startPoint x: 554, startPoint y: 303, endPoint x: 612, endPoint y: 310, distance: 58.4
click at [612, 310] on div "Material ativo 30003188 - (SAP Legado: 50140953) - TAMPA AL.CDL;PRATEADA;LATA-A…" at bounding box center [784, 391] width 493 height 527
click at [991, 344] on div "% de deflação 1" at bounding box center [784, 323] width 454 height 57
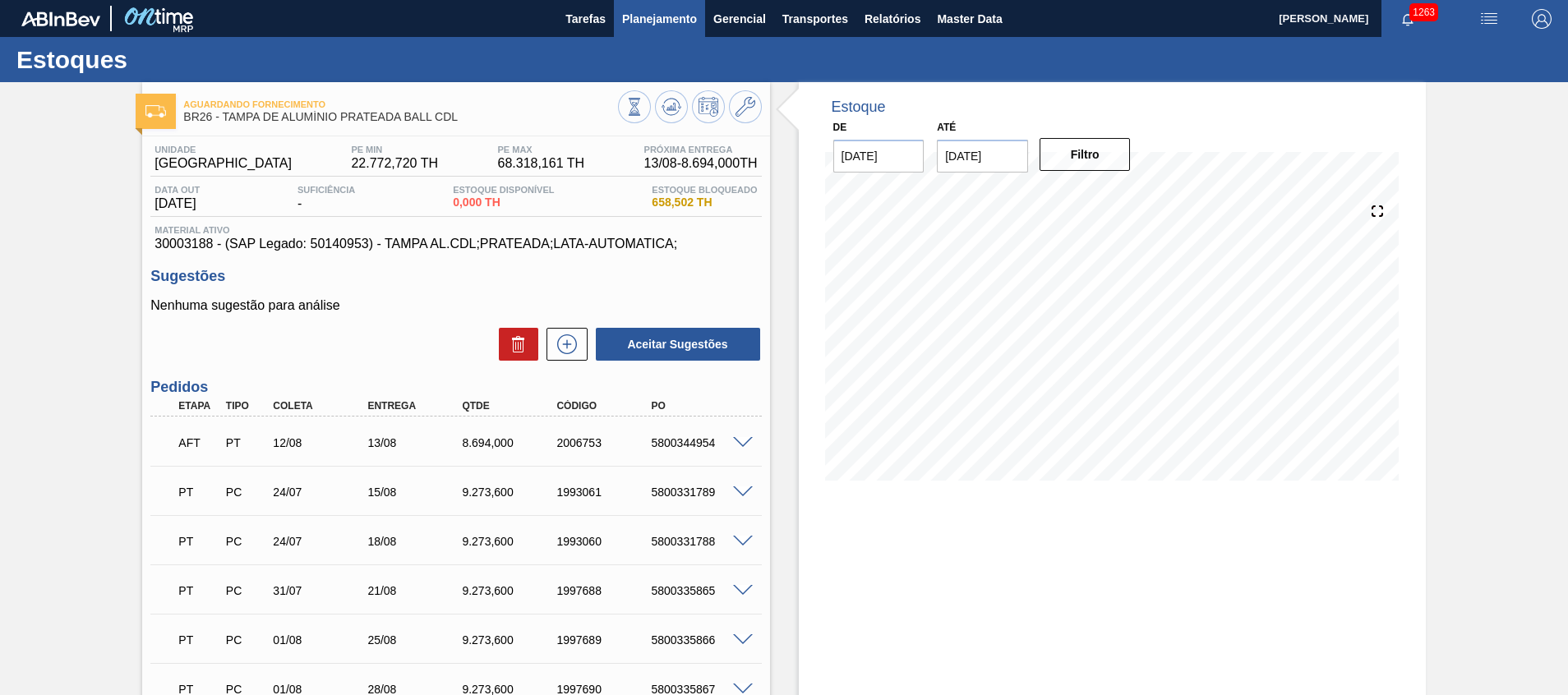
click at [657, 23] on span "Planejamento" at bounding box center [659, 19] width 74 height 19
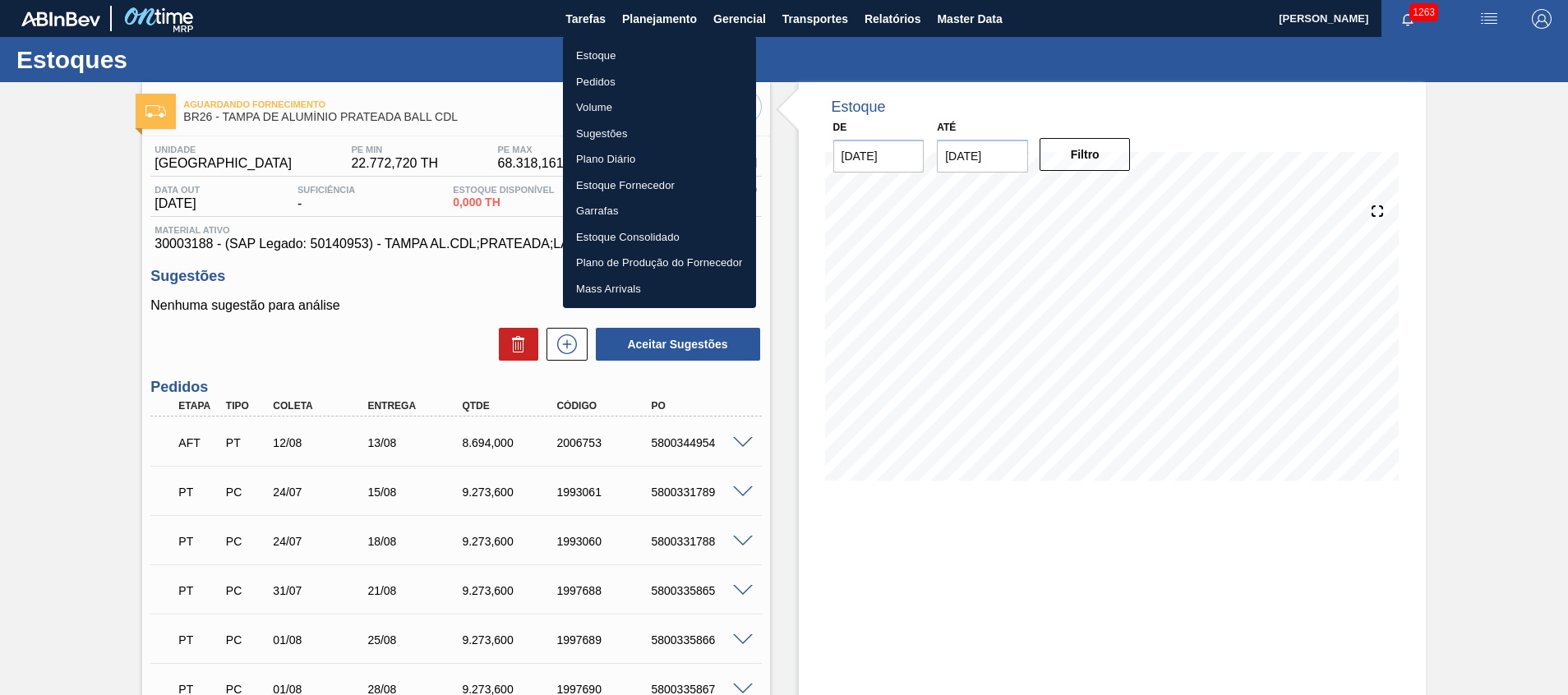
click at [637, 59] on li "Estoque" at bounding box center [659, 55] width 193 height 26
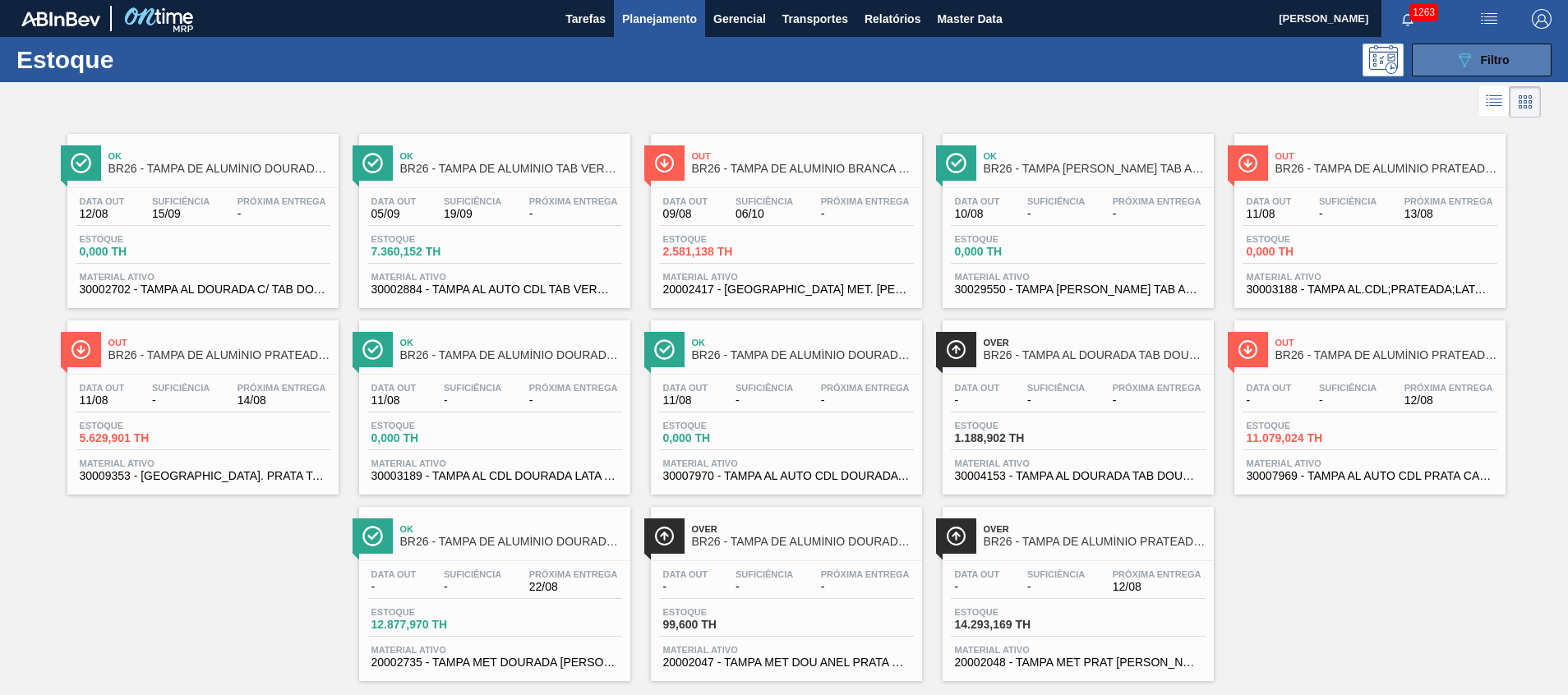
click at [1455, 57] on icon "089F7B8B-B2A5-4AFE-B5C0-19BA573D28AC" at bounding box center [1464, 59] width 19 height 19
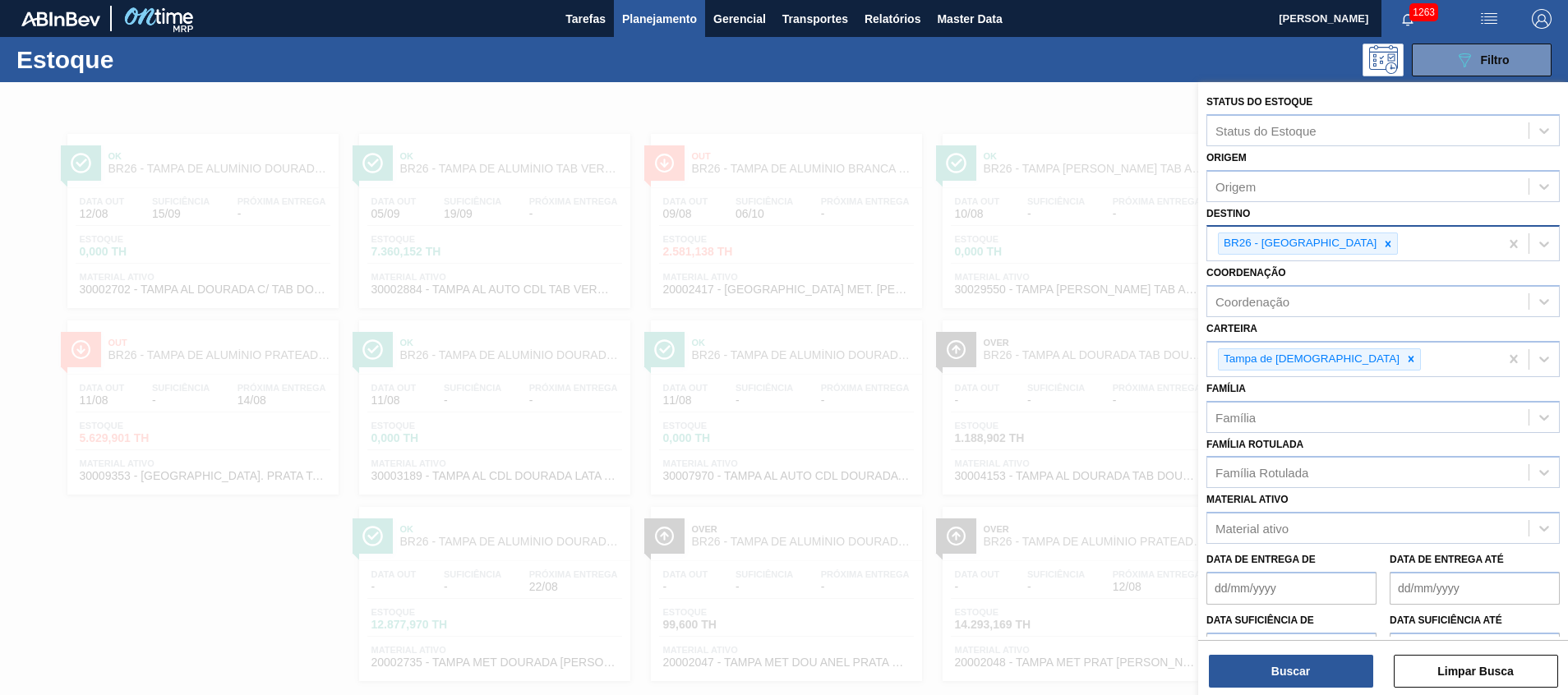
click at [1378, 252] on div at bounding box center [1387, 244] width 18 height 20
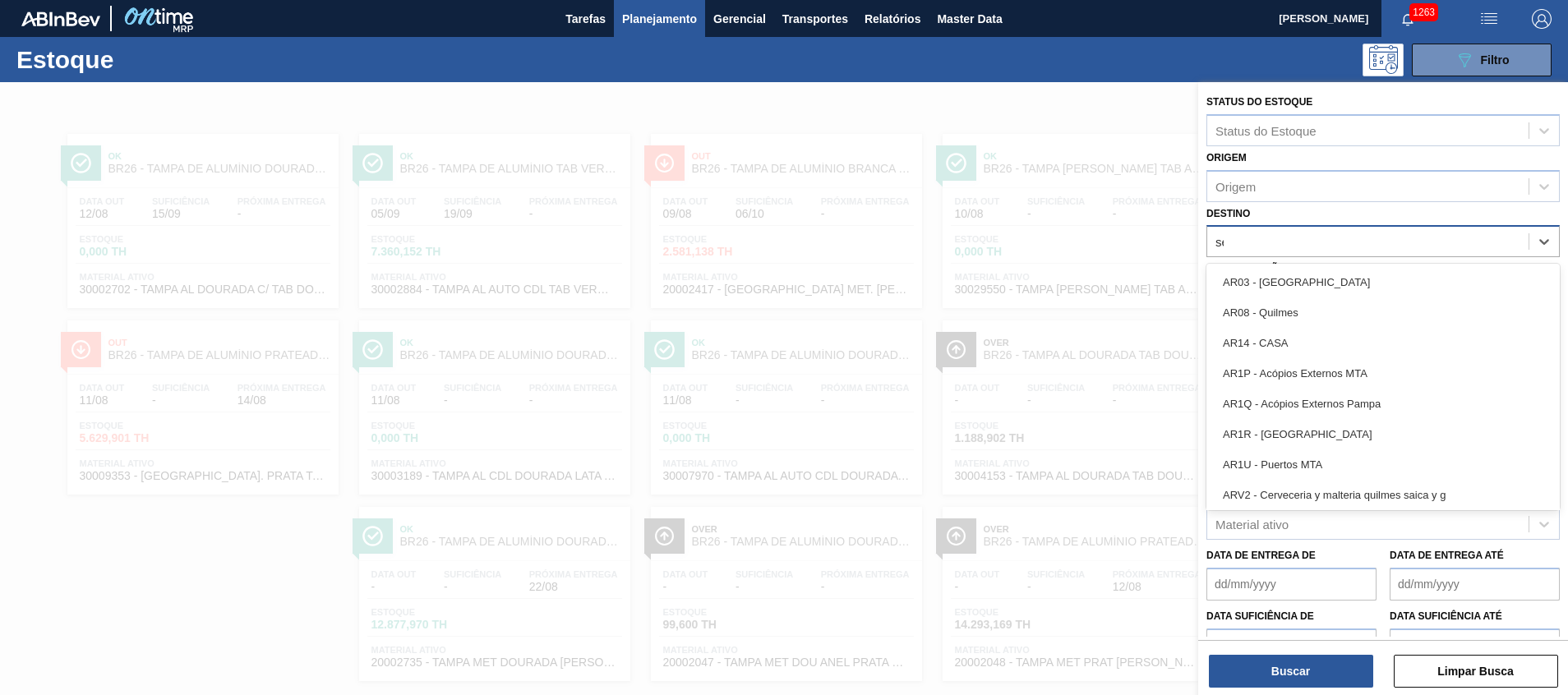
type input "ser"
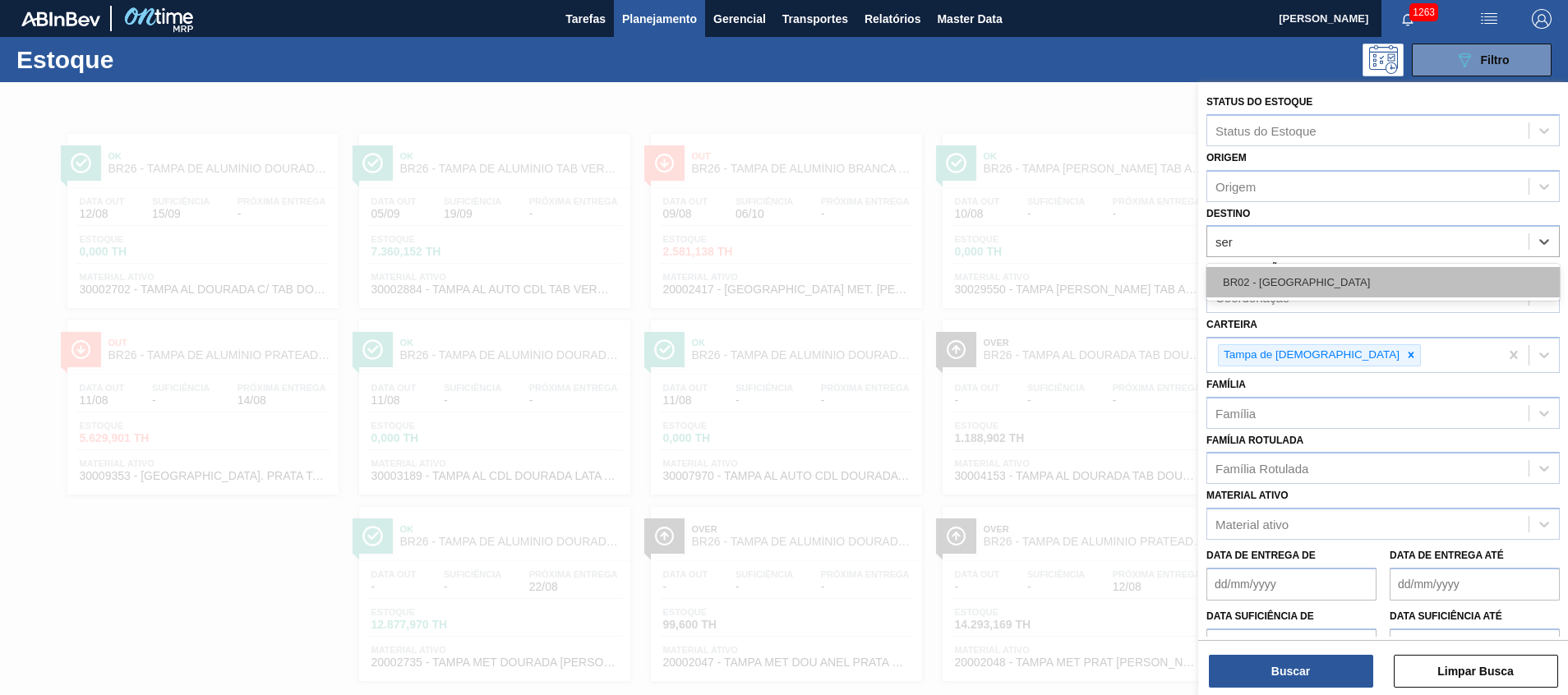
click at [1308, 269] on div "BR02 - [GEOGRAPHIC_DATA]" at bounding box center [1383, 283] width 354 height 30
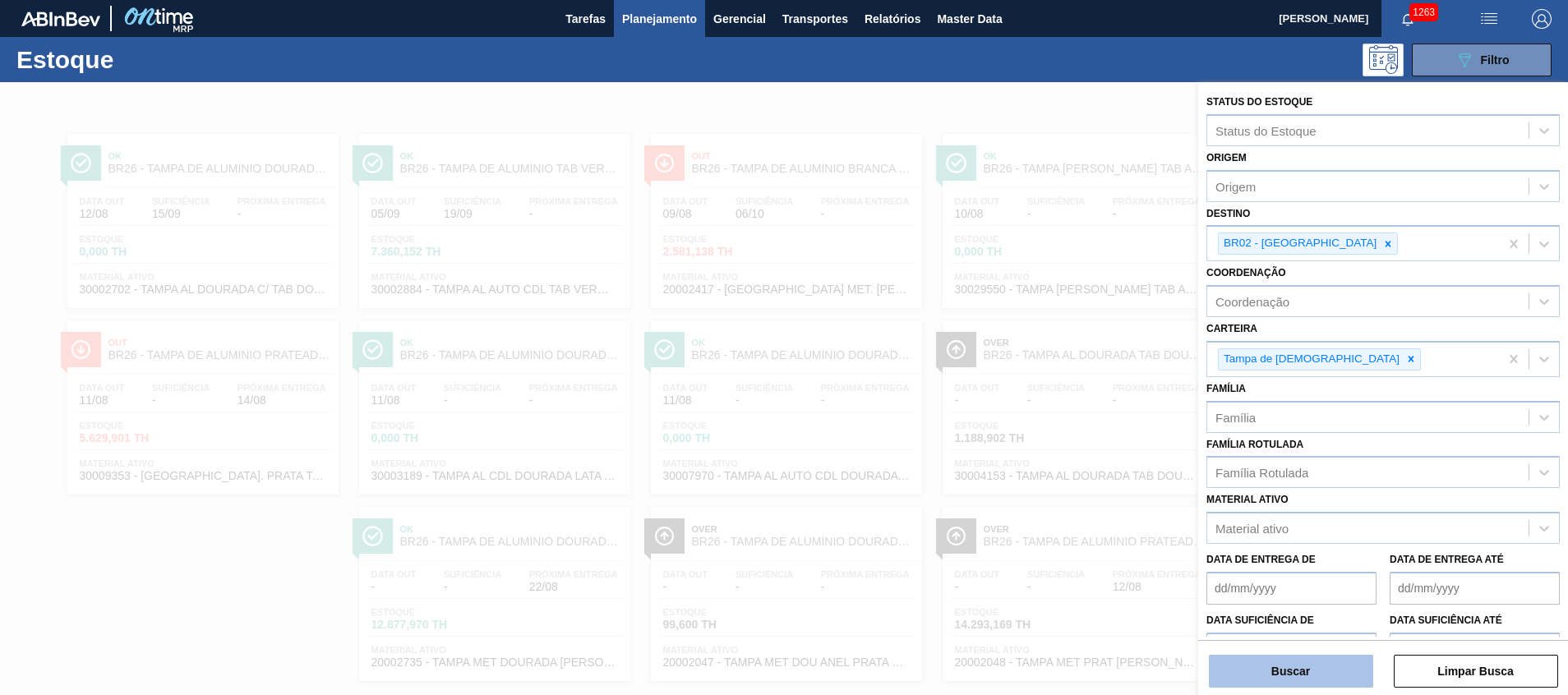
click at [1268, 665] on button "Buscar" at bounding box center [1290, 671] width 164 height 33
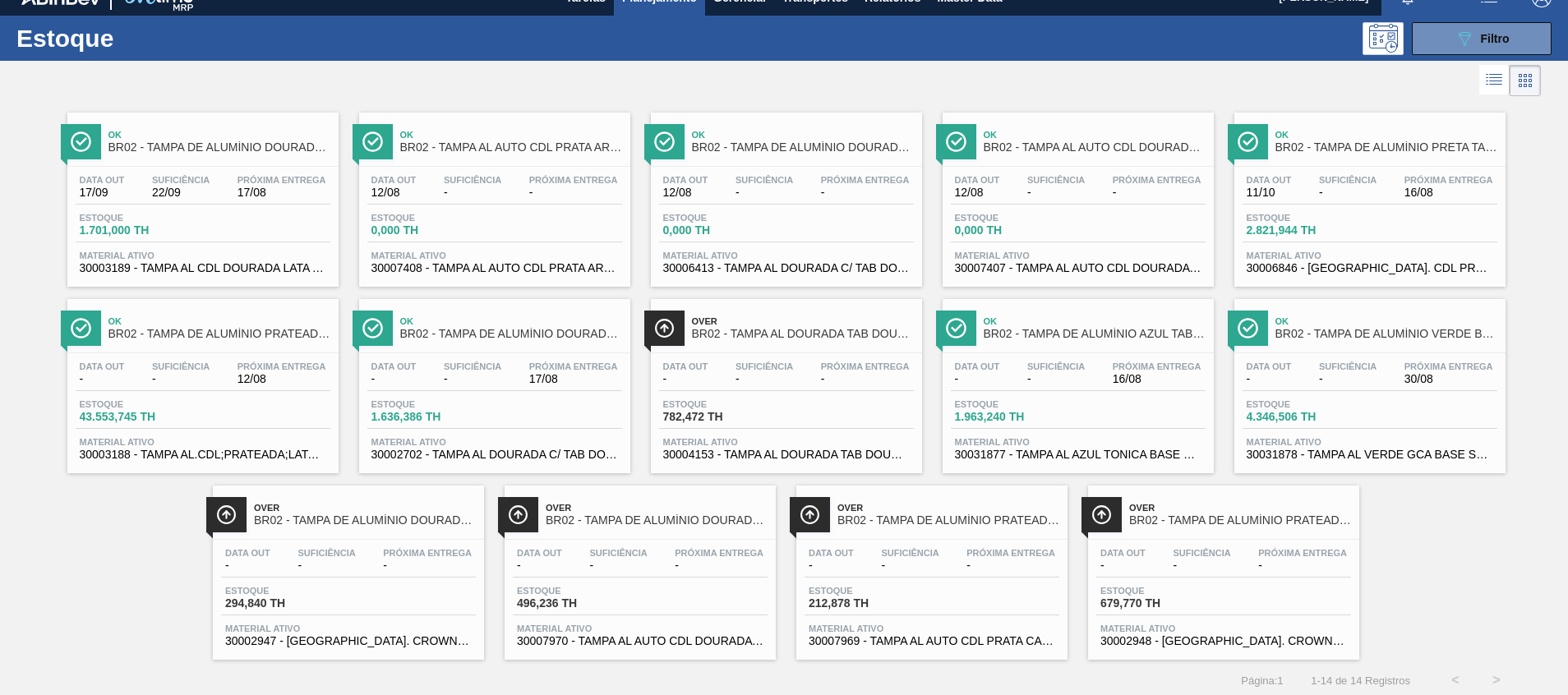
scroll to position [17, 0]
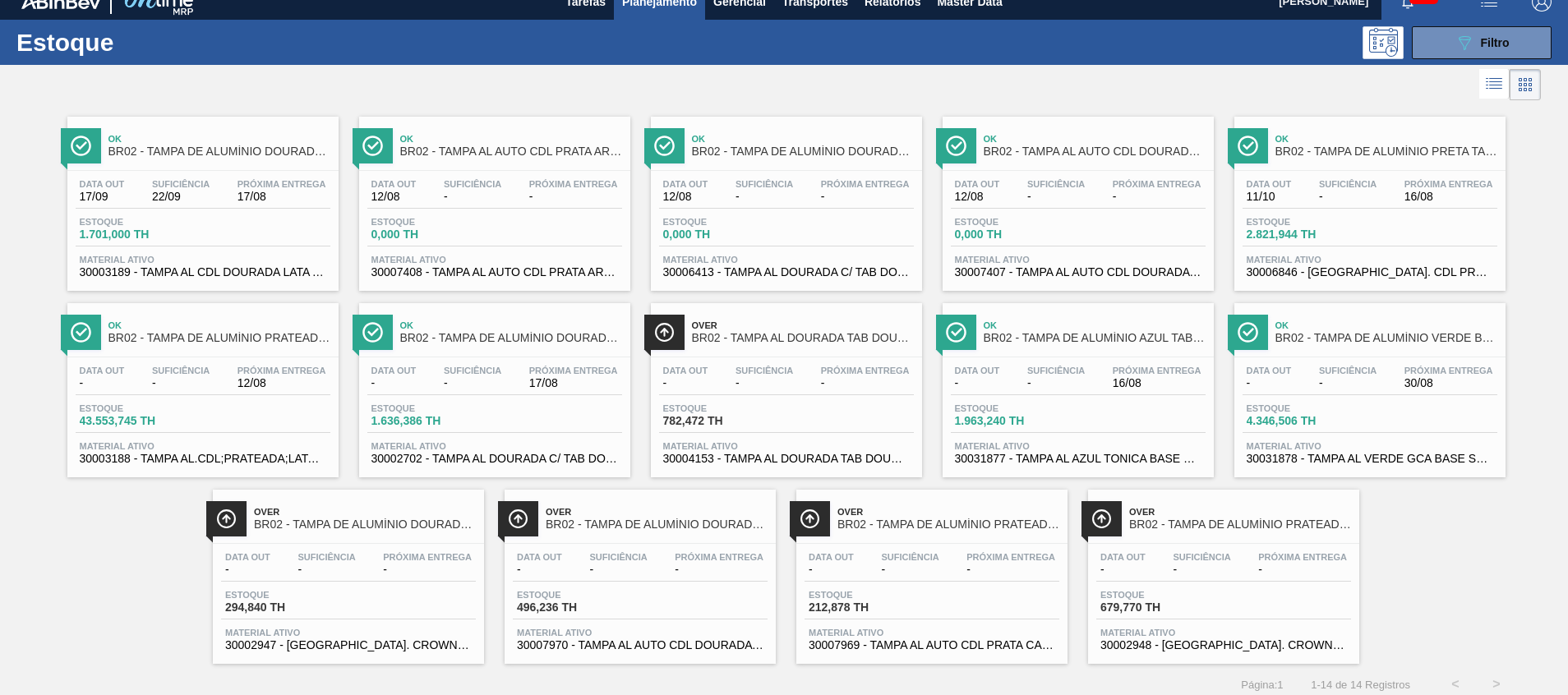
click at [1024, 404] on span "Estoque" at bounding box center [1012, 409] width 115 height 10
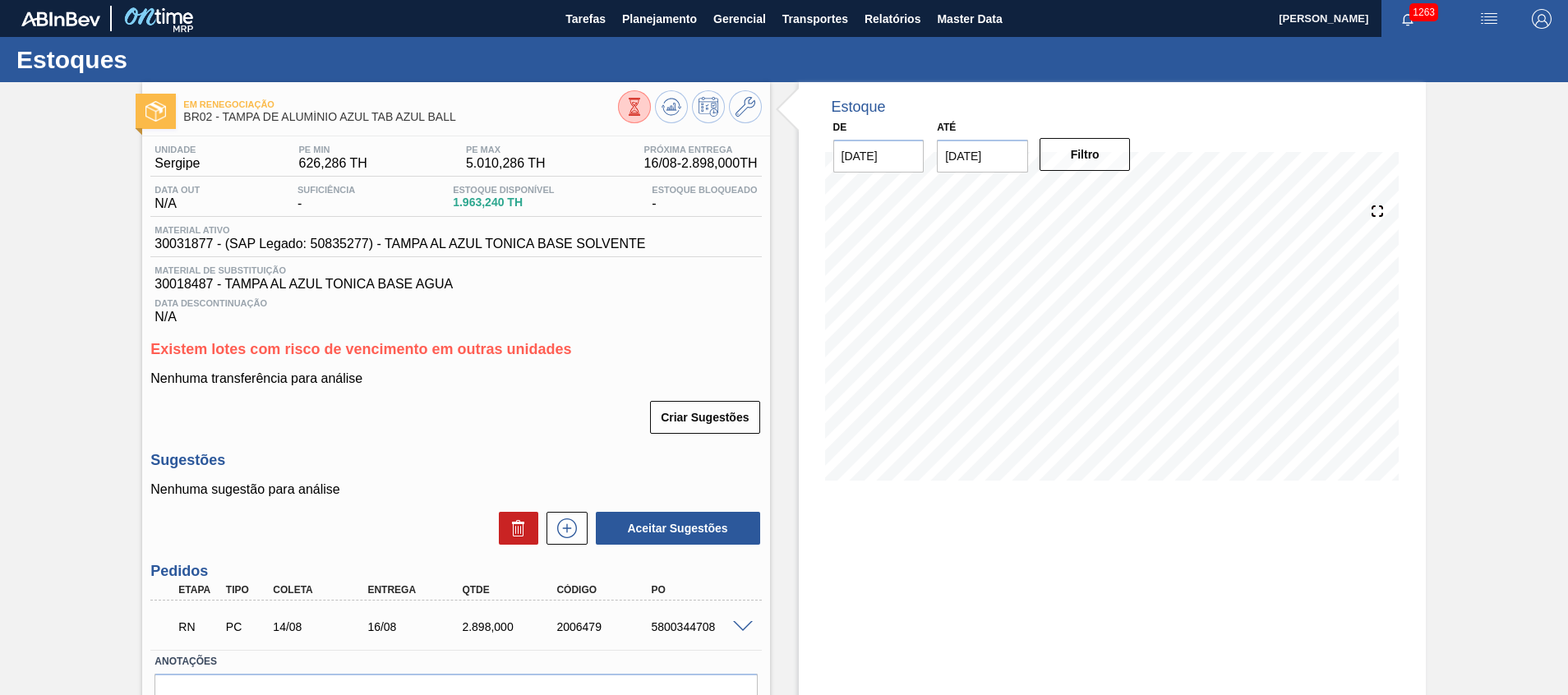
click at [744, 621] on span at bounding box center [742, 627] width 19 height 13
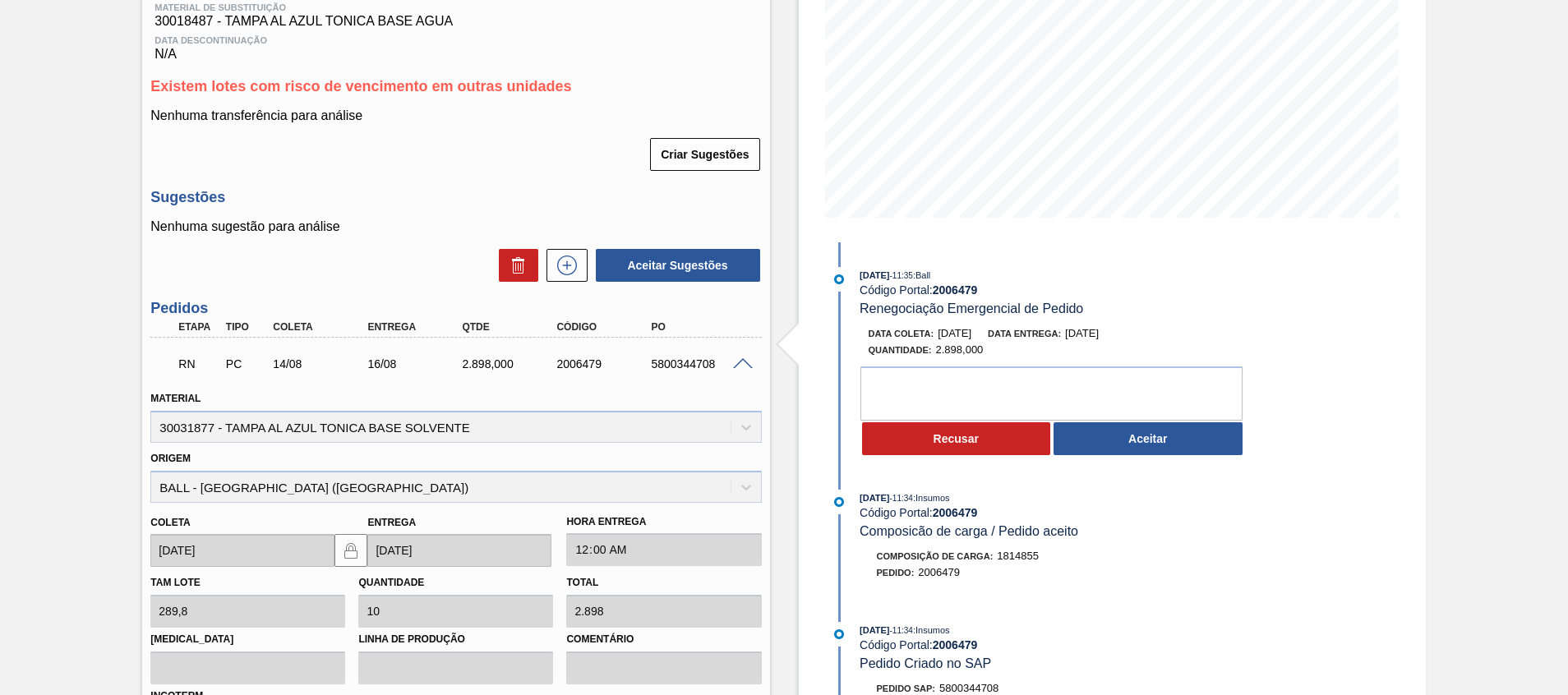
scroll to position [370, 0]
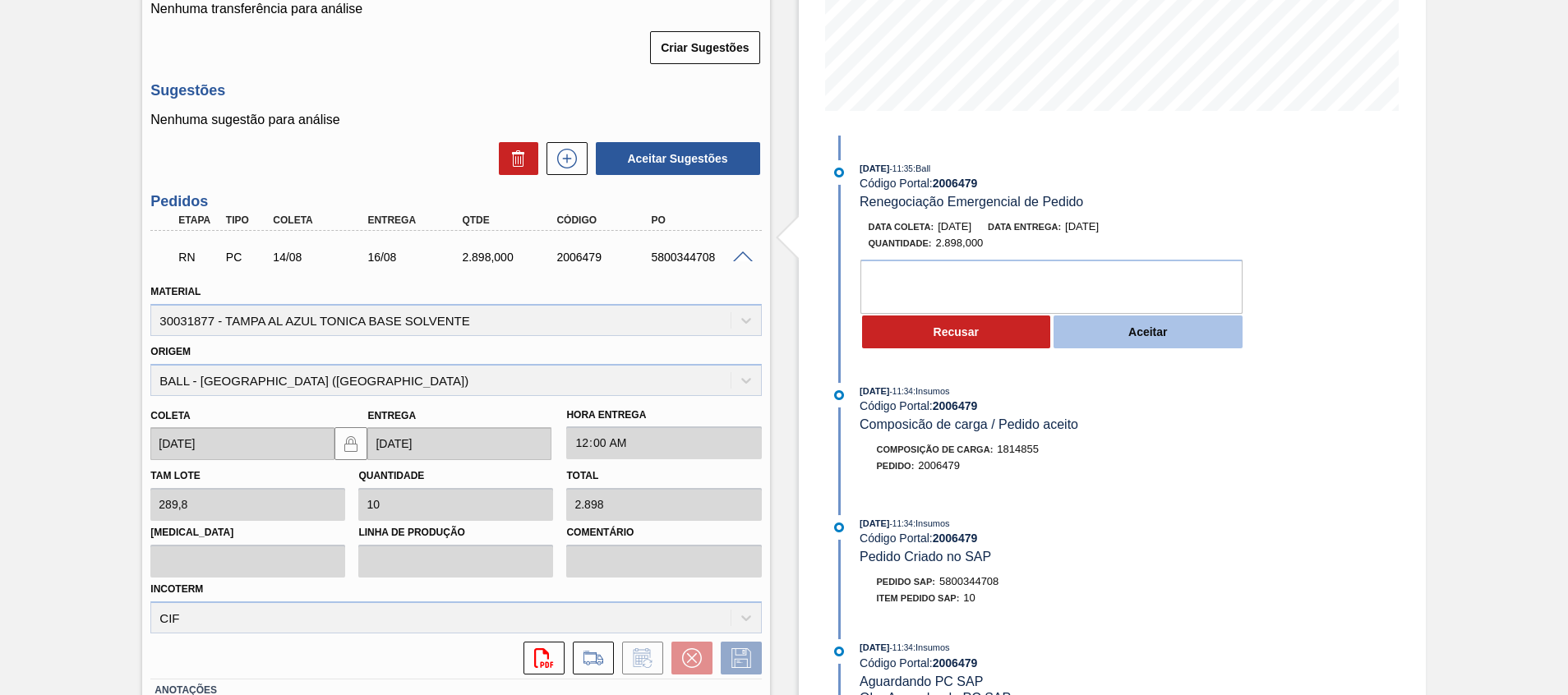
click at [1150, 339] on button "Aceitar" at bounding box center [1147, 332] width 189 height 33
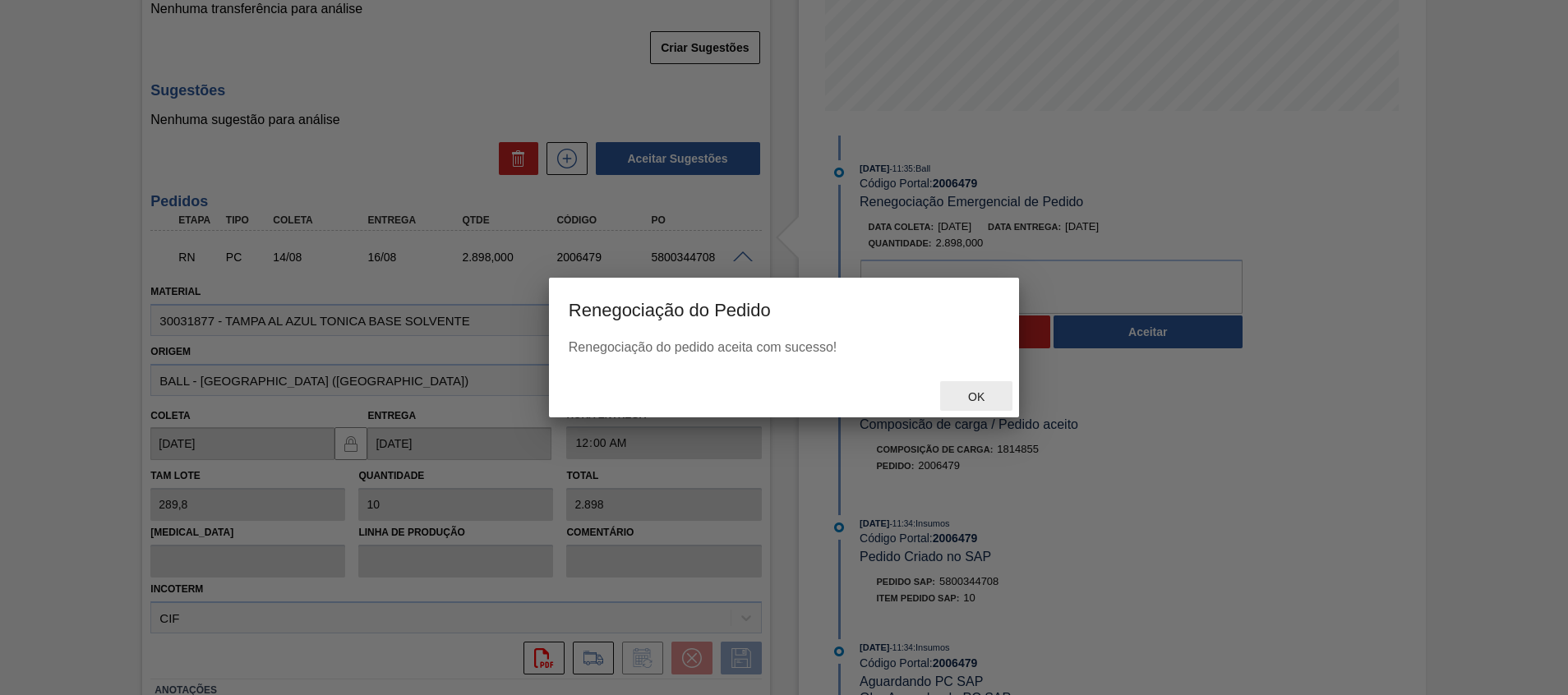
click at [999, 394] on div "Ok" at bounding box center [976, 397] width 72 height 30
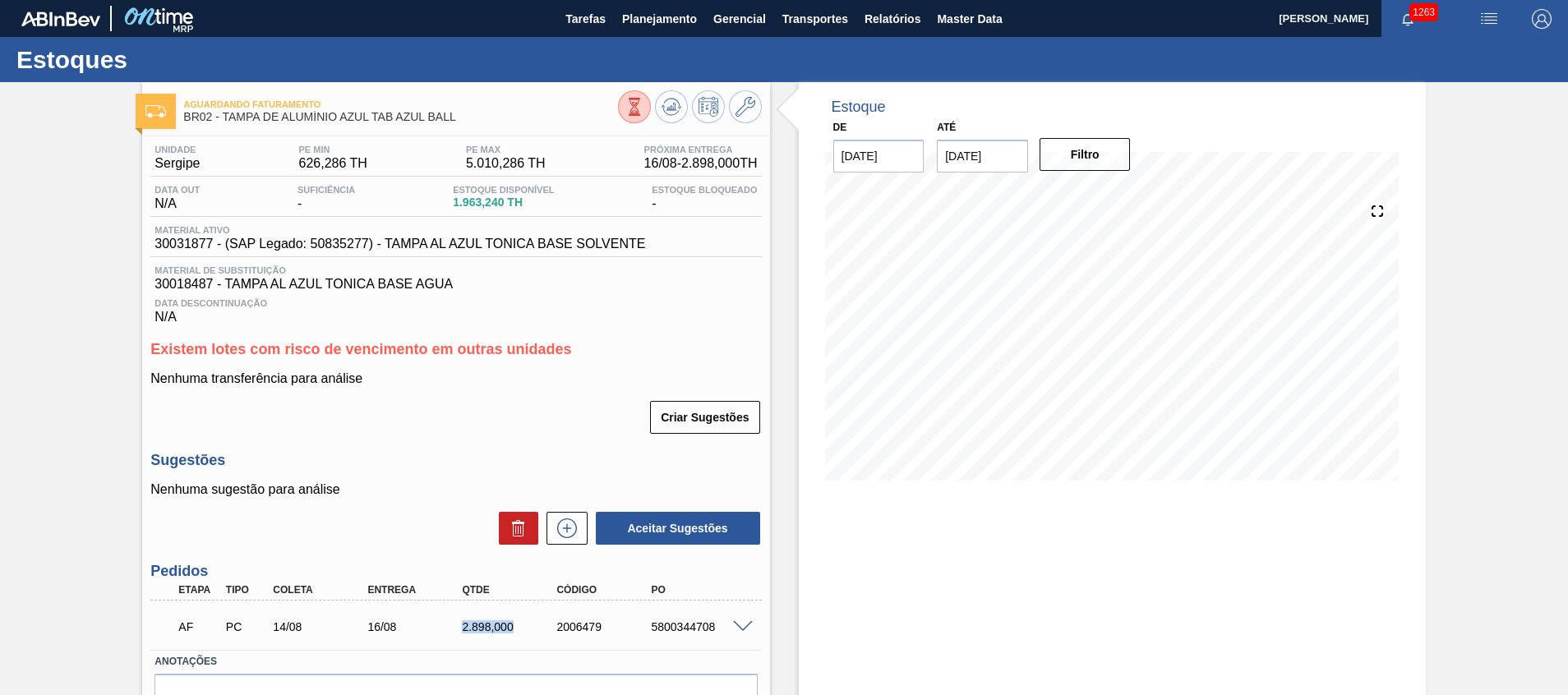
drag, startPoint x: 461, startPoint y: 628, endPoint x: 520, endPoint y: 623, distance: 59.2
click at [520, 623] on div "2.898,000" at bounding box center [498, 627] width 95 height 14
copy div "2.898,000"
click at [640, 28] on span "Planejamento" at bounding box center [659, 19] width 74 height 19
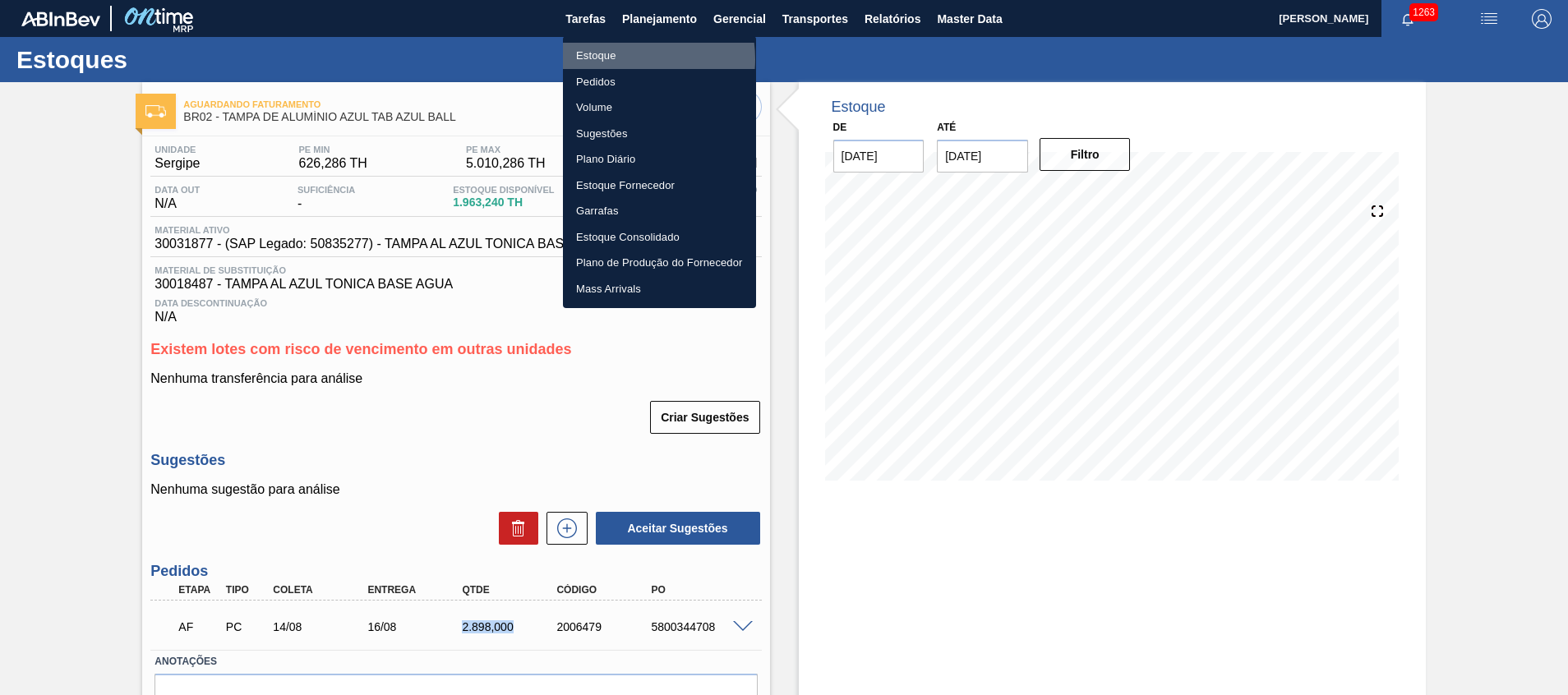
click at [627, 59] on li "Estoque" at bounding box center [659, 55] width 193 height 26
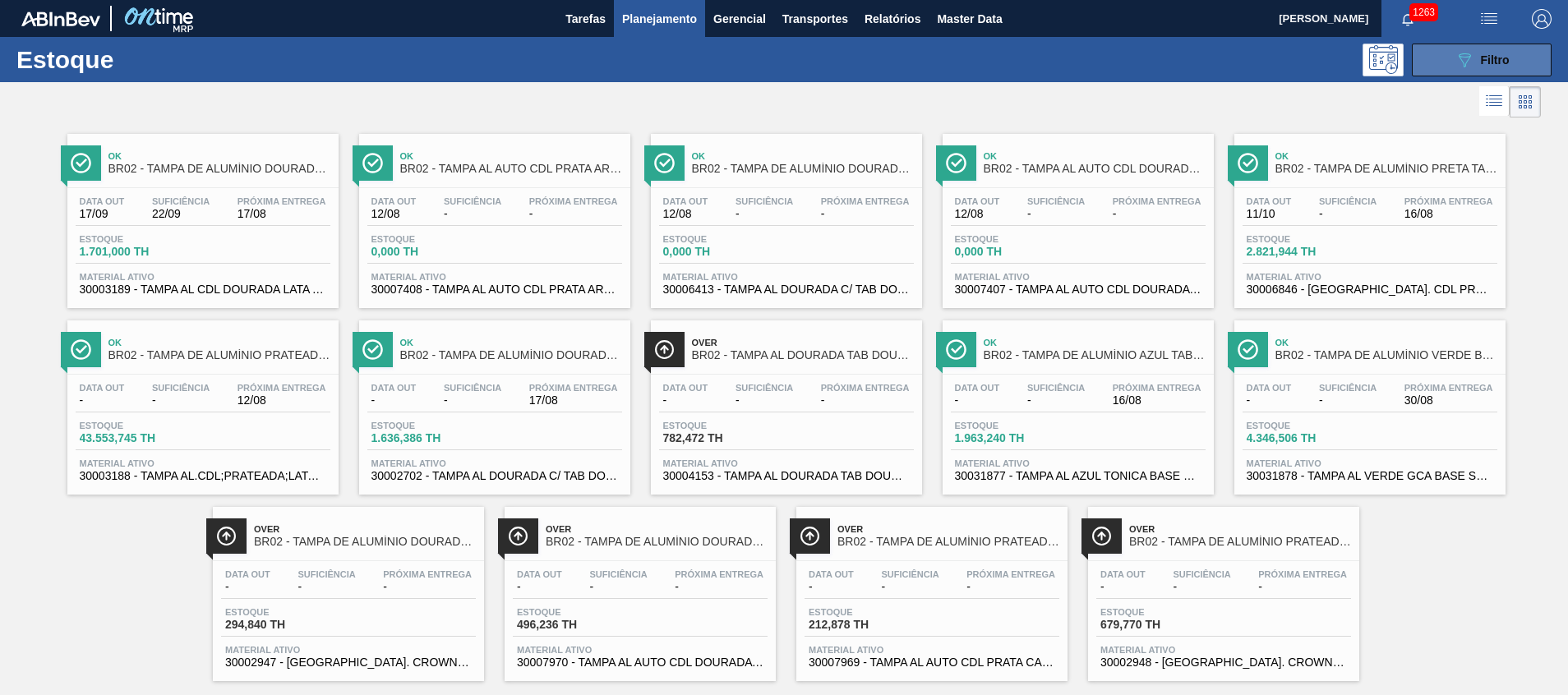
click at [1500, 58] on span "Filtro" at bounding box center [1495, 60] width 29 height 14
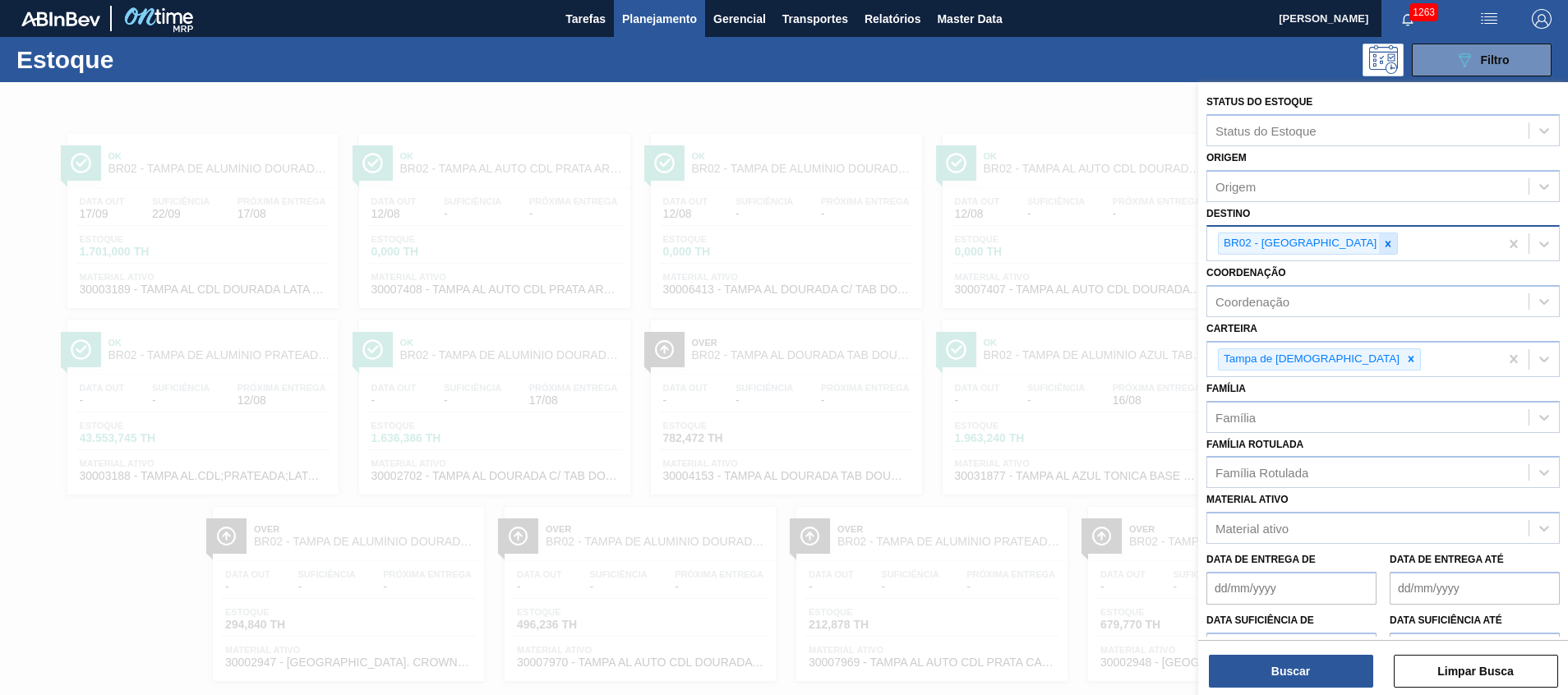
click at [1378, 237] on div at bounding box center [1387, 244] width 18 height 20
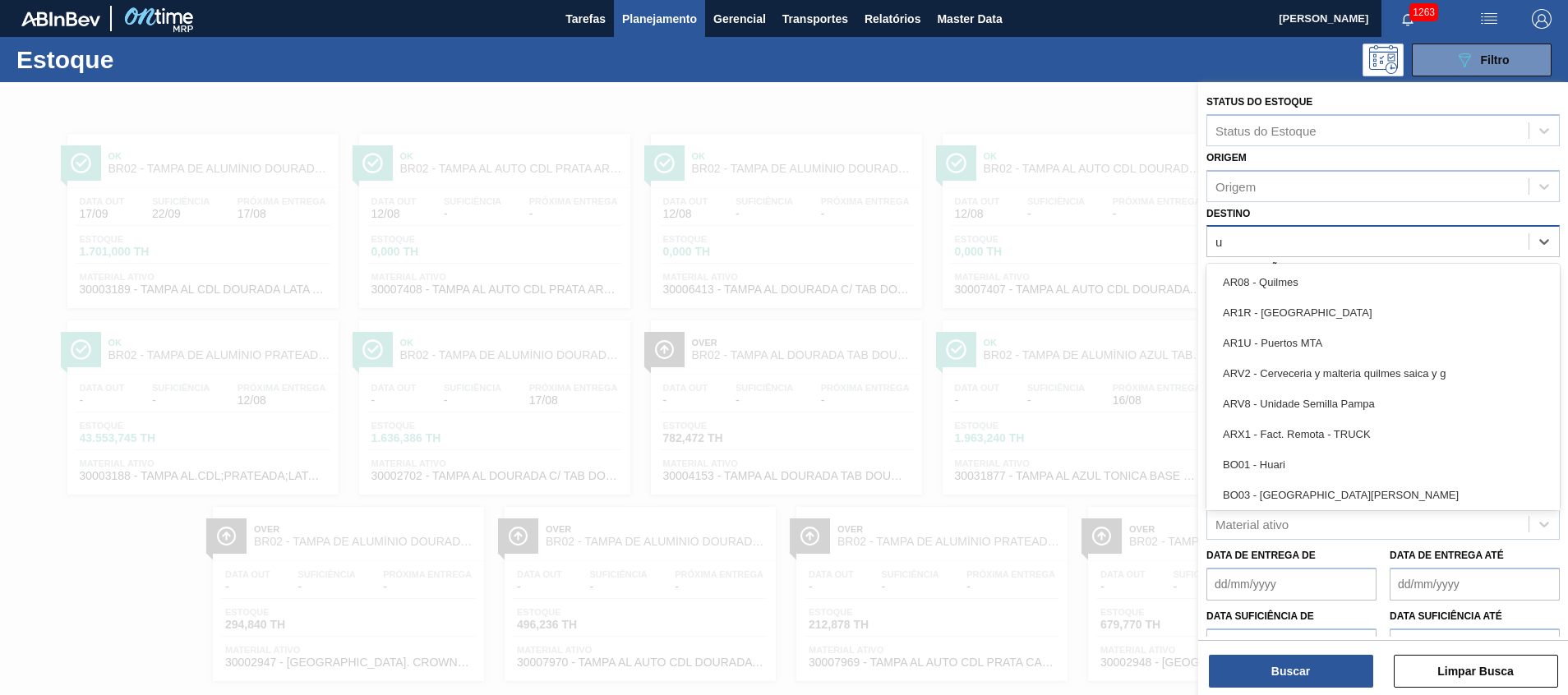
type input "ub"
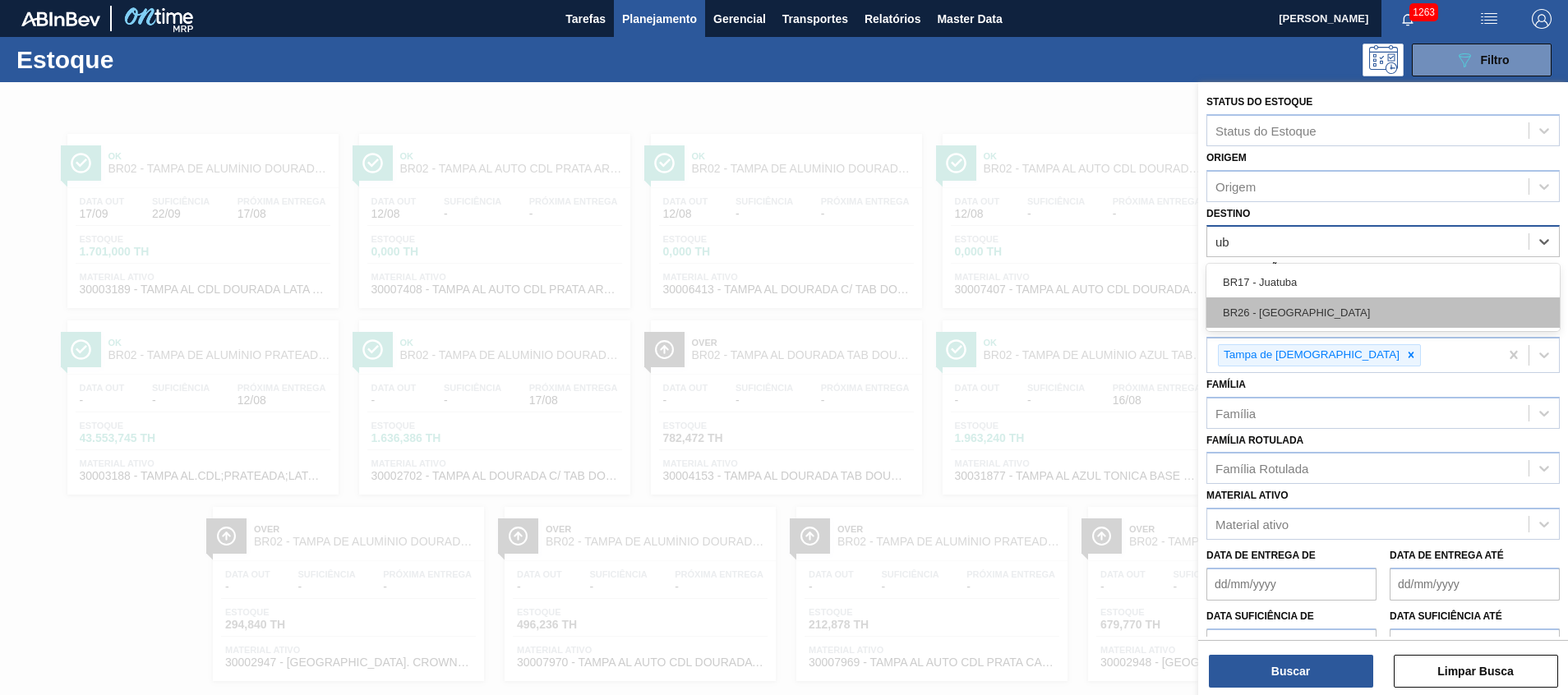
click at [1314, 306] on div "BR26 - [GEOGRAPHIC_DATA]" at bounding box center [1383, 312] width 354 height 30
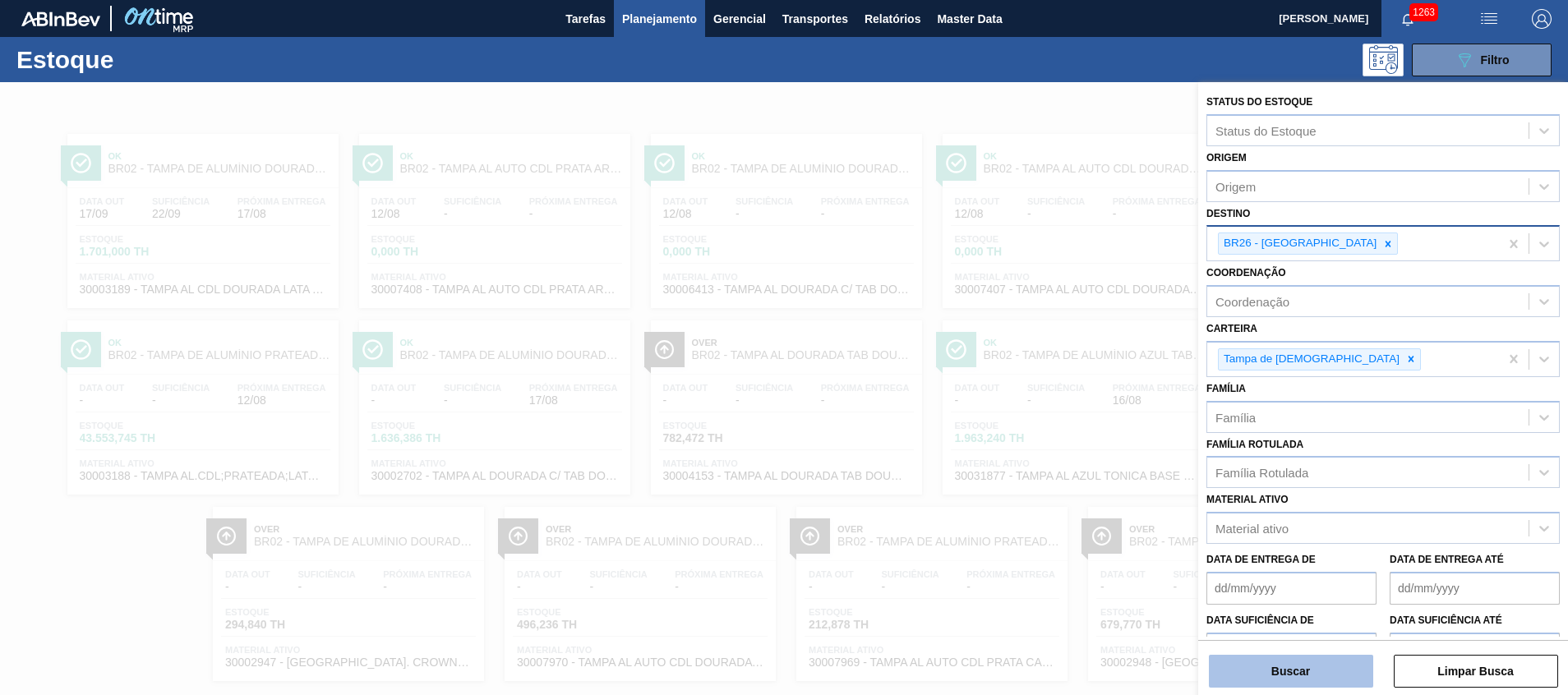
click at [1269, 675] on button "Buscar" at bounding box center [1290, 671] width 164 height 33
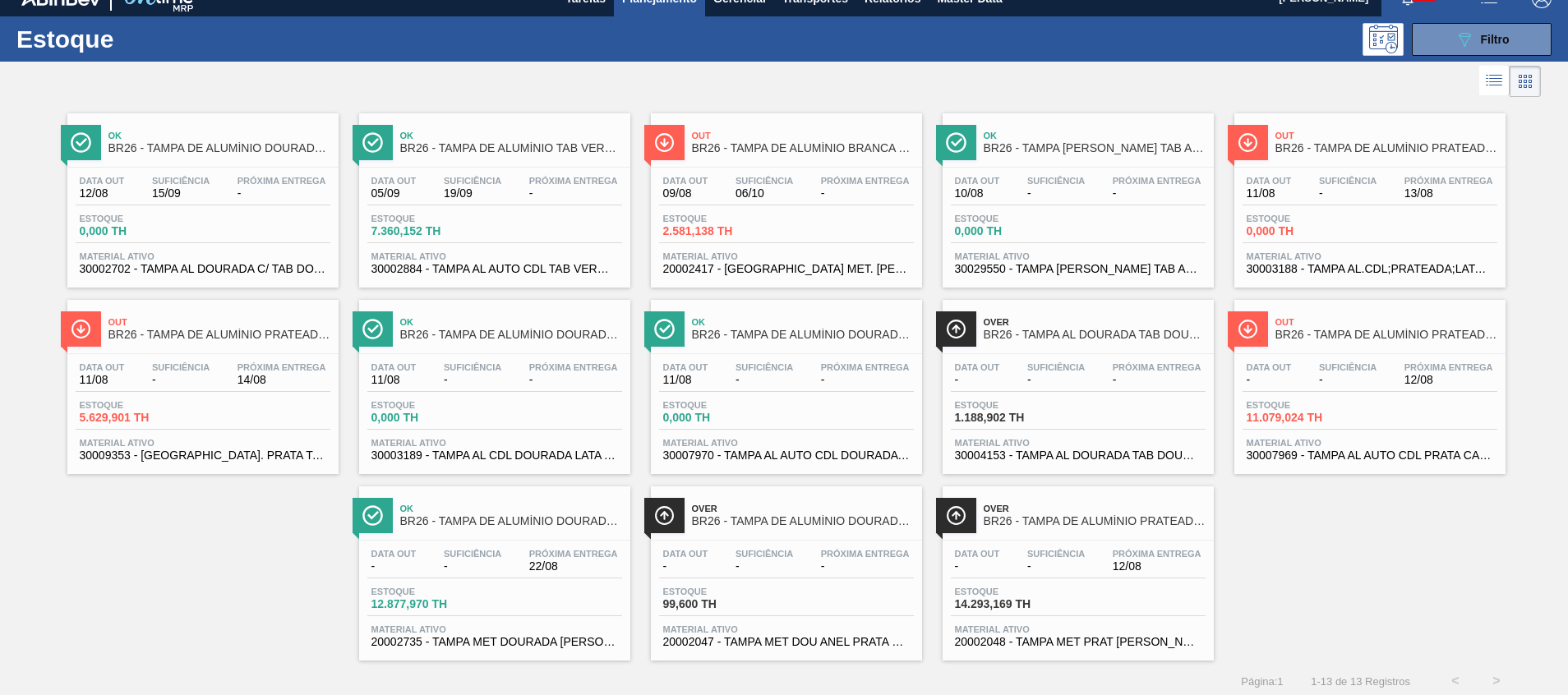
scroll to position [27, 0]
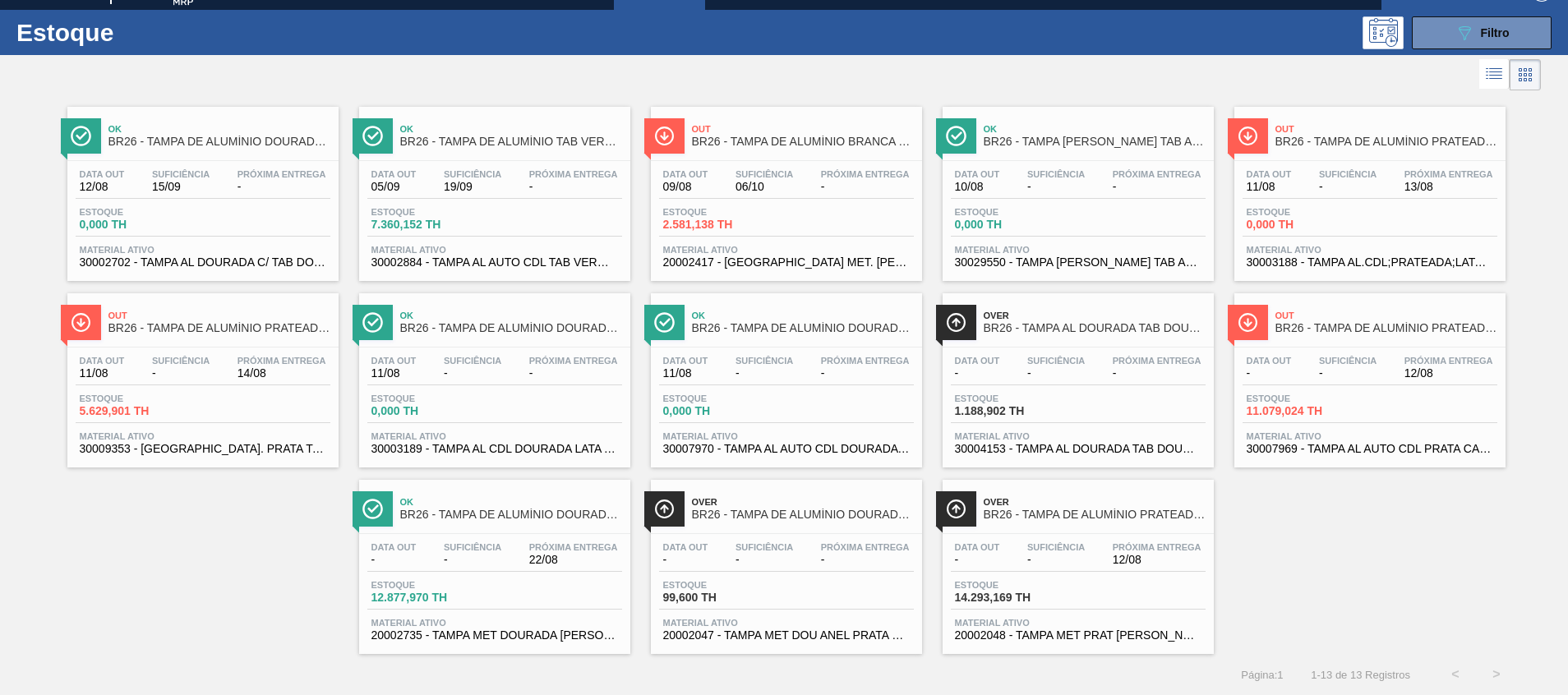
click at [1396, 245] on span "Material ativo" at bounding box center [1369, 250] width 246 height 10
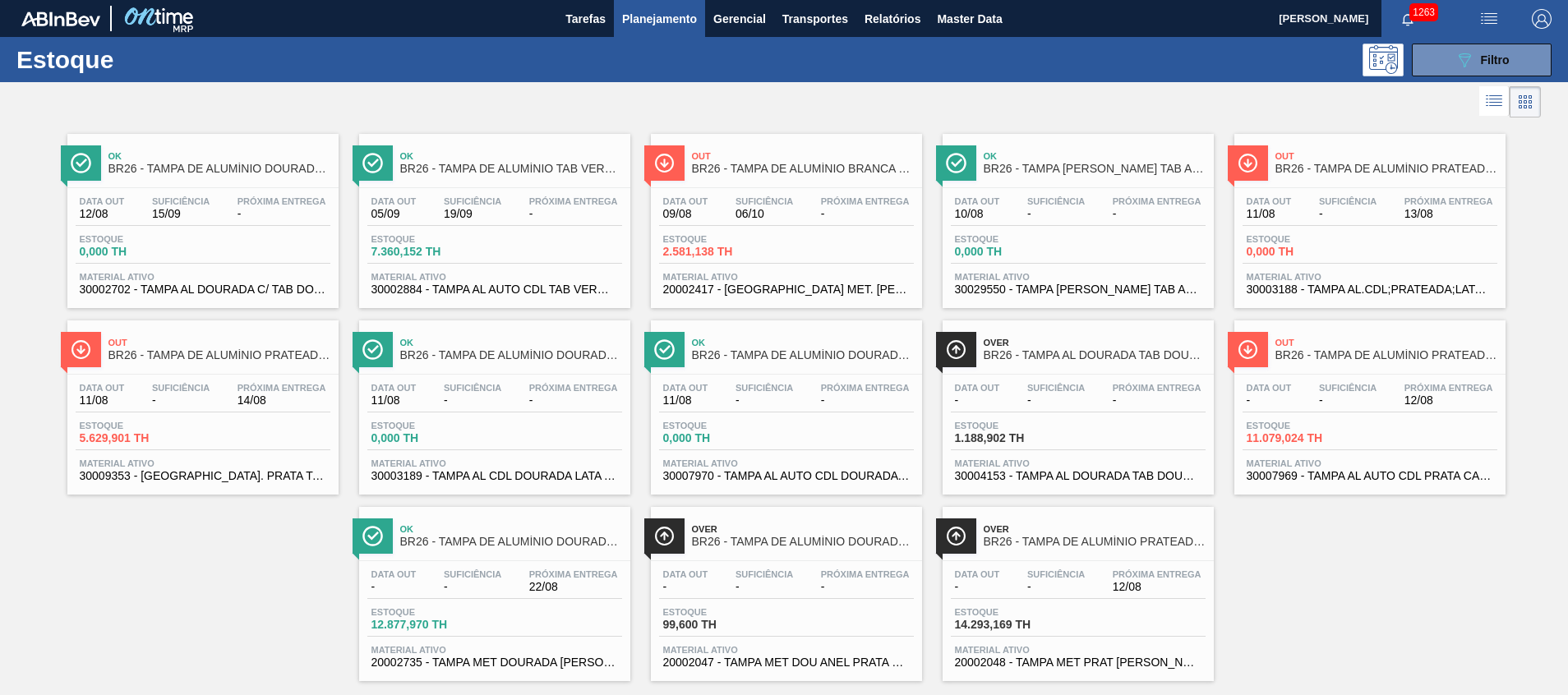
click at [1029, 661] on span "20002048 - TAMPA MET PRAT ANEL PRATA CERVEJA CX600" at bounding box center [1077, 663] width 246 height 13
click at [1422, 61] on button "089F7B8B-B2A5-4AFE-B5C0-19BA573D28AC Filtro" at bounding box center [1481, 59] width 140 height 33
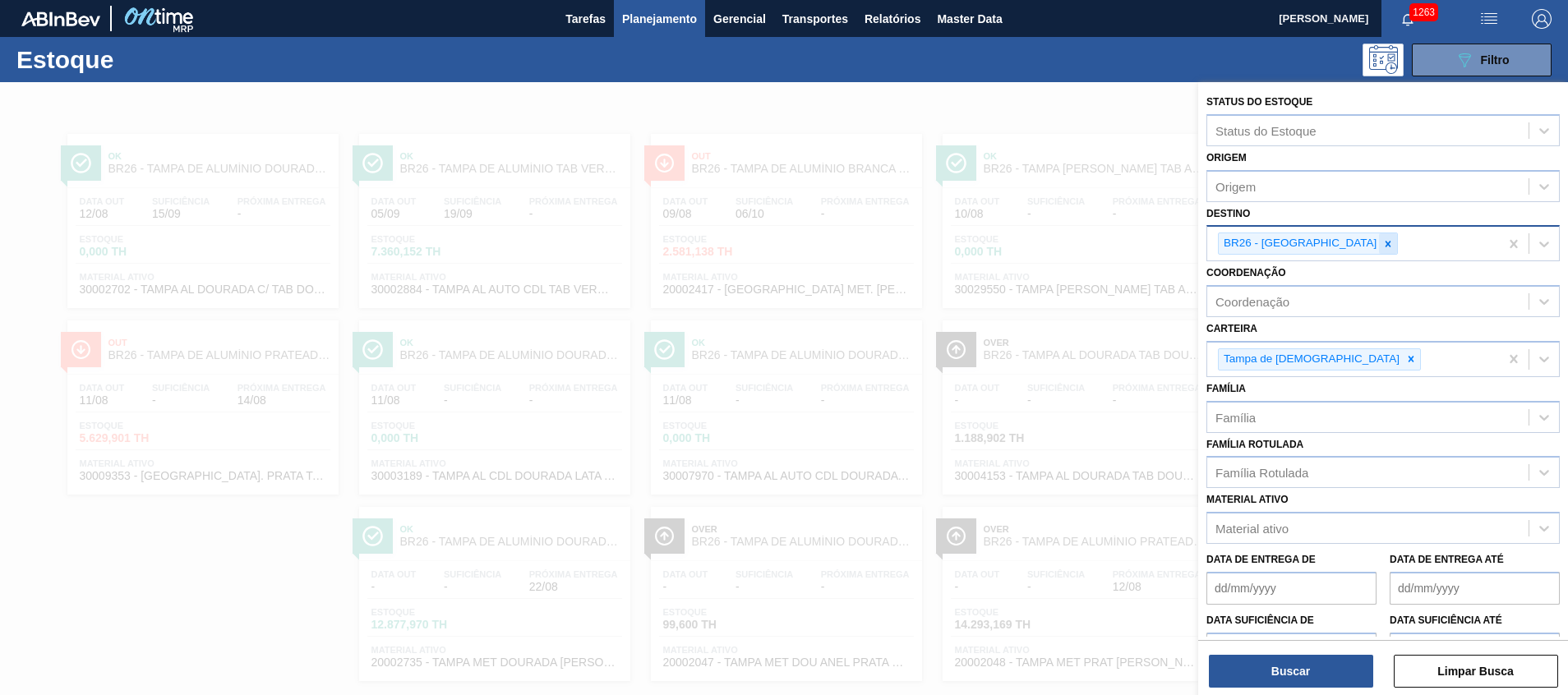
click at [1382, 245] on icon at bounding box center [1388, 245] width 12 height 12
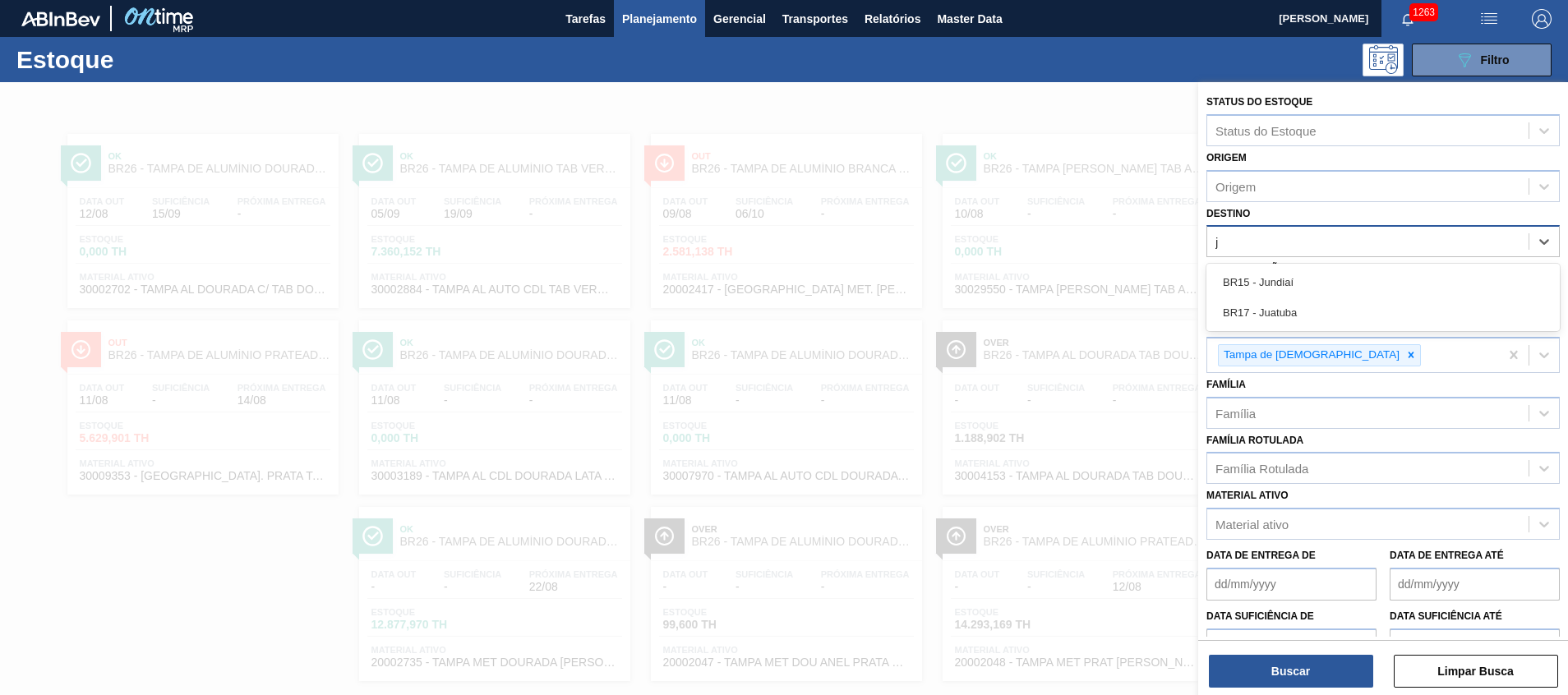
type input "ju"
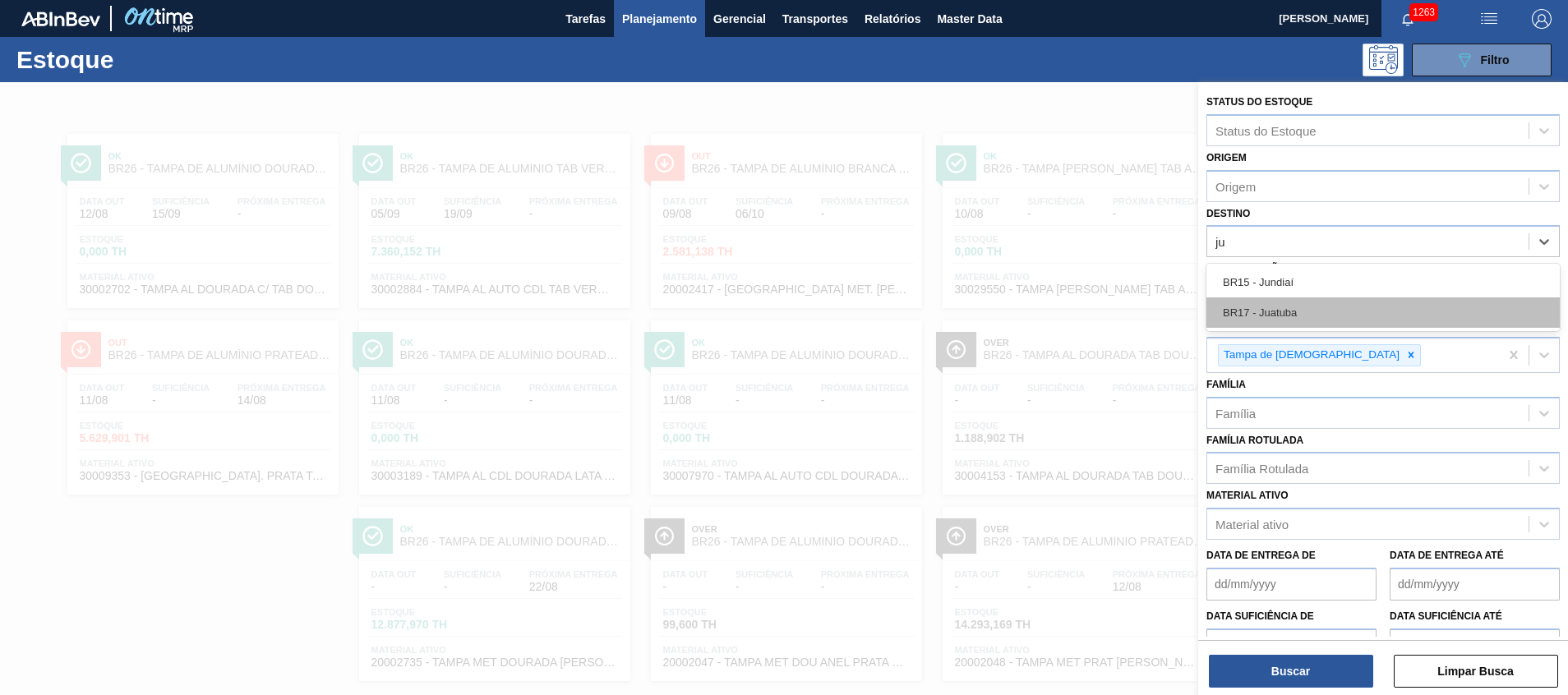
click at [1307, 305] on div "BR17 - Juatuba" at bounding box center [1383, 312] width 354 height 30
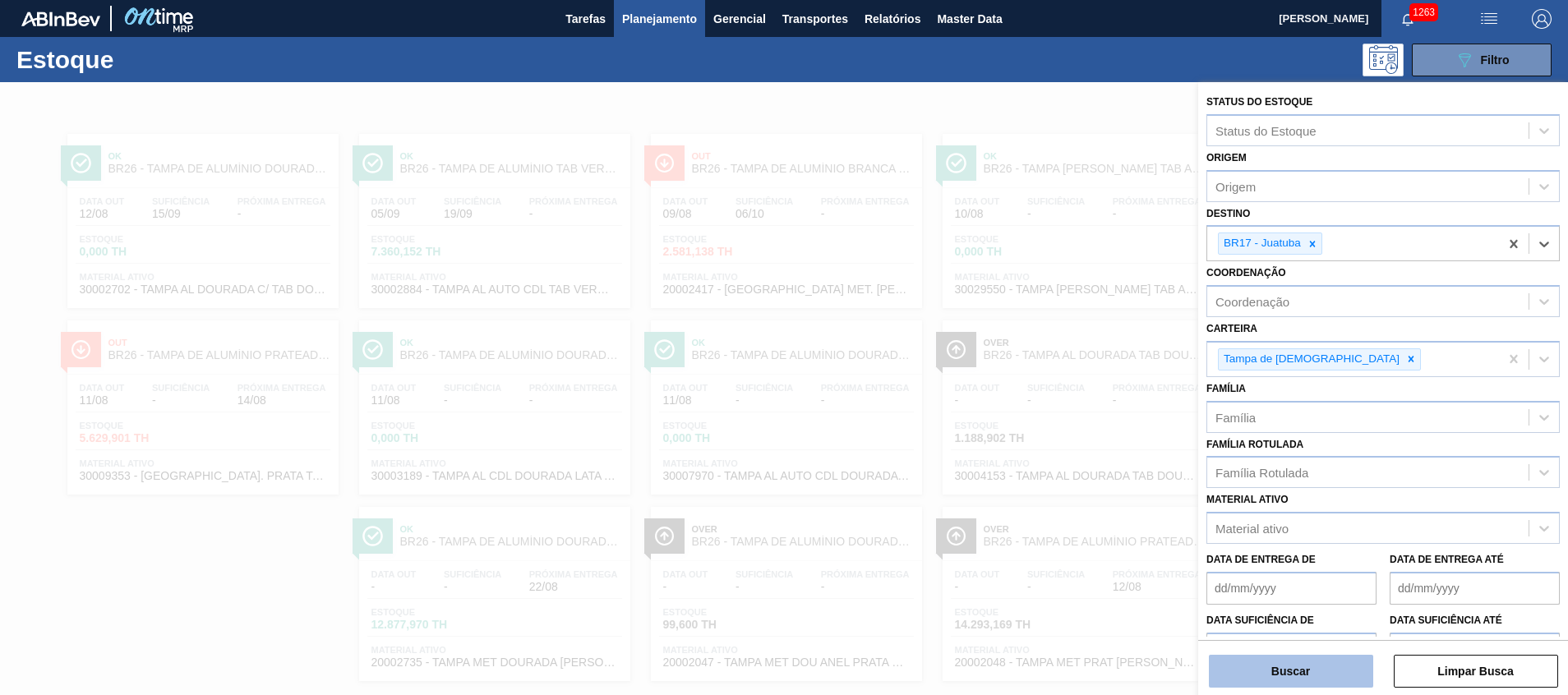
click at [1271, 666] on button "Buscar" at bounding box center [1290, 671] width 164 height 33
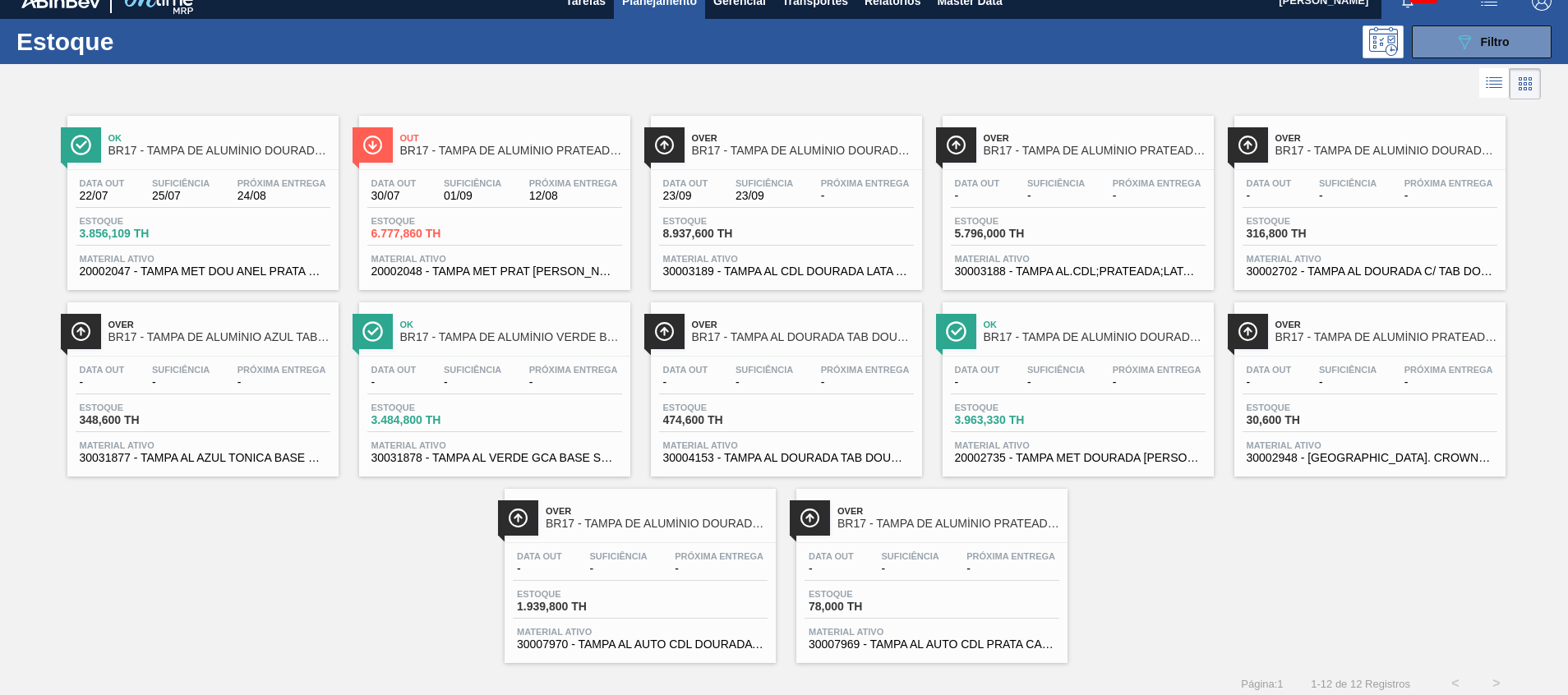
scroll to position [27, 0]
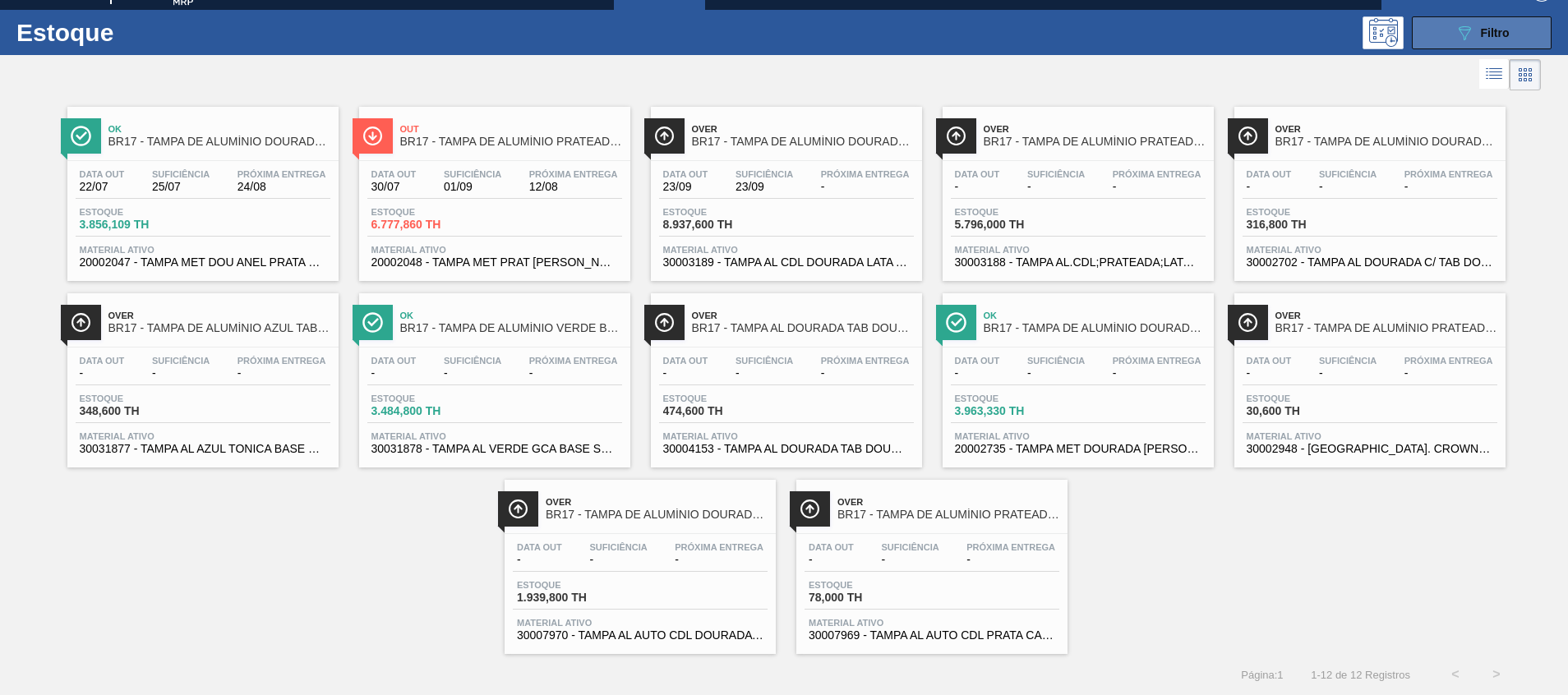
click at [1459, 27] on icon "089F7B8B-B2A5-4AFE-B5C0-19BA573D28AC" at bounding box center [1464, 32] width 19 height 19
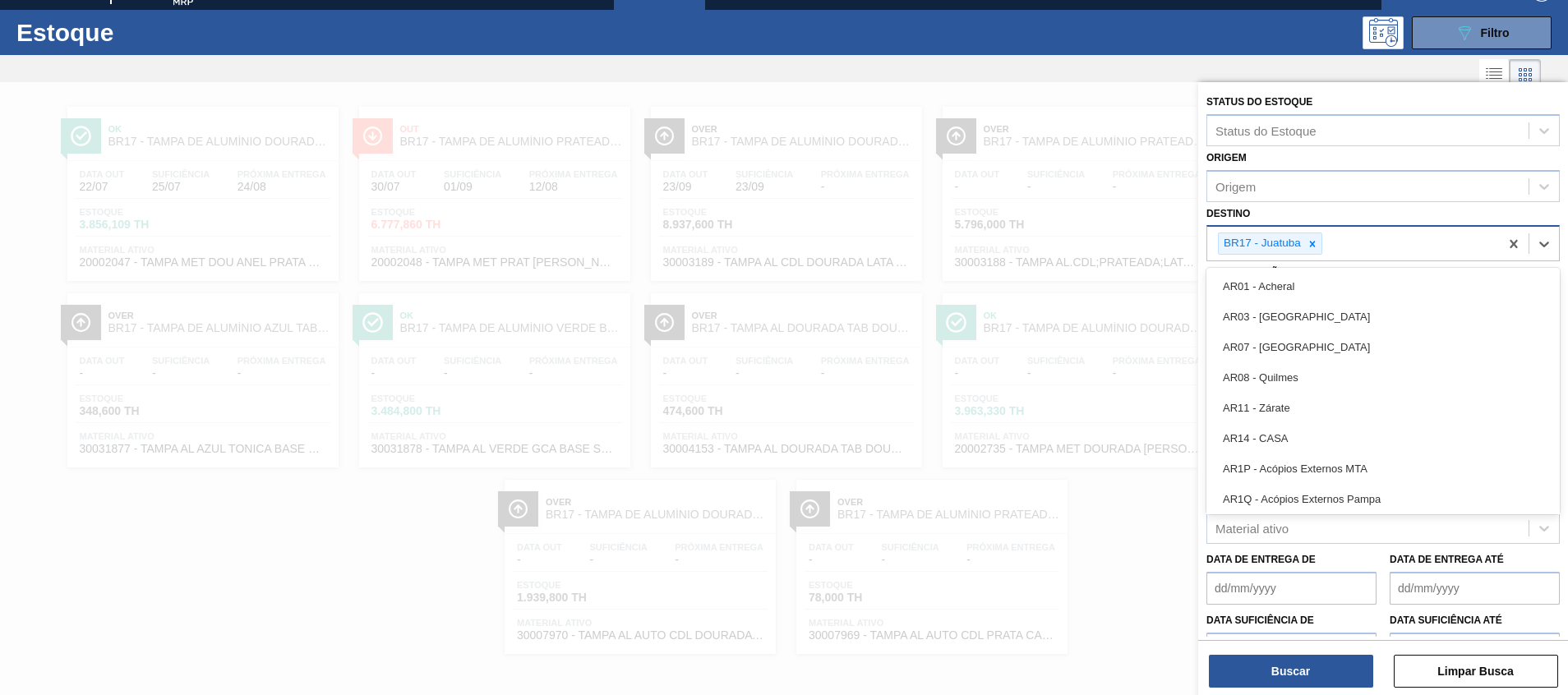
click at [1316, 233] on div "BR17 - Juatuba" at bounding box center [1269, 244] width 104 height 22
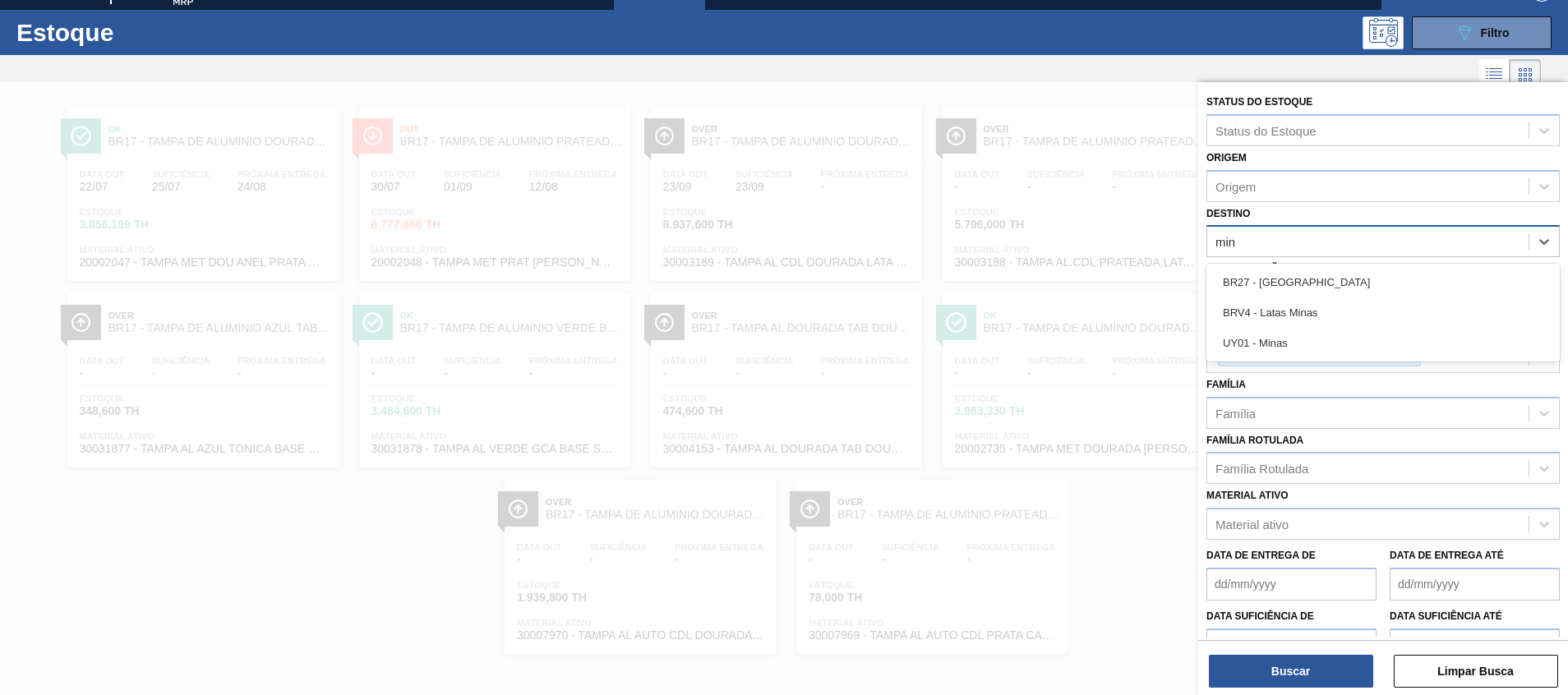
type input "mina"
click at [1314, 277] on div "BR27 - [GEOGRAPHIC_DATA]" at bounding box center [1383, 283] width 354 height 30
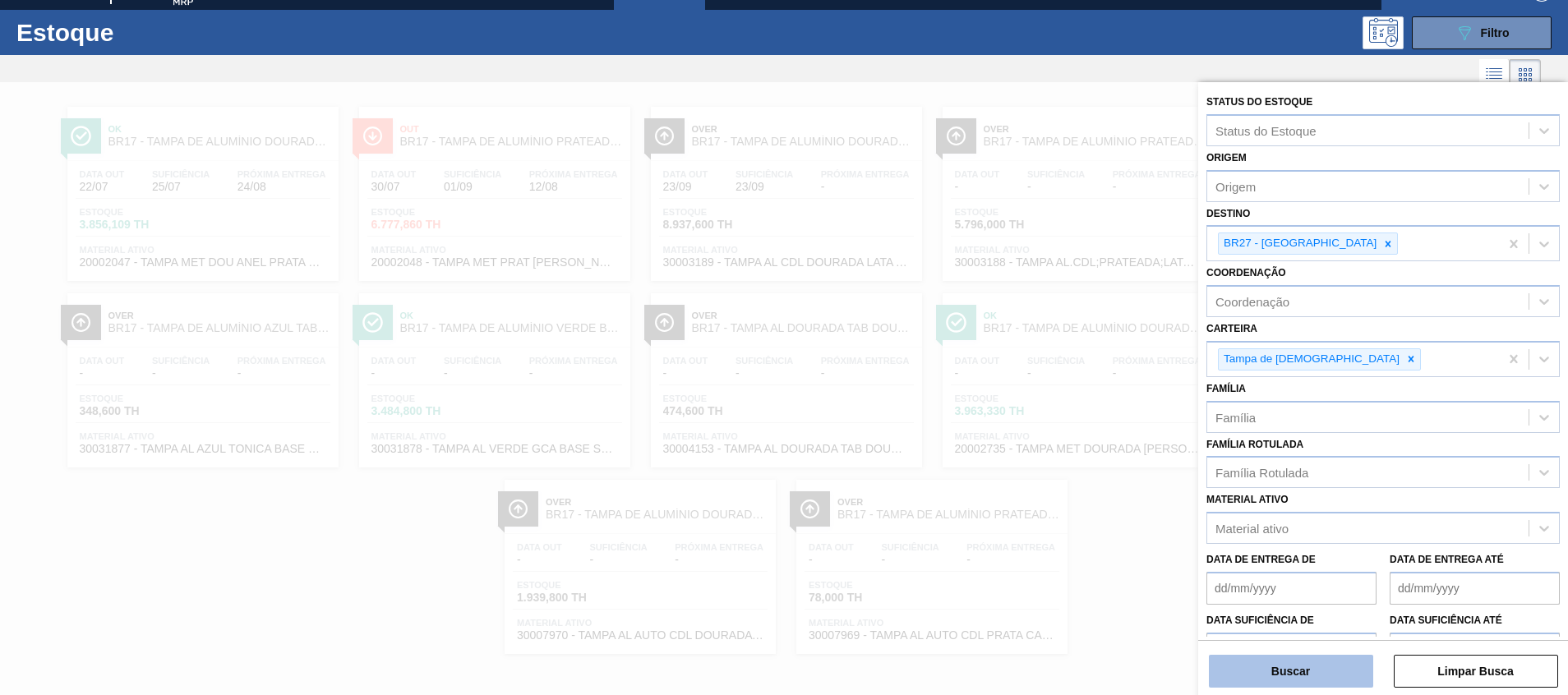
click at [1258, 665] on button "Buscar" at bounding box center [1290, 671] width 164 height 33
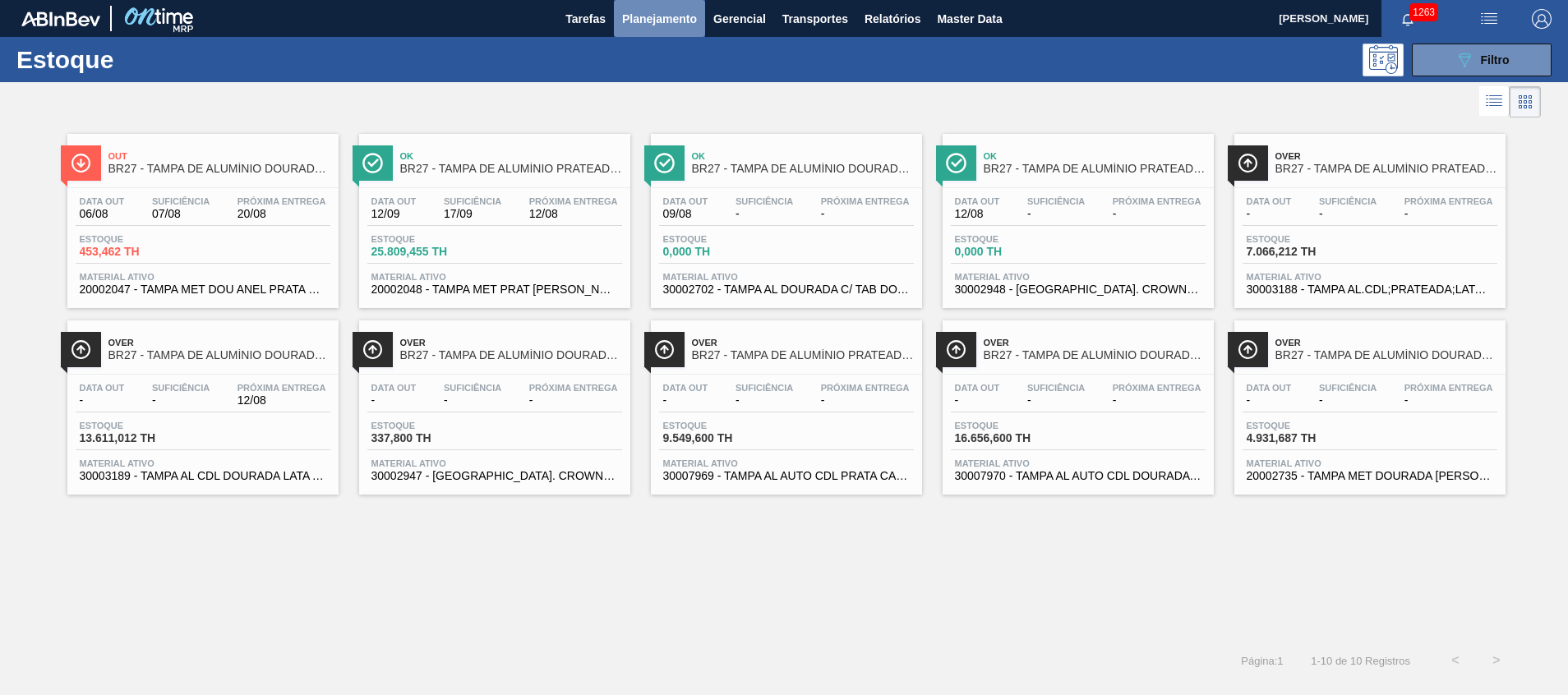
click at [696, 10] on button "Planejamento" at bounding box center [659, 19] width 91 height 37
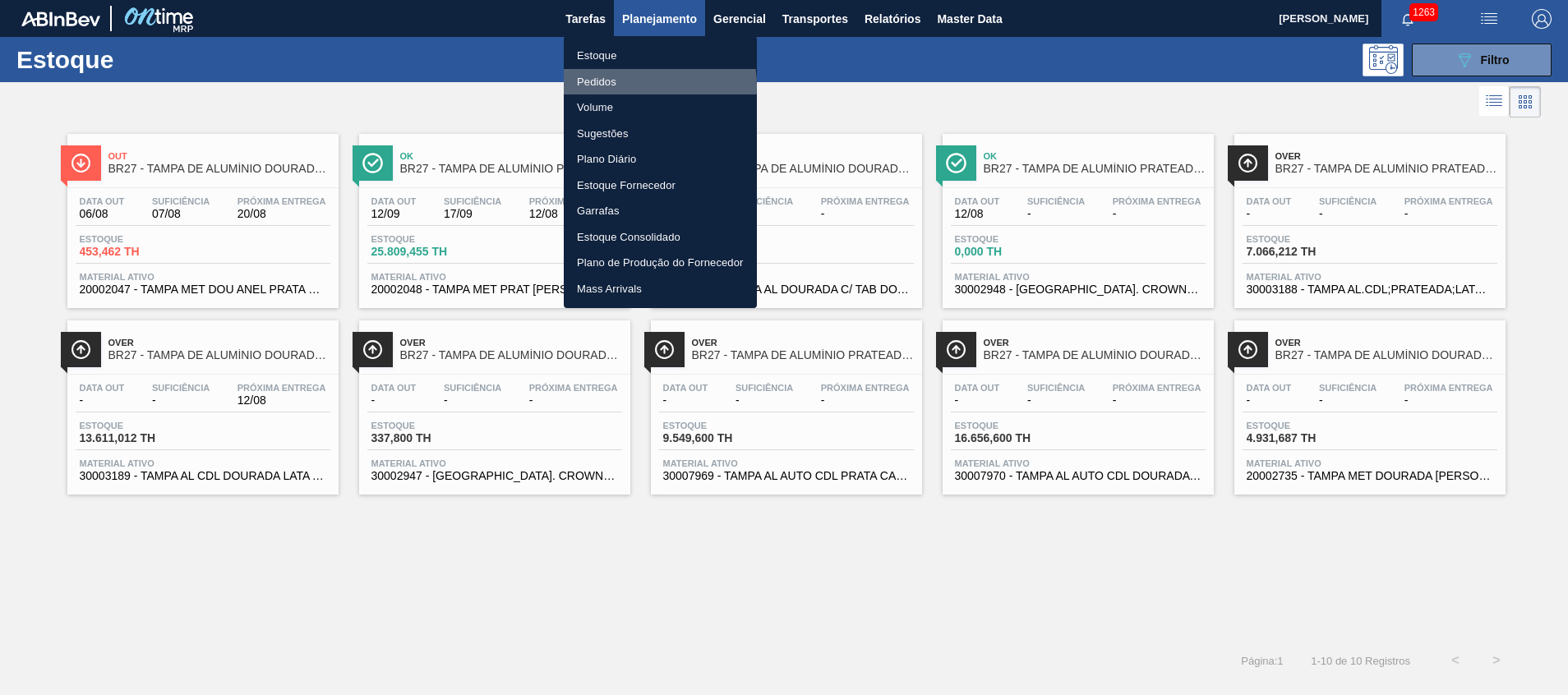
click at [634, 85] on li "Pedidos" at bounding box center [660, 82] width 193 height 26
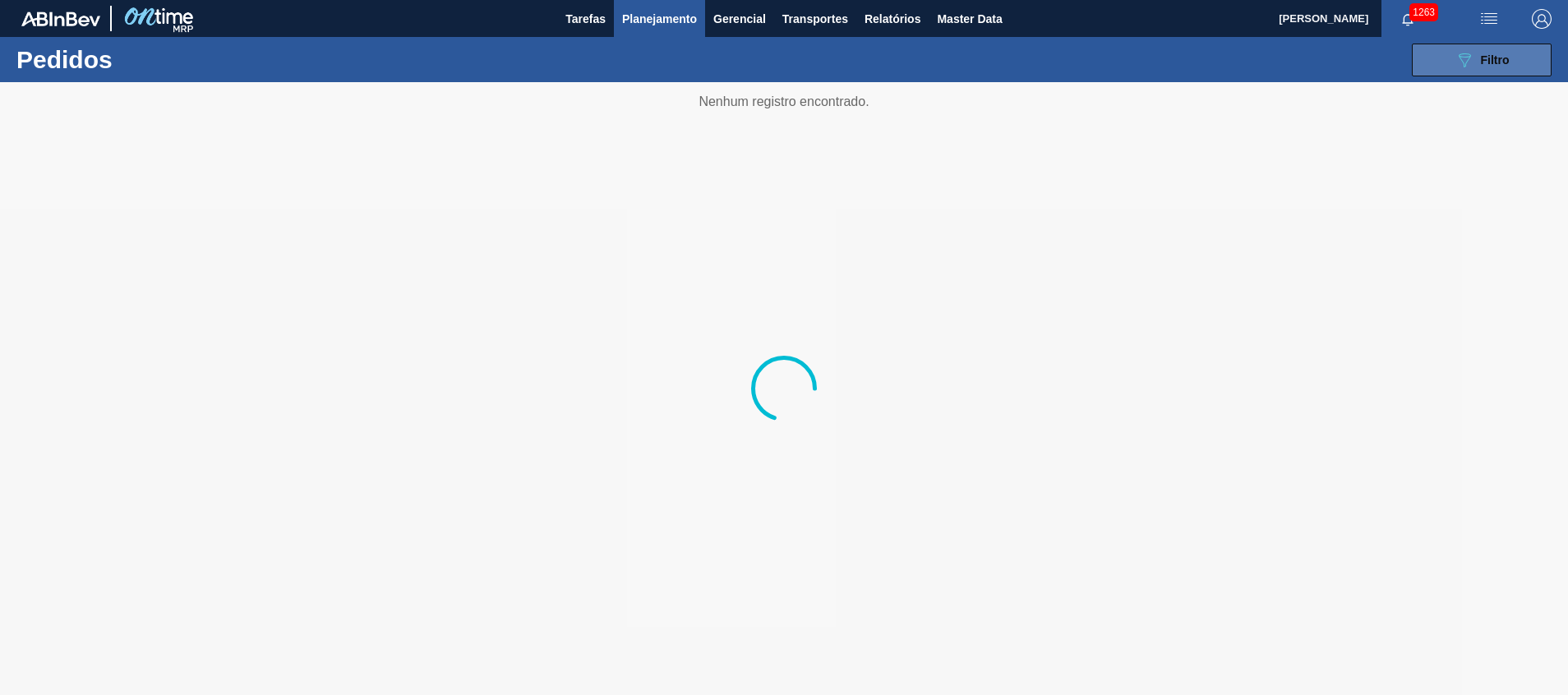
click at [1495, 60] on span "Filtro" at bounding box center [1495, 60] width 29 height 14
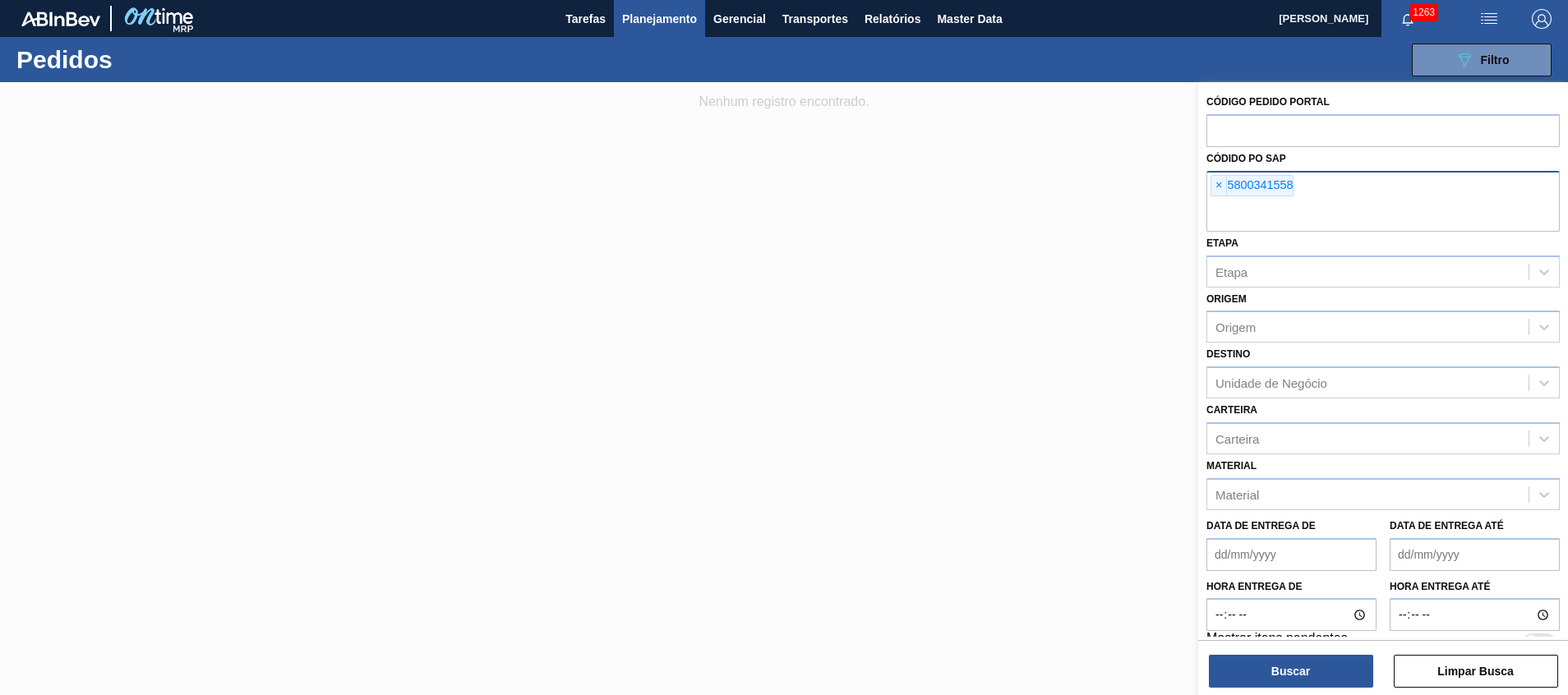
click at [1339, 184] on div "× 5800341558" at bounding box center [1383, 201] width 354 height 61
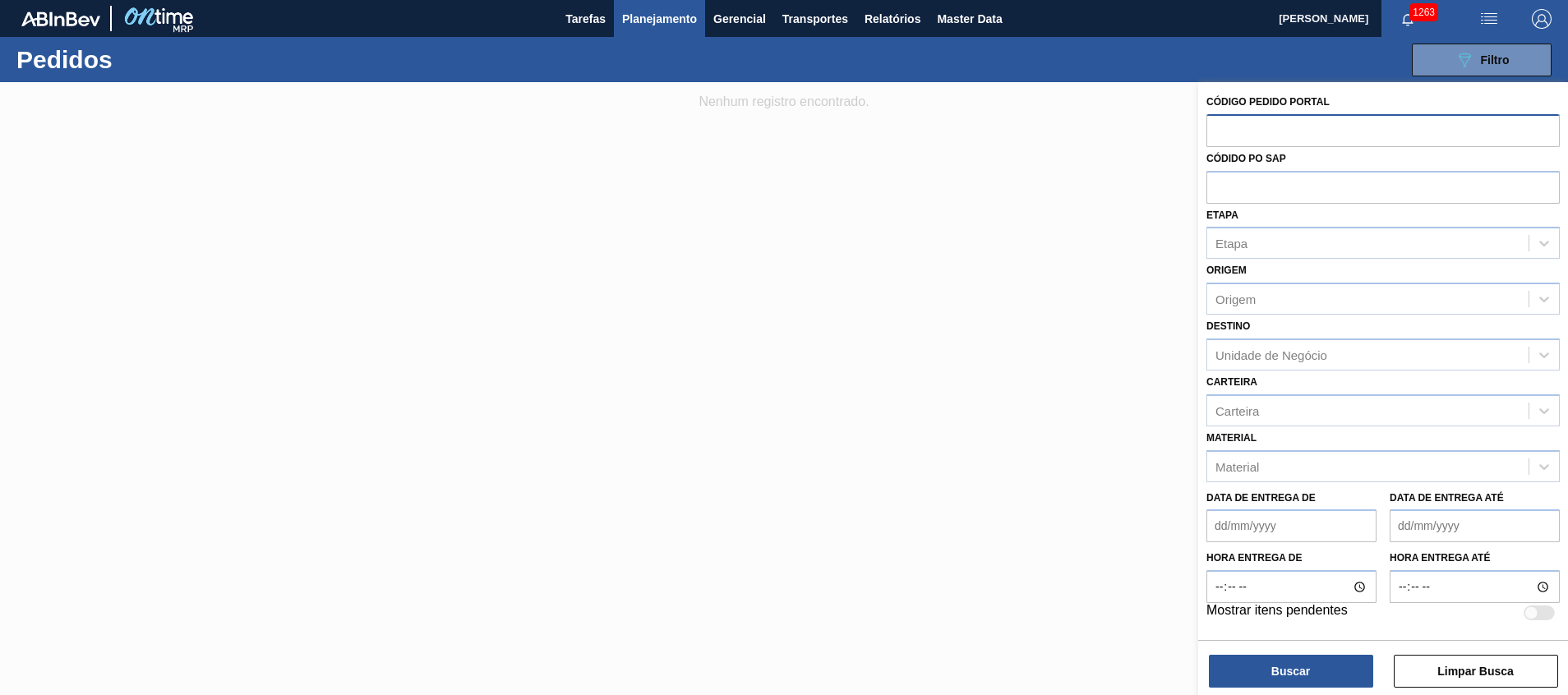
click at [1301, 141] on input "text" at bounding box center [1383, 130] width 354 height 31
type input "1948962"
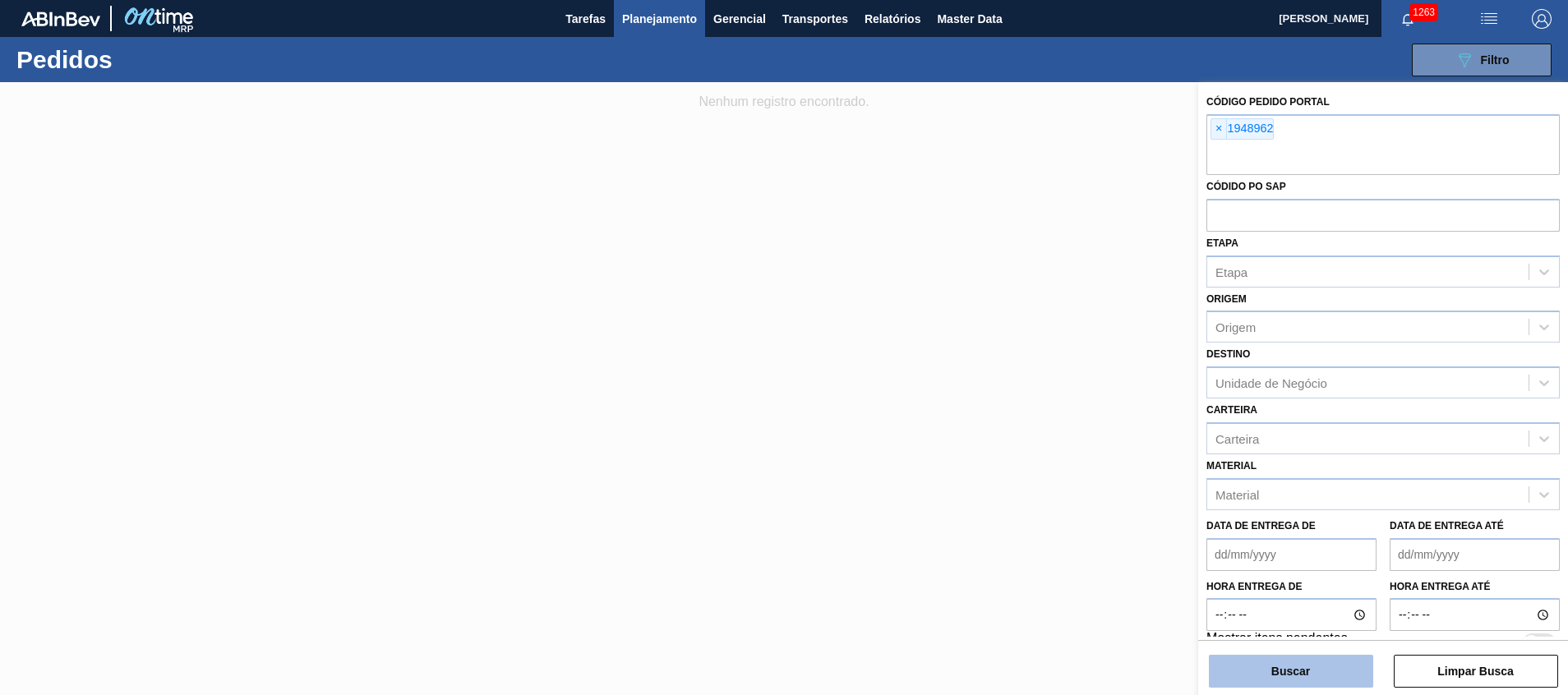
click at [1224, 677] on button "Buscar" at bounding box center [1290, 671] width 164 height 33
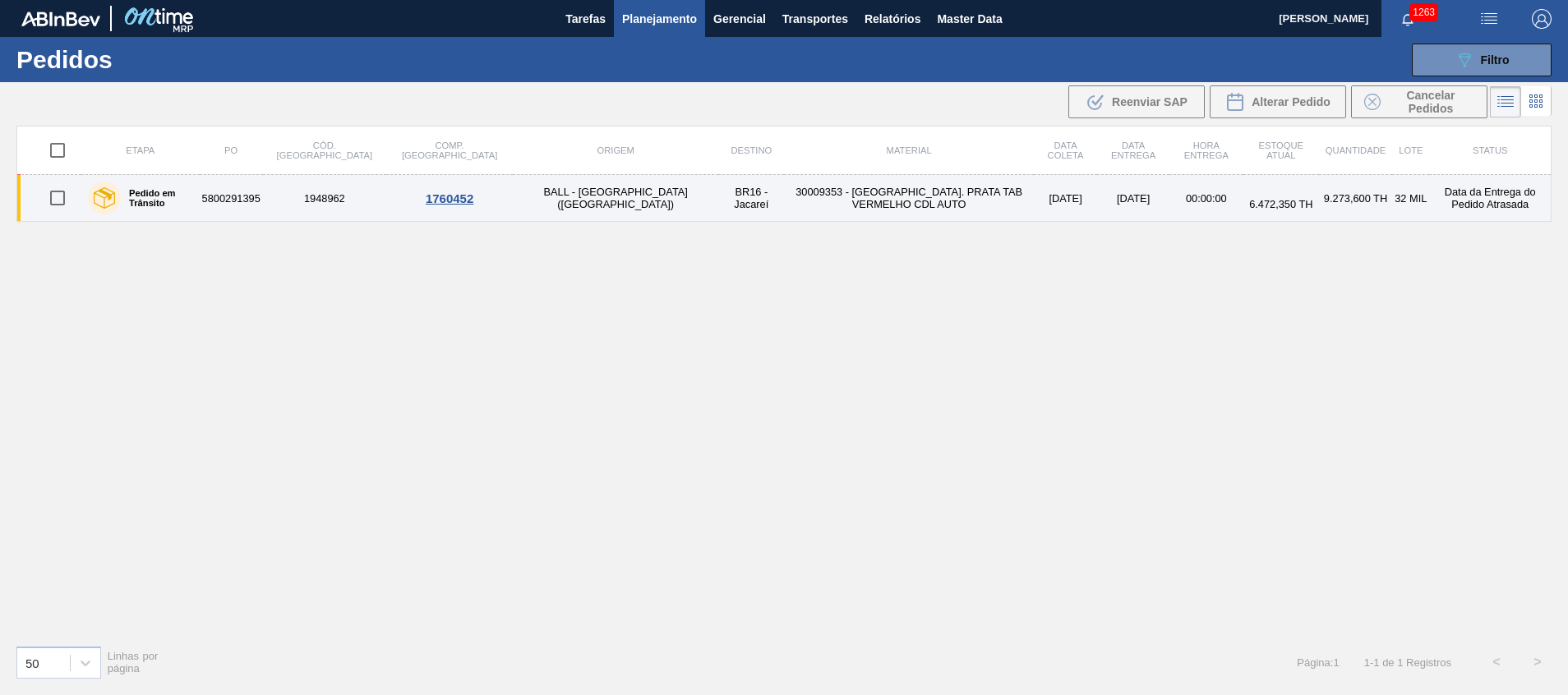
click at [784, 183] on td "30009353 - [GEOGRAPHIC_DATA]. PRATA TAB VERMELHO CDL AUTO" at bounding box center [908, 198] width 249 height 47
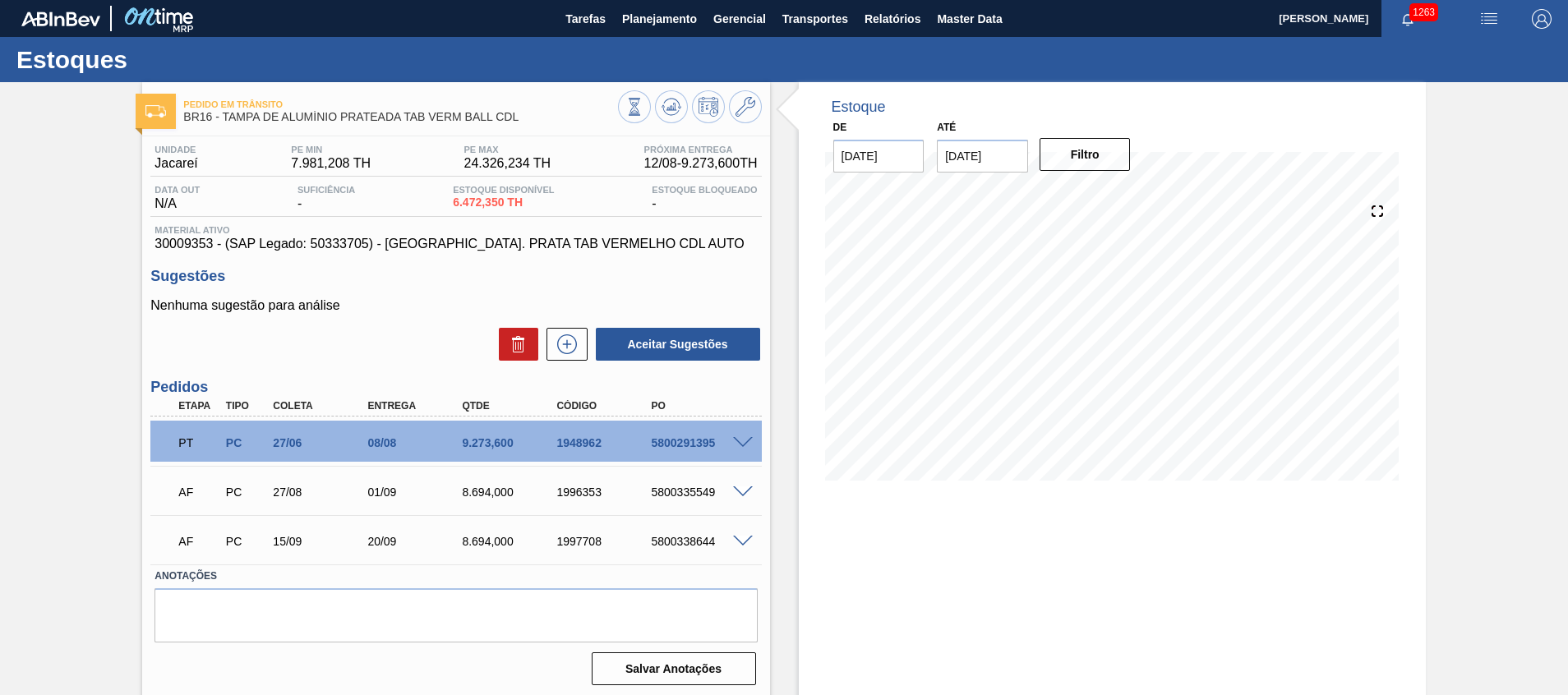
click at [748, 439] on span at bounding box center [742, 444] width 19 height 13
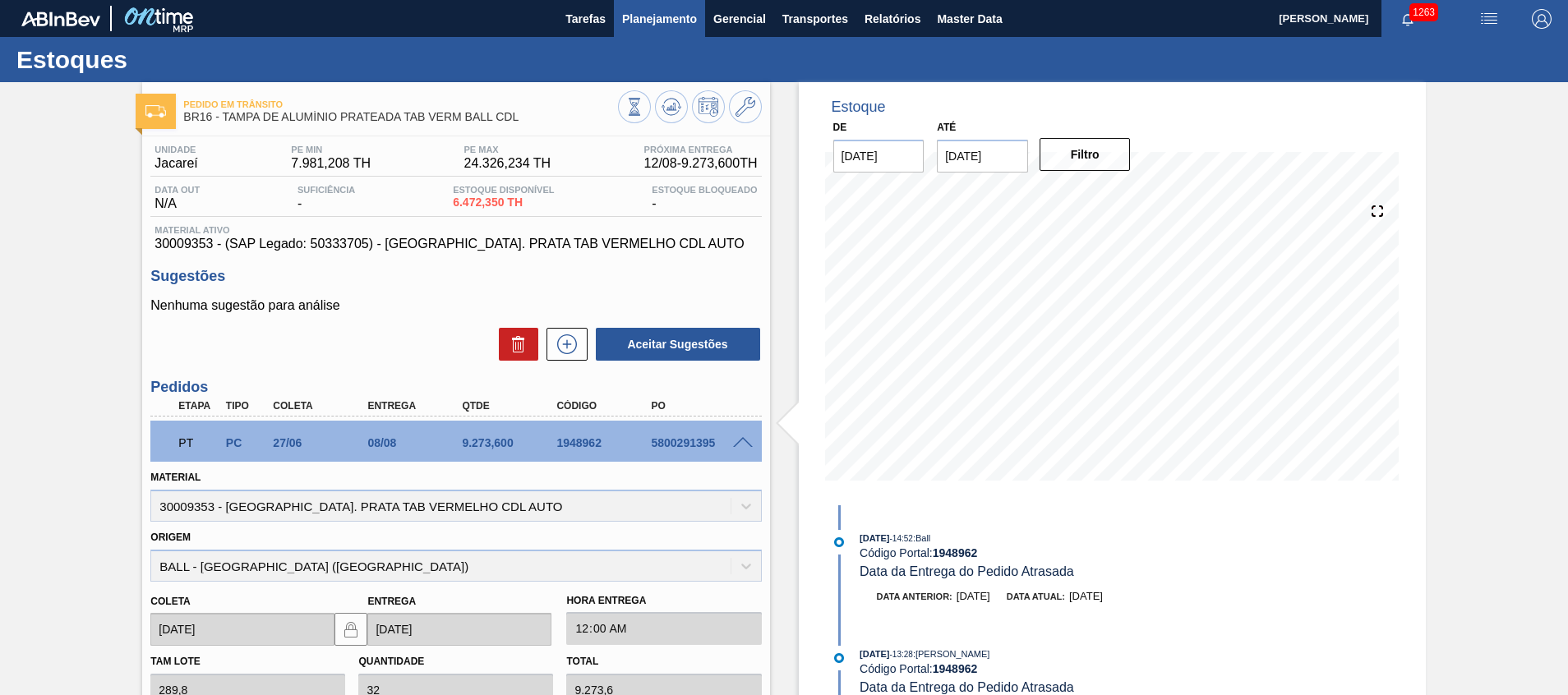
click at [666, 15] on span "Planejamento" at bounding box center [659, 19] width 74 height 19
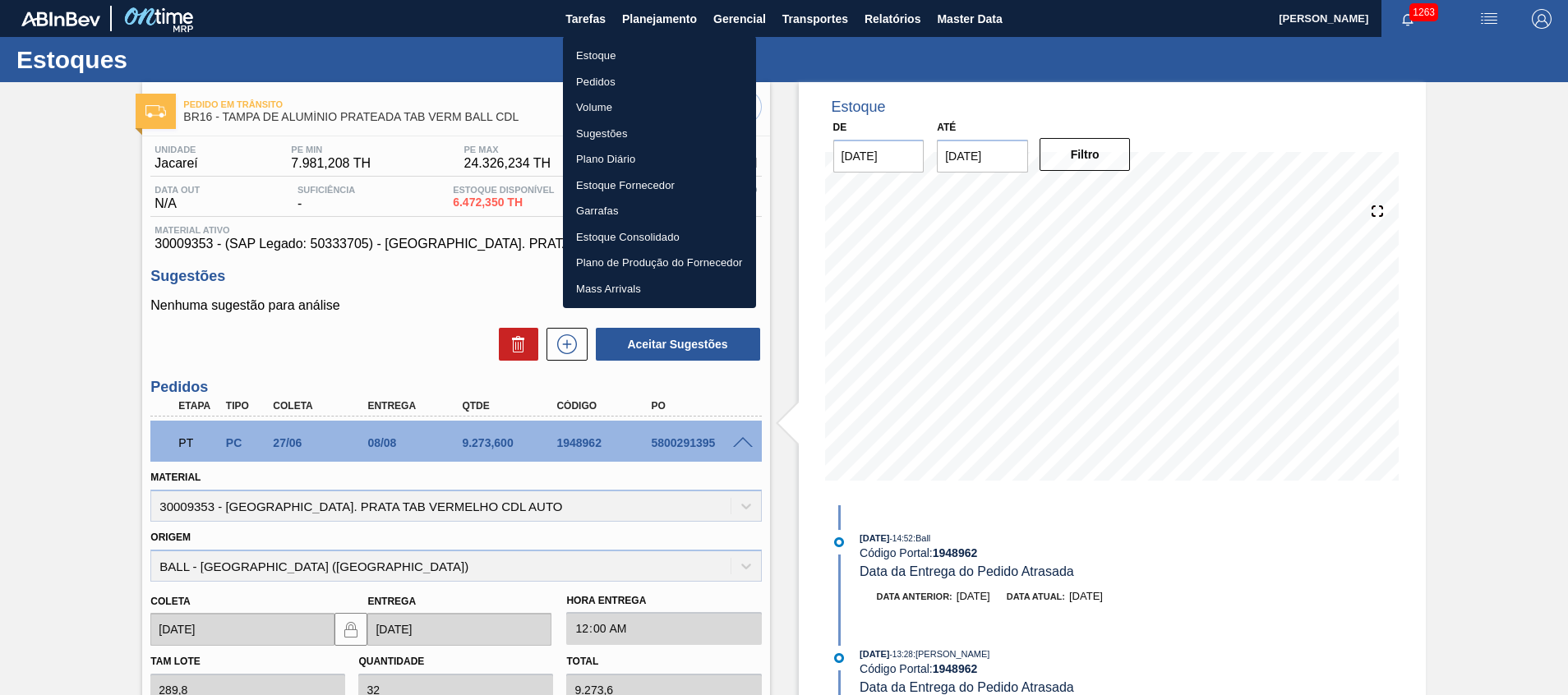
click at [652, 51] on li "Estoque" at bounding box center [659, 55] width 193 height 26
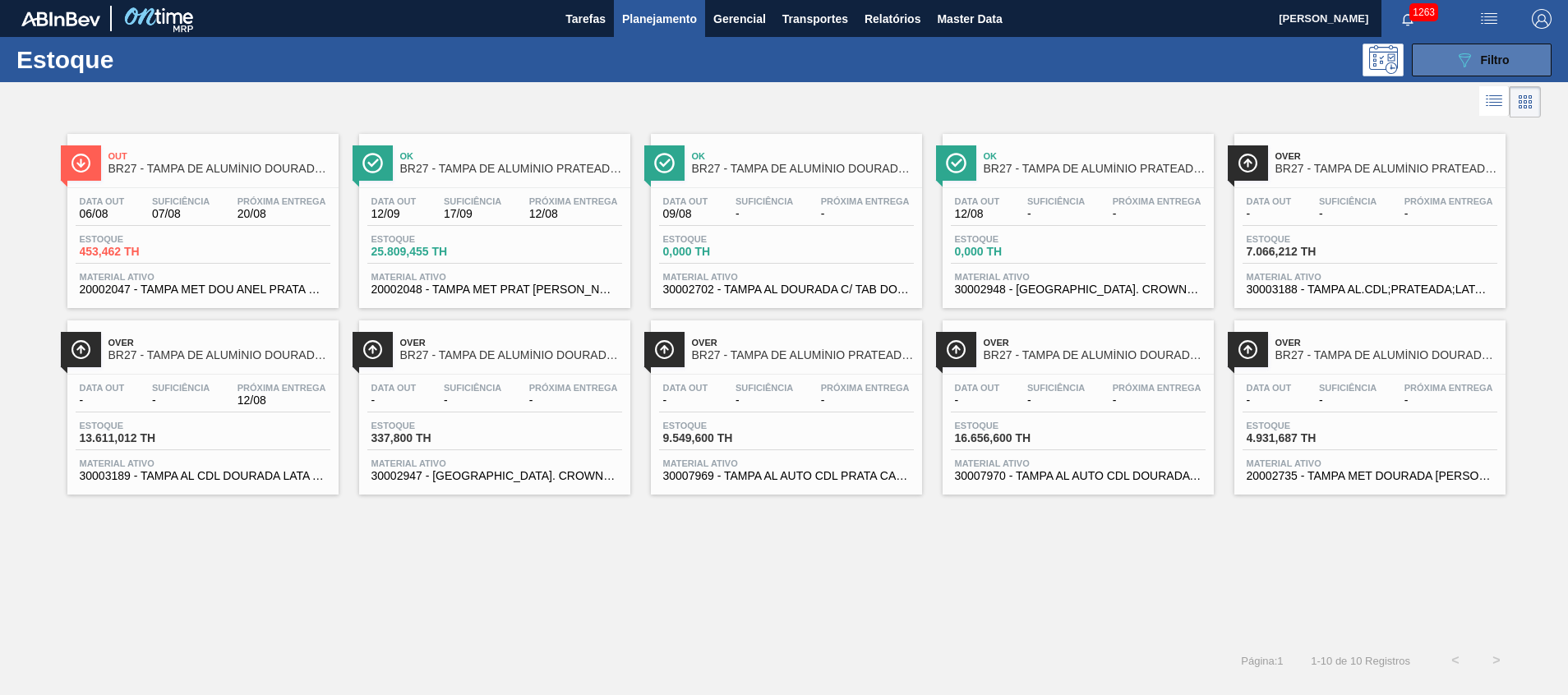
click at [1461, 69] on icon "089F7B8B-B2A5-4AFE-B5C0-19BA573D28AC" at bounding box center [1464, 59] width 19 height 19
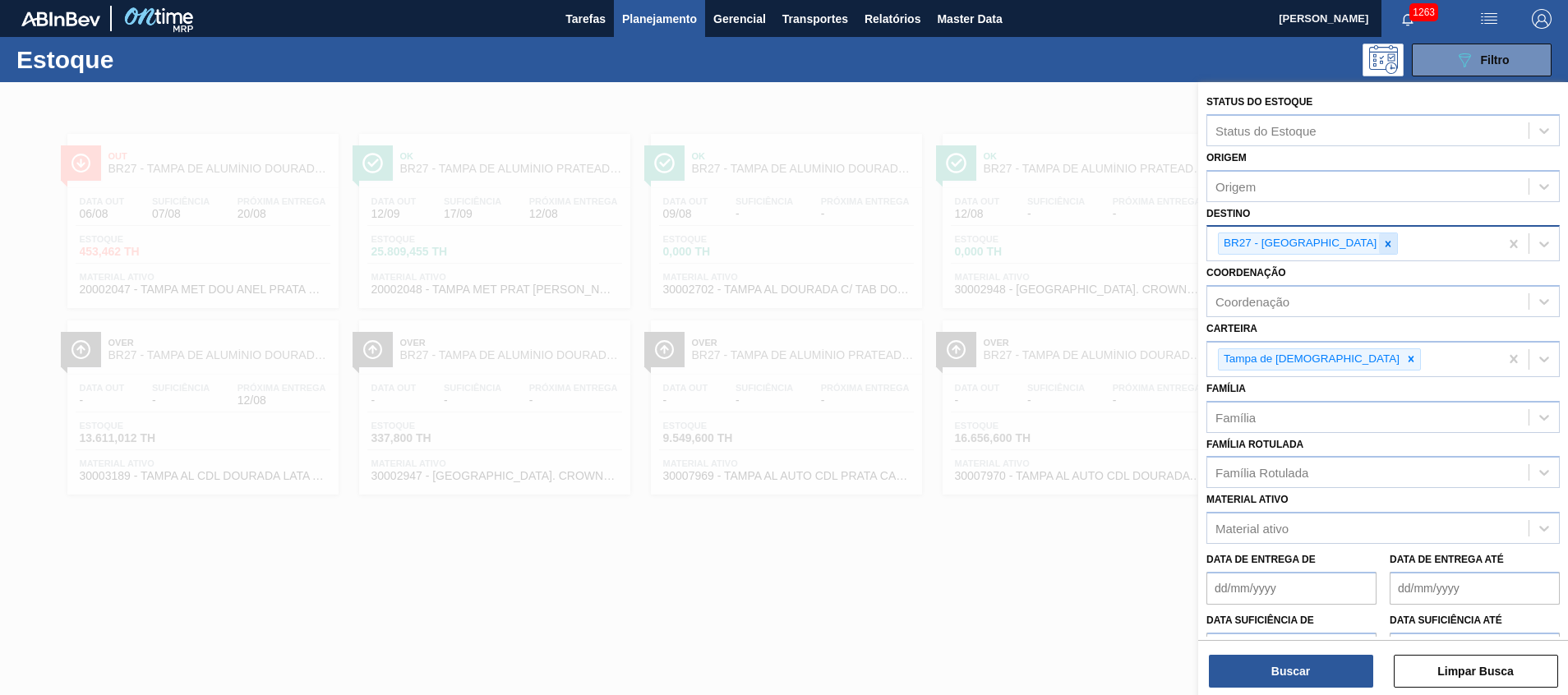
click at [1378, 245] on div at bounding box center [1387, 244] width 18 height 20
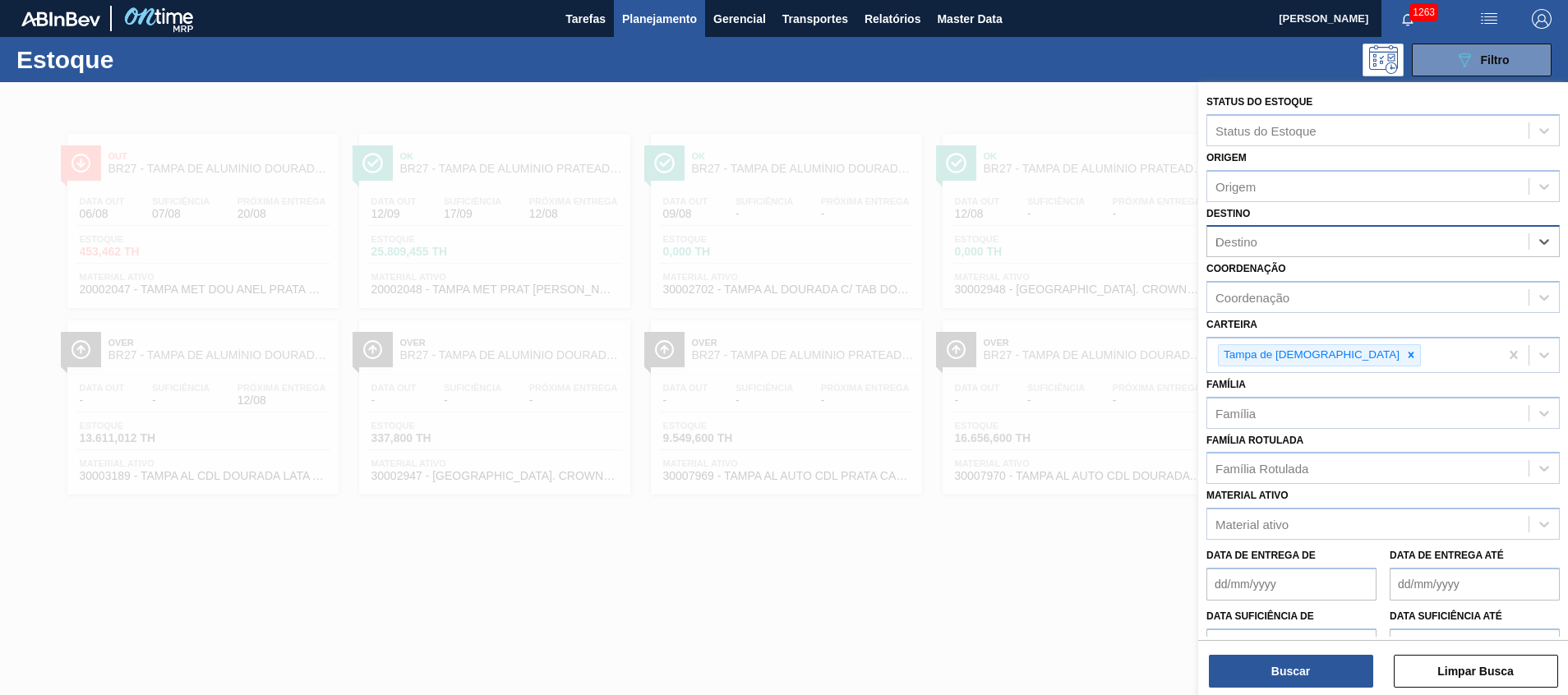
type input "ub"
drag, startPoint x: 1318, startPoint y: 301, endPoint x: 1384, endPoint y: 450, distance: 163.0
click at [1318, 301] on div "BR26 - [GEOGRAPHIC_DATA]" at bounding box center [1383, 312] width 354 height 30
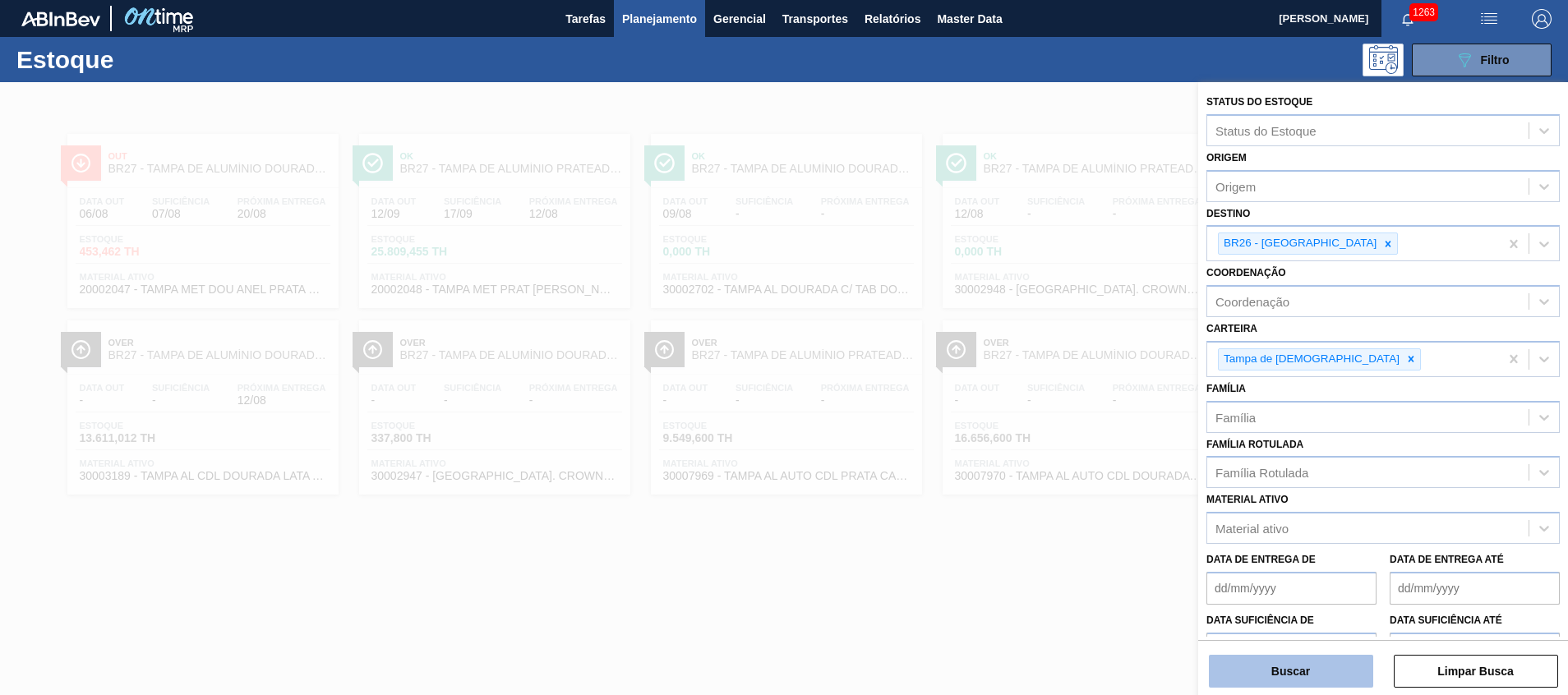
click at [1340, 664] on button "Buscar" at bounding box center [1290, 671] width 164 height 33
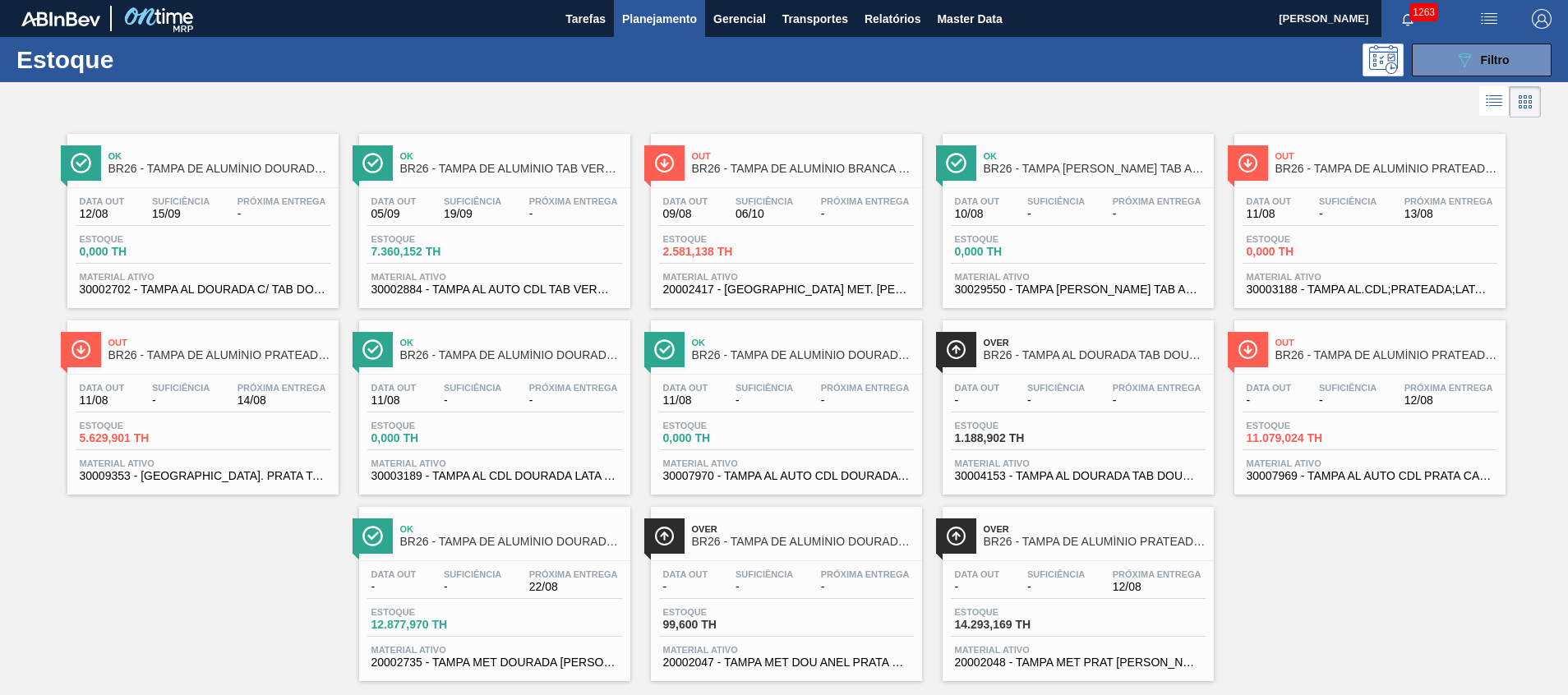
scroll to position [27, 0]
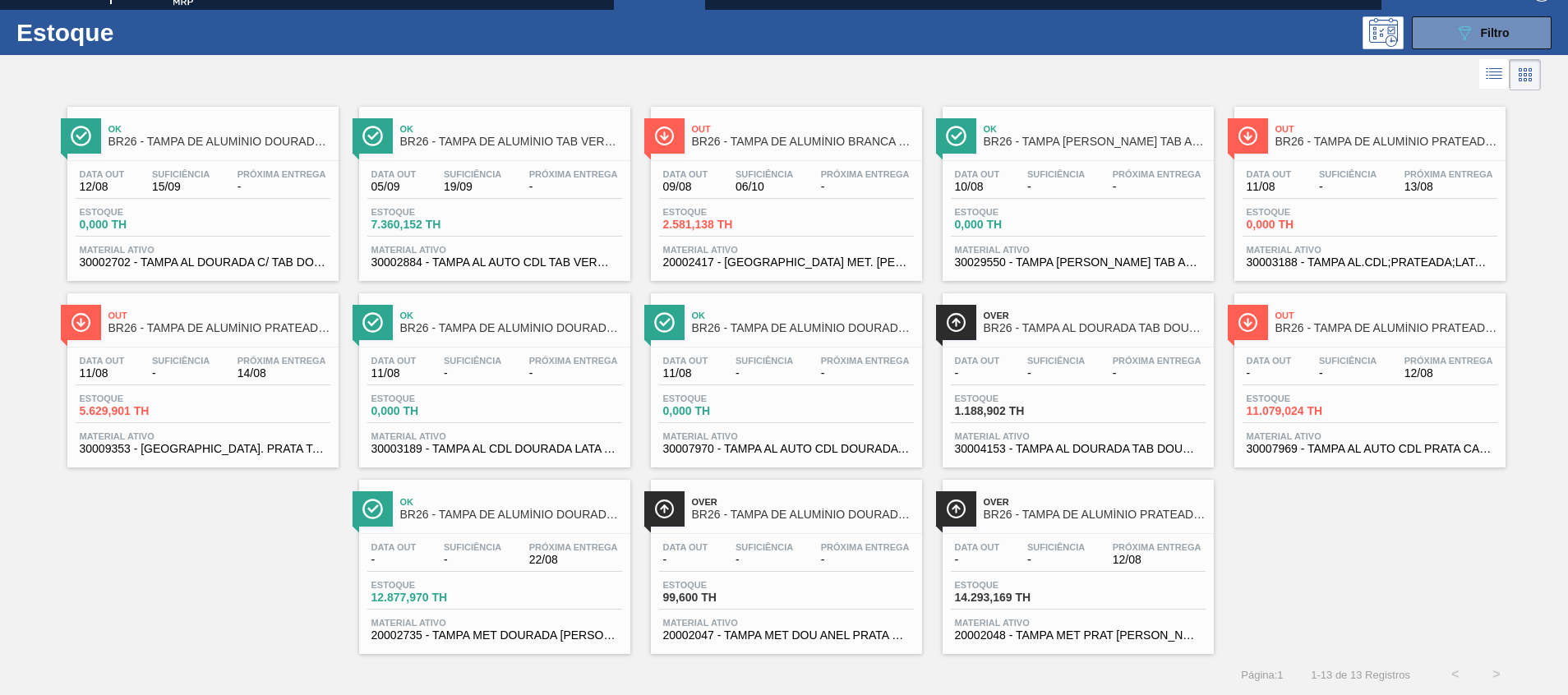
click at [450, 256] on span "30002884 - TAMPA AL AUTO CDL TAB VERM CANPACK" at bounding box center [494, 262] width 246 height 13
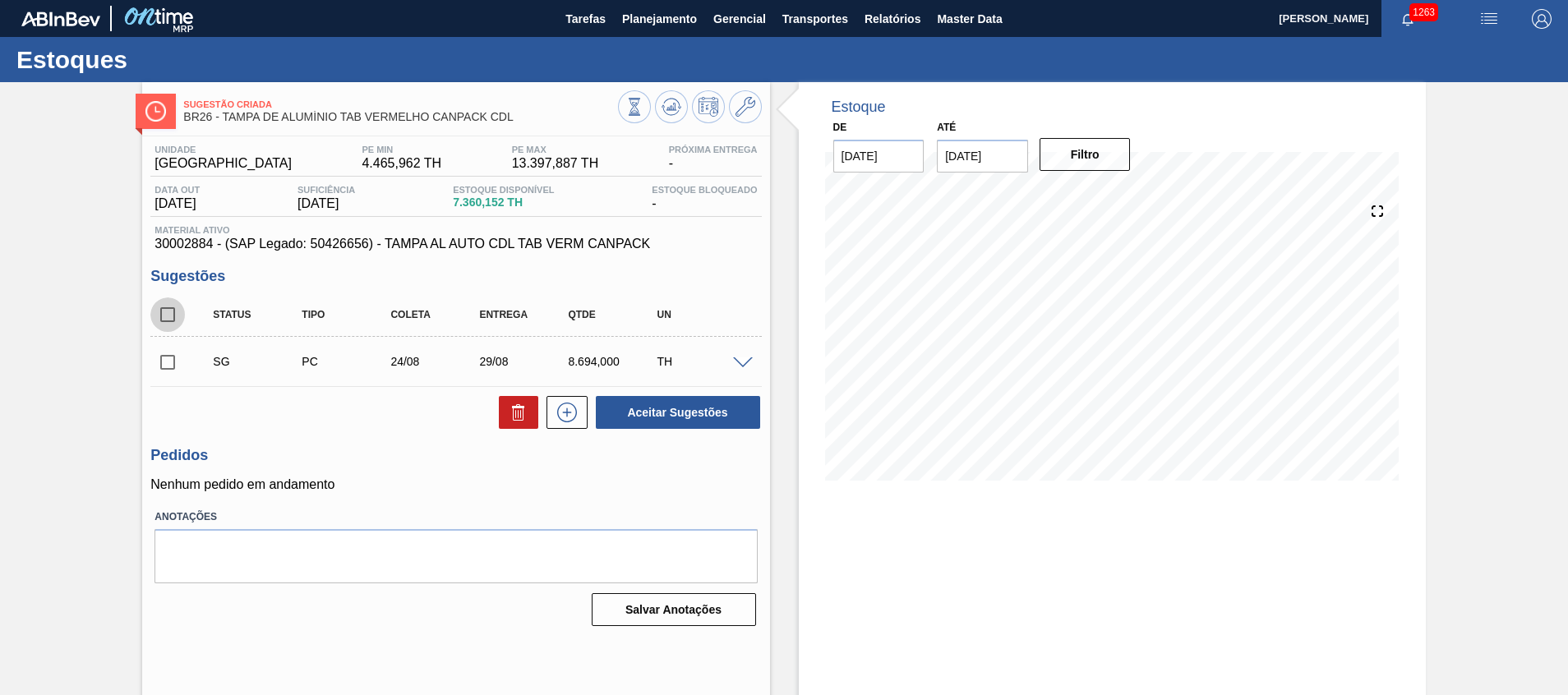
click at [173, 317] on input "checkbox" at bounding box center [168, 314] width 35 height 35
checkbox input "true"
click at [486, 409] on div "Aceitar Sugestões" at bounding box center [455, 412] width 610 height 36
click at [510, 411] on icon at bounding box center [518, 412] width 19 height 19
checkbox input "false"
